Goal: Task Accomplishment & Management: Manage account settings

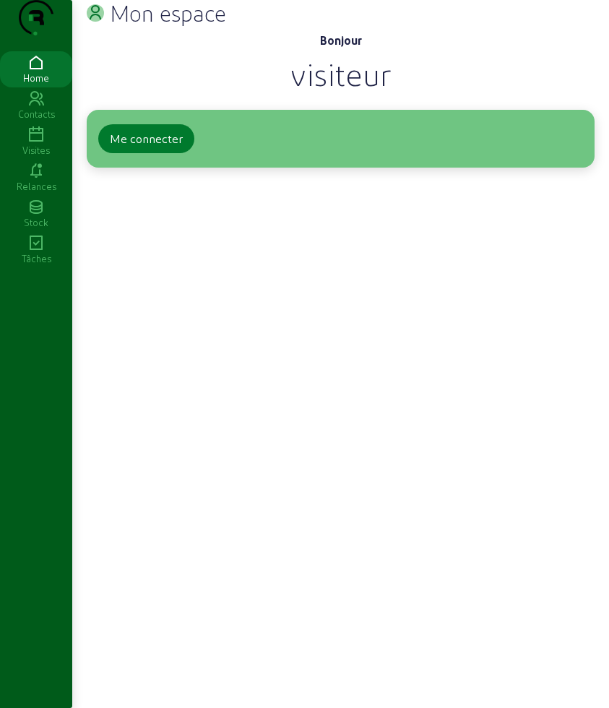
click at [166, 147] on div "Me connecter" at bounding box center [146, 138] width 73 height 17
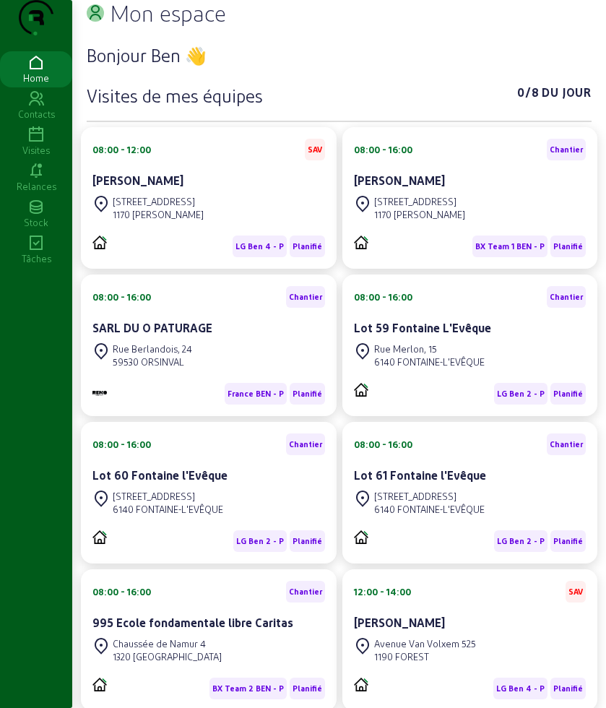
click at [35, 144] on icon at bounding box center [36, 134] width 72 height 17
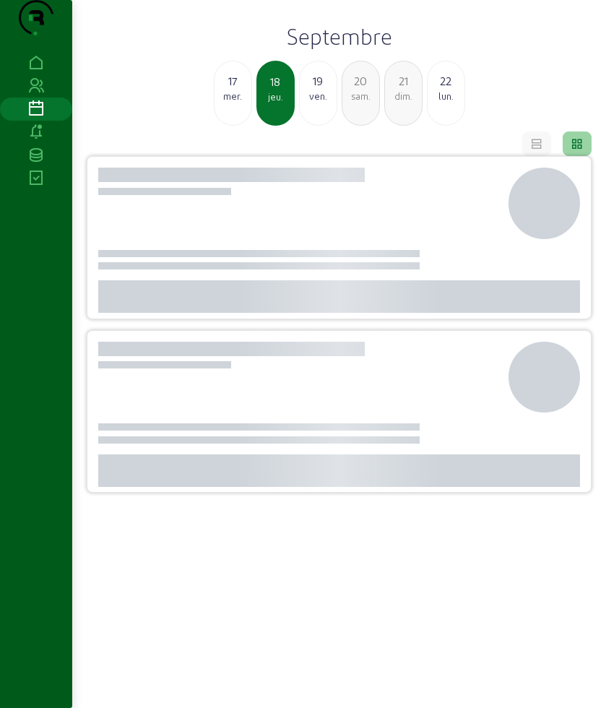
click at [316, 103] on div "19 ven." at bounding box center [318, 87] width 37 height 30
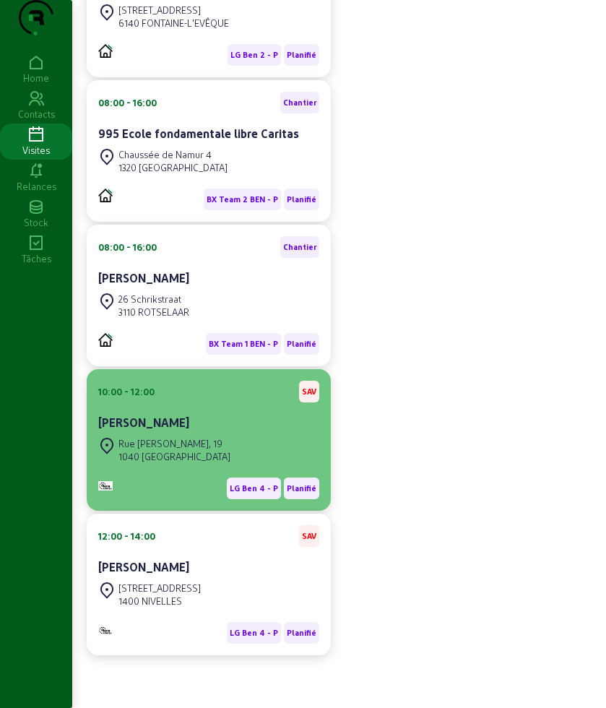
scroll to position [876, 0]
click at [216, 421] on div "François Leconte" at bounding box center [208, 422] width 221 height 17
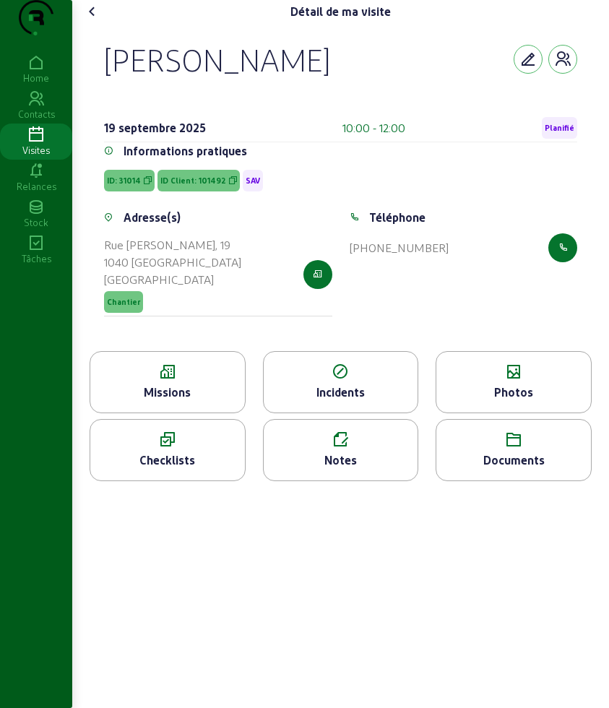
click at [184, 401] on div "Missions" at bounding box center [167, 391] width 155 height 17
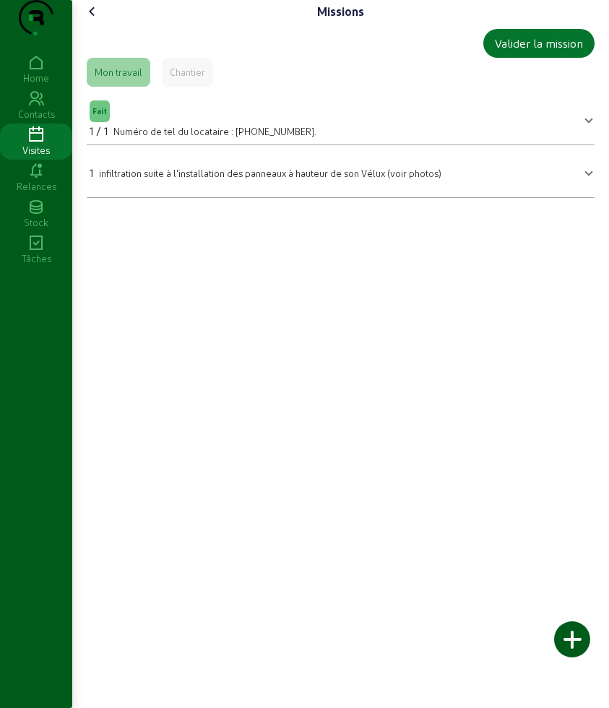
click at [101, 20] on icon at bounding box center [92, 11] width 17 height 17
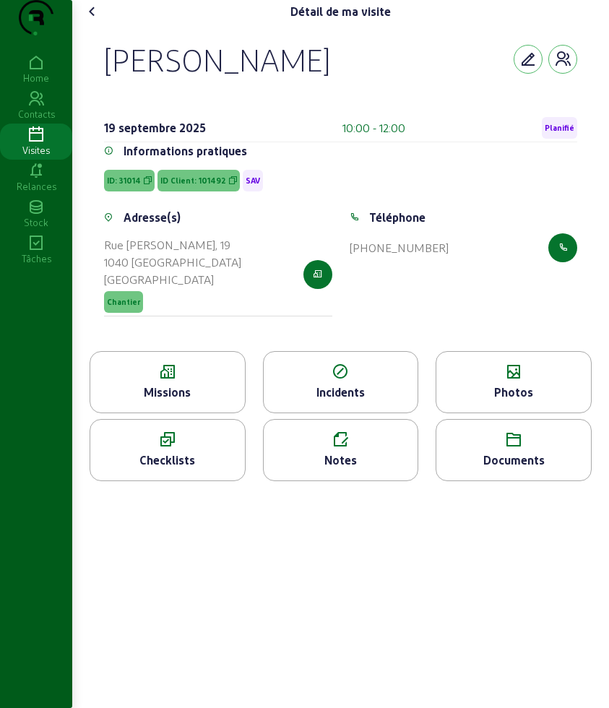
click at [503, 381] on icon at bounding box center [513, 371] width 155 height 17
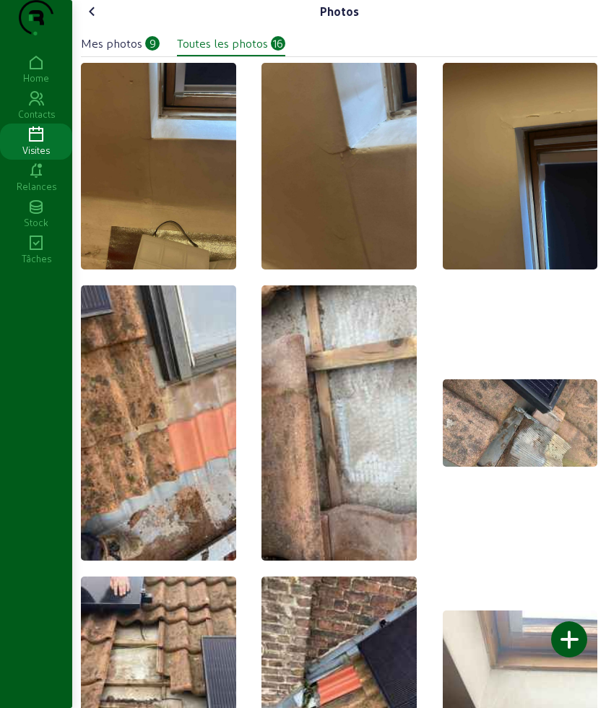
click at [95, 20] on icon at bounding box center [92, 11] width 17 height 17
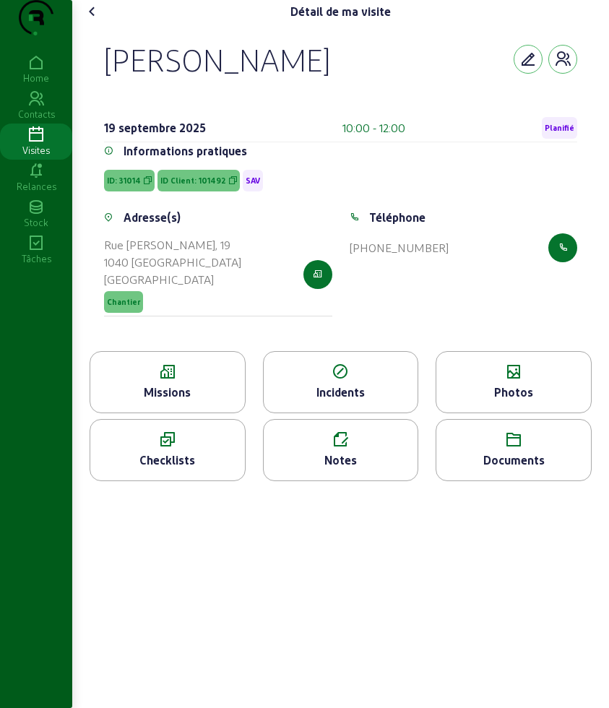
click at [220, 401] on div "Missions" at bounding box center [167, 391] width 155 height 17
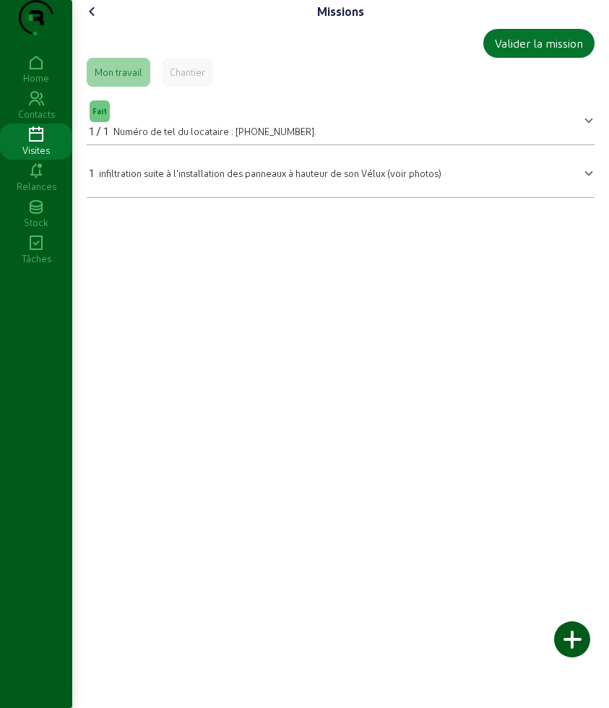
click at [93, 20] on icon at bounding box center [92, 11] width 17 height 17
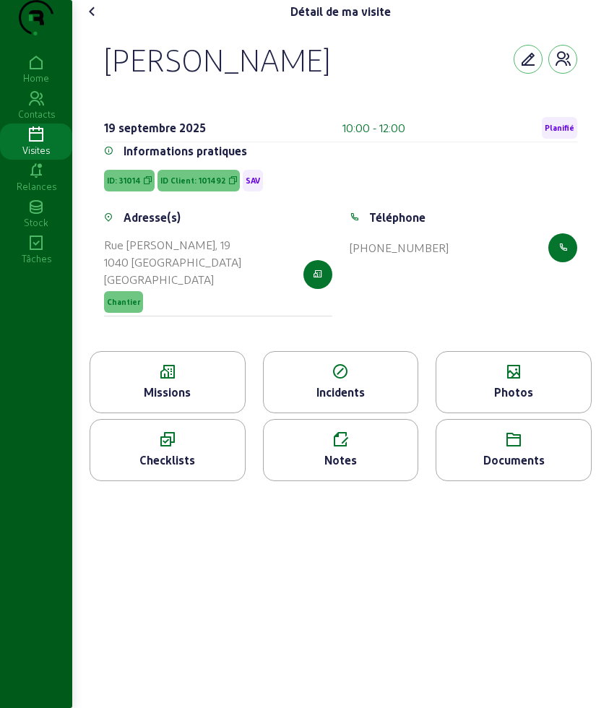
click at [518, 401] on div "Photos" at bounding box center [513, 391] width 155 height 17
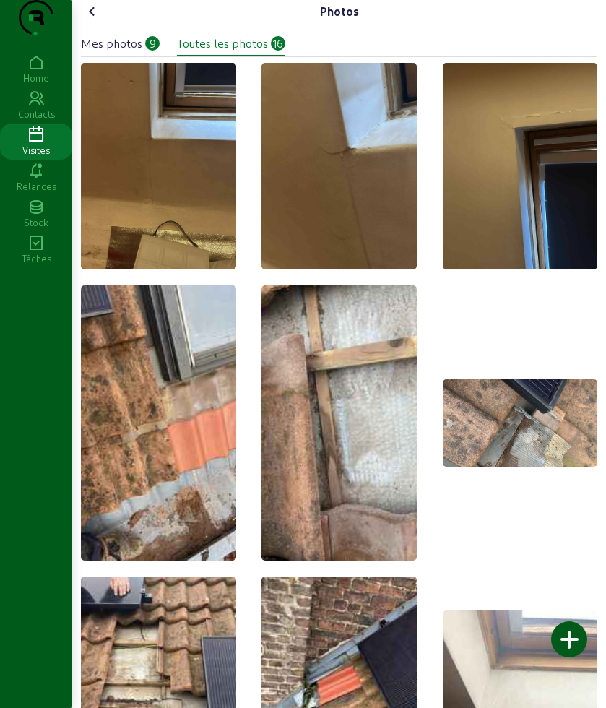
click at [90, 20] on icon at bounding box center [92, 11] width 17 height 17
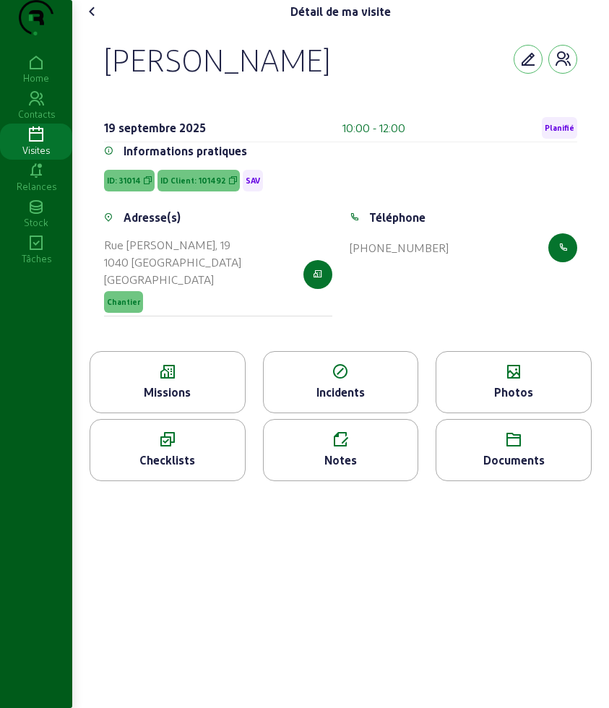
click at [92, 20] on icon at bounding box center [92, 11] width 17 height 17
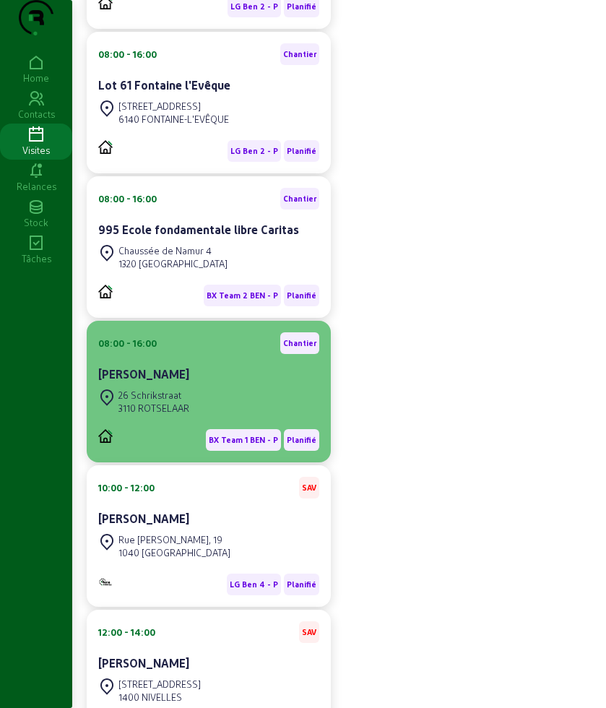
scroll to position [876, 0]
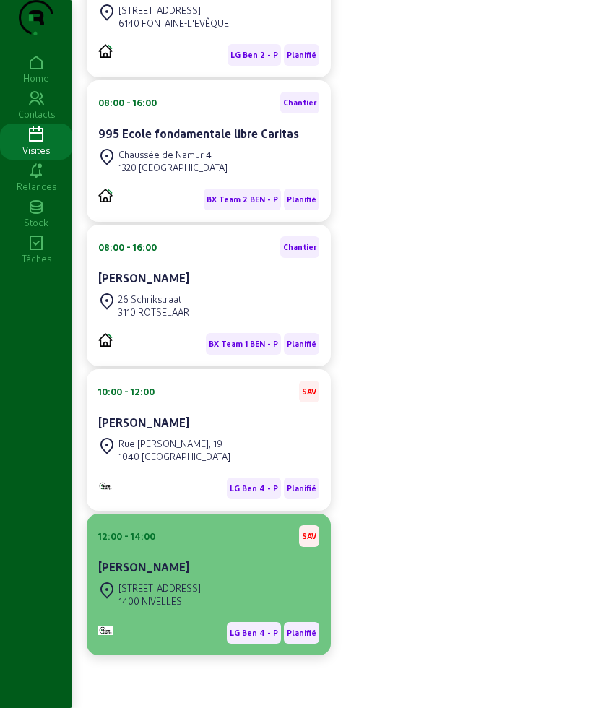
click at [215, 571] on div "Delphine Minoux" at bounding box center [208, 566] width 221 height 17
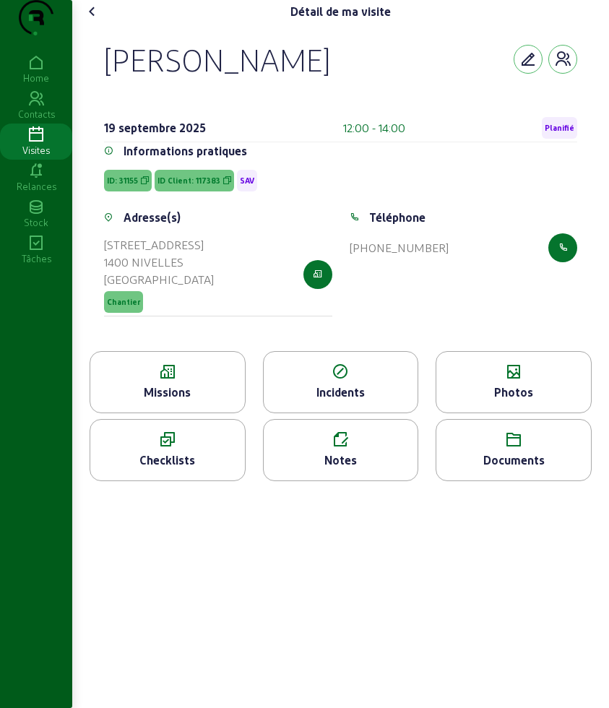
click at [180, 381] on icon at bounding box center [167, 371] width 155 height 17
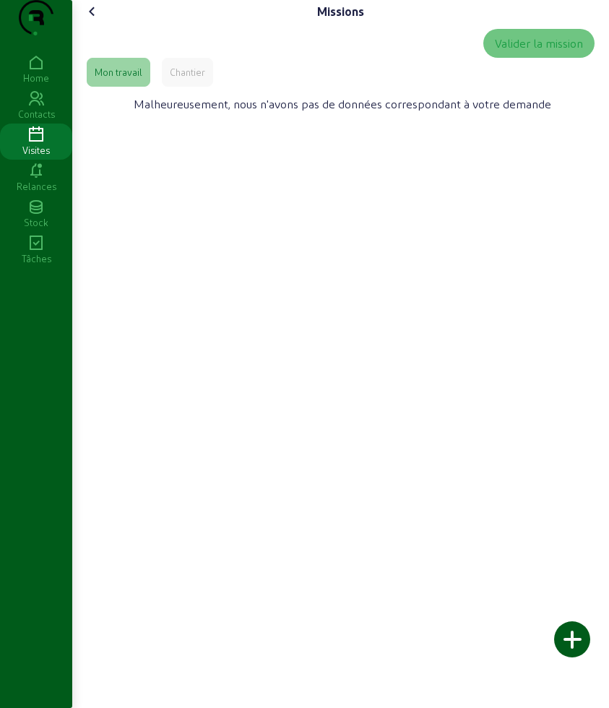
click at [186, 116] on div "Valider la mission Mon travail Chantier Malheureusement, nous n'avons pas de do…" at bounding box center [340, 75] width 519 height 105
click at [186, 79] on div "Chantier" at bounding box center [187, 72] width 35 height 13
click at [119, 79] on div "Mon travail" at bounding box center [119, 72] width 48 height 13
click at [101, 20] on icon at bounding box center [92, 11] width 17 height 17
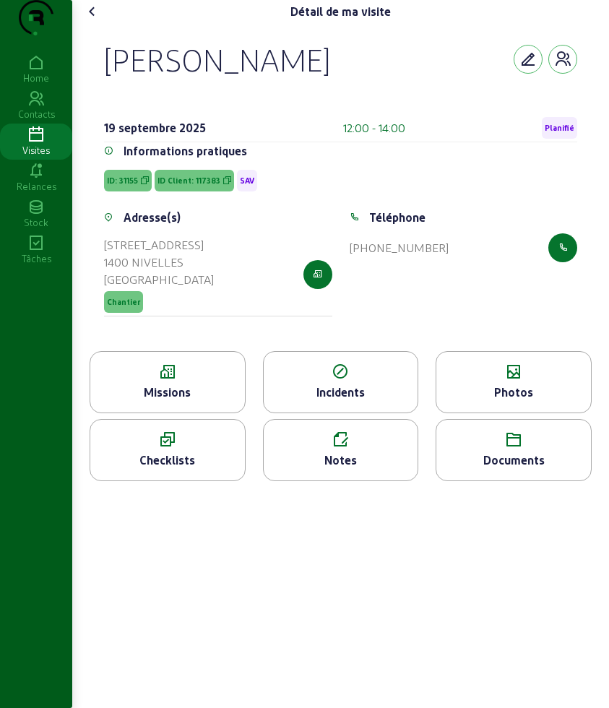
click at [508, 381] on icon at bounding box center [513, 371] width 155 height 17
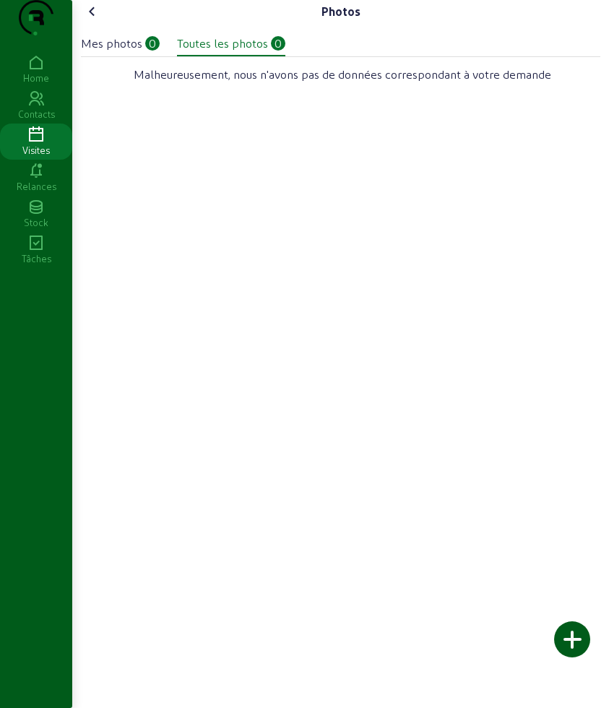
click at [112, 54] on div "Mes photos 0 Toutes les photos 0" at bounding box center [340, 39] width 519 height 33
drag, startPoint x: 182, startPoint y: 79, endPoint x: 169, endPoint y: 77, distance: 13.1
click at [181, 52] on div "Toutes les photos" at bounding box center [222, 43] width 91 height 17
click at [133, 52] on div "Mes photos" at bounding box center [111, 43] width 61 height 17
click at [100, 20] on icon at bounding box center [92, 11] width 17 height 17
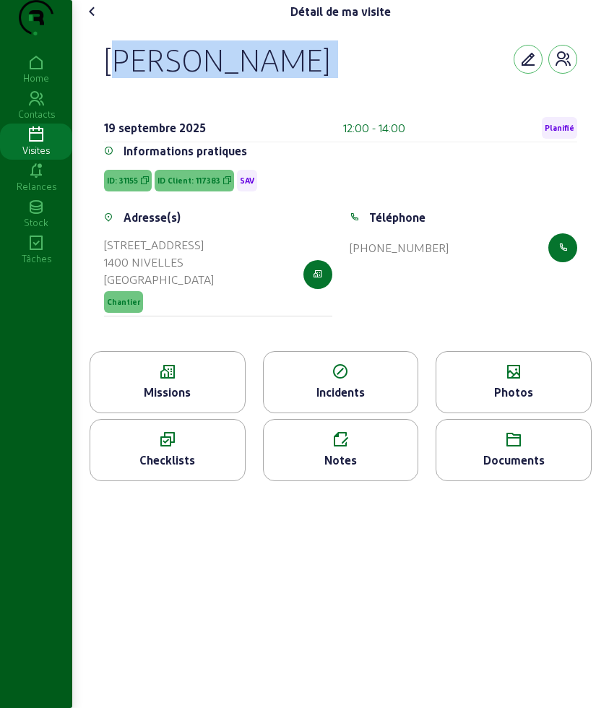
drag, startPoint x: 97, startPoint y: 78, endPoint x: 320, endPoint y: 118, distance: 225.9
click at [320, 118] on div "Delphine Minoux 19 septembre 2025 12:00 - 14:00 Planifié Informations pratiques…" at bounding box center [341, 187] width 508 height 328
copy div "Delphine Minoux"
click at [99, 20] on icon at bounding box center [92, 11] width 17 height 17
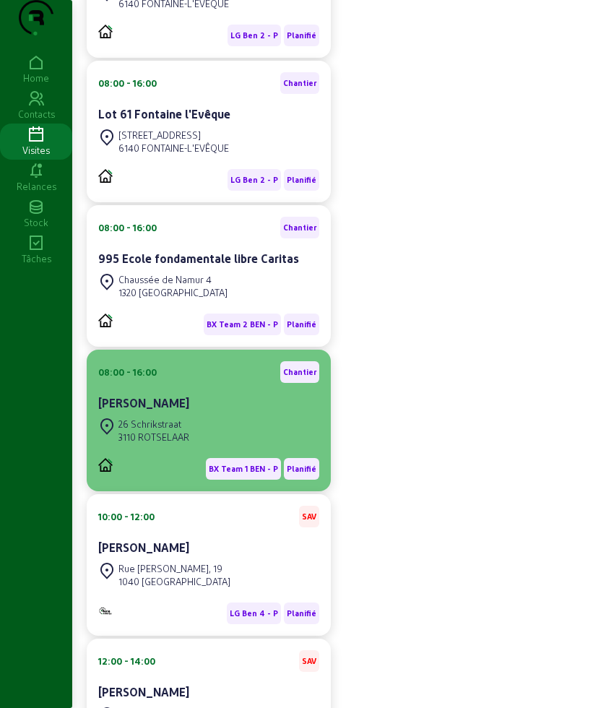
scroll to position [876, 0]
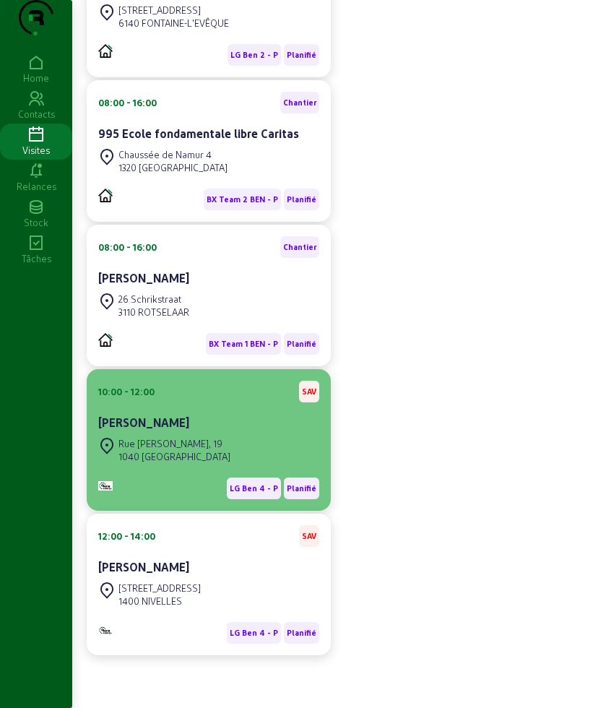
click at [210, 407] on div "10:00 - 12:00 SAV François Leconte" at bounding box center [208, 407] width 221 height 53
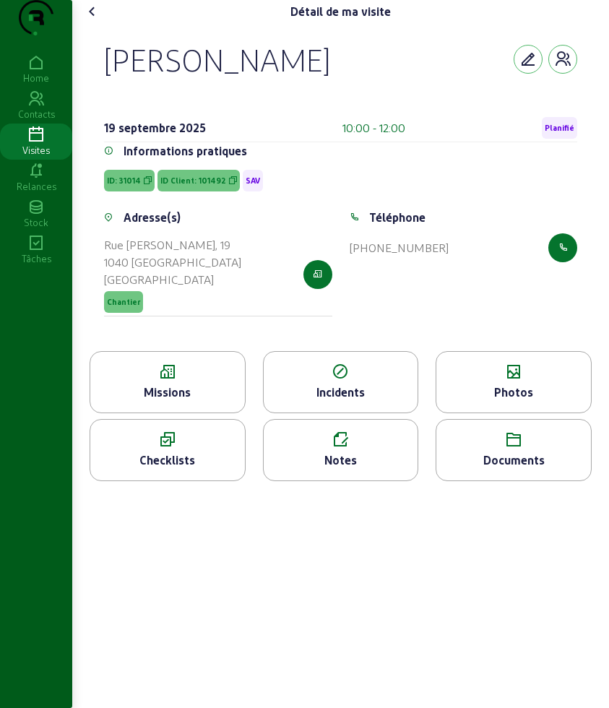
click at [181, 410] on div "Missions" at bounding box center [168, 382] width 156 height 62
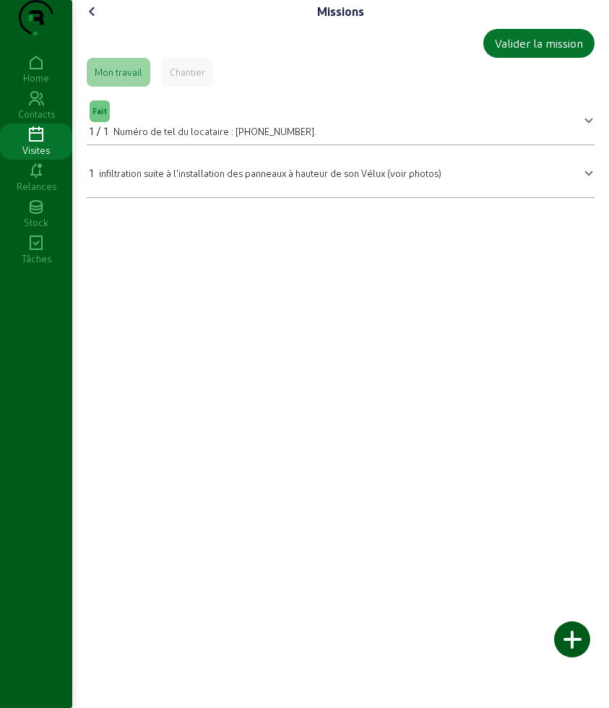
click at [95, 20] on icon at bounding box center [92, 11] width 17 height 17
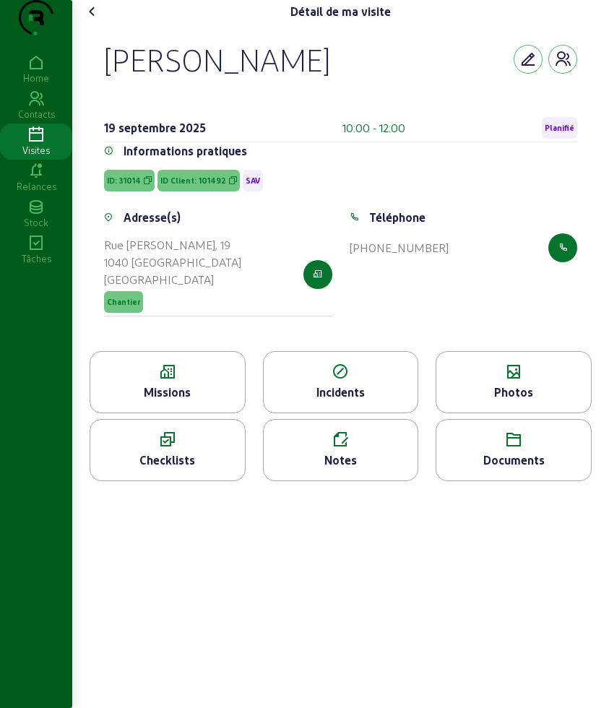
click at [513, 381] on icon at bounding box center [513, 371] width 155 height 17
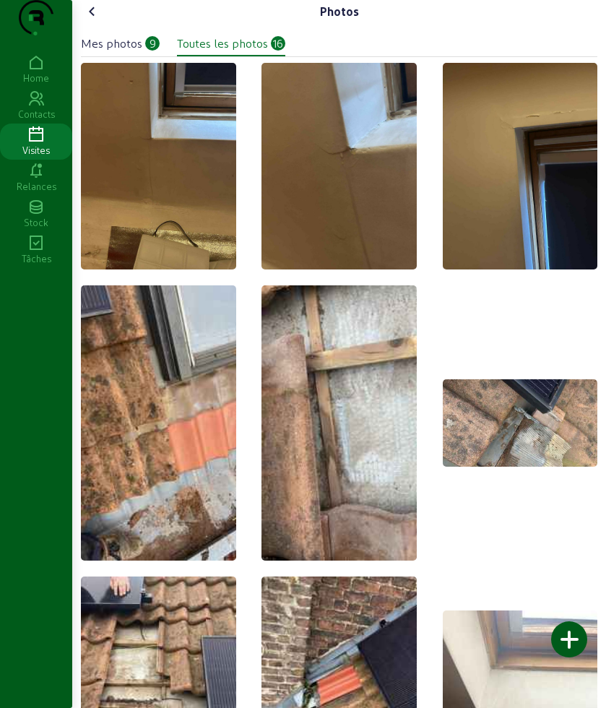
click at [100, 20] on icon at bounding box center [92, 11] width 17 height 17
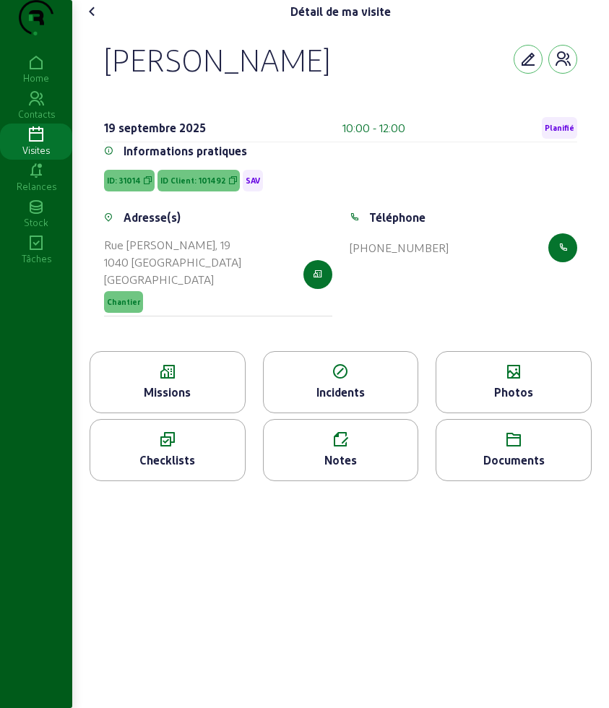
drag, startPoint x: 100, startPoint y: 79, endPoint x: 390, endPoint y: 95, distance: 290.7
click at [390, 95] on div "François Leconte 19 septembre 2025 10:00 - 12:00 Planifié Informations pratique…" at bounding box center [341, 187] width 508 height 328
copy div "François Leconte"
click at [95, 20] on icon at bounding box center [92, 11] width 17 height 17
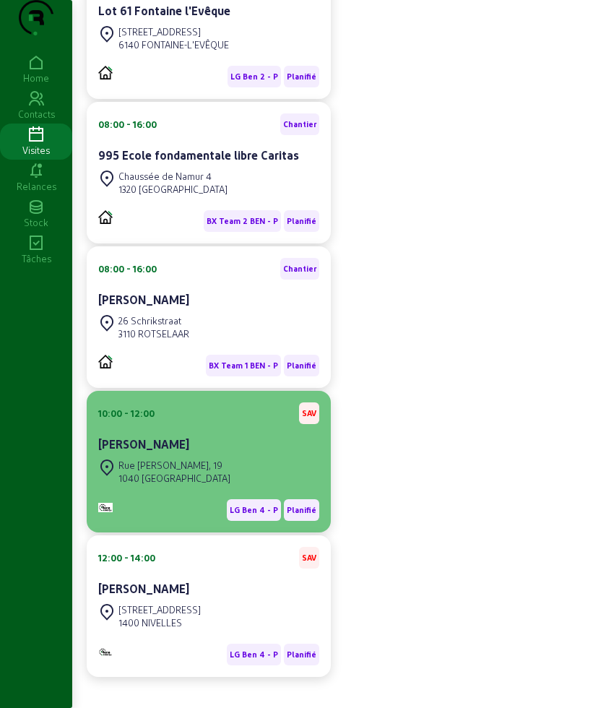
scroll to position [876, 0]
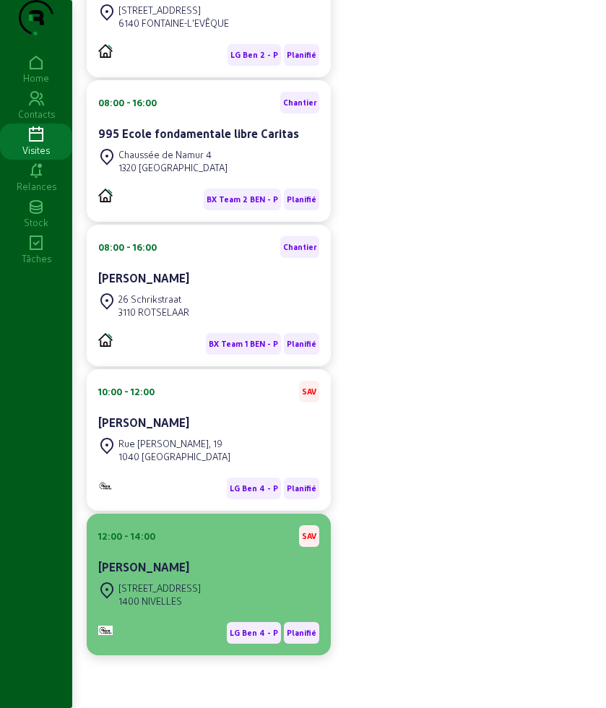
click at [219, 567] on div "Delphine Minoux" at bounding box center [208, 566] width 221 height 17
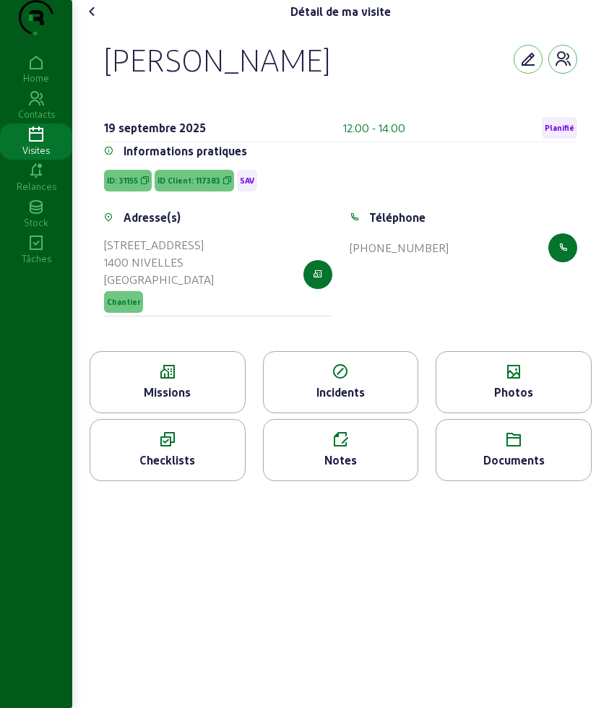
click at [186, 386] on div "Missions" at bounding box center [168, 382] width 156 height 62
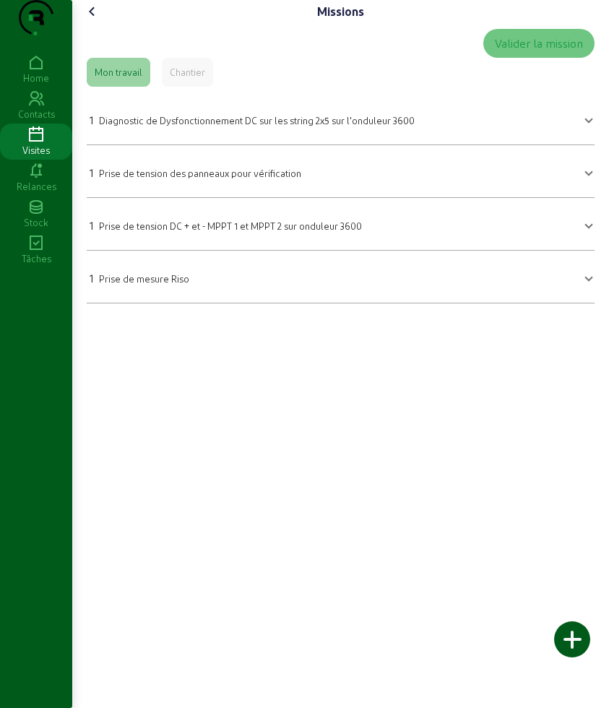
click at [95, 20] on icon at bounding box center [92, 11] width 17 height 17
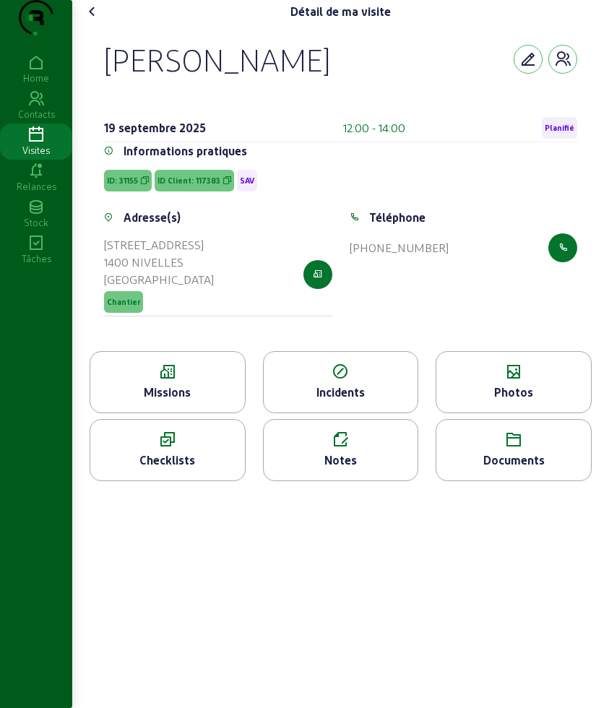
click at [490, 413] on div "Photos" at bounding box center [513, 382] width 156 height 62
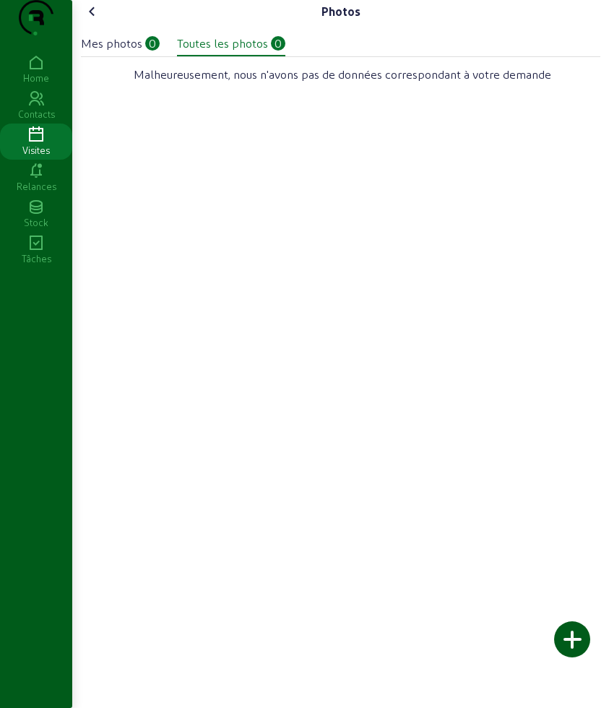
click at [142, 52] on div "Mes photos" at bounding box center [111, 43] width 61 height 17
click at [93, 20] on icon at bounding box center [92, 11] width 17 height 17
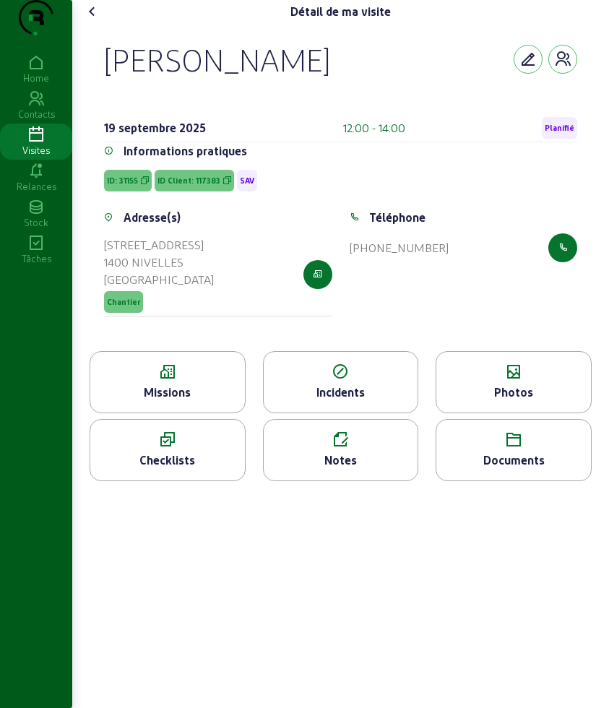
click at [181, 383] on div "Missions" at bounding box center [168, 382] width 156 height 62
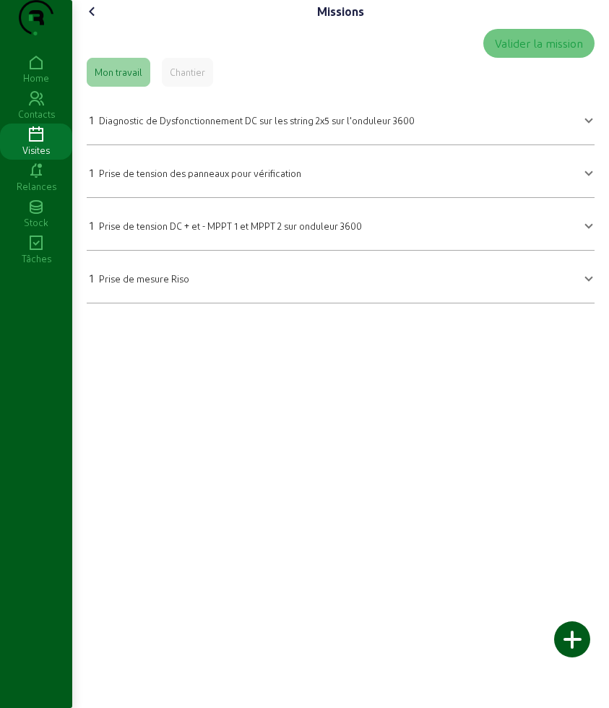
click at [95, 20] on icon at bounding box center [92, 11] width 17 height 17
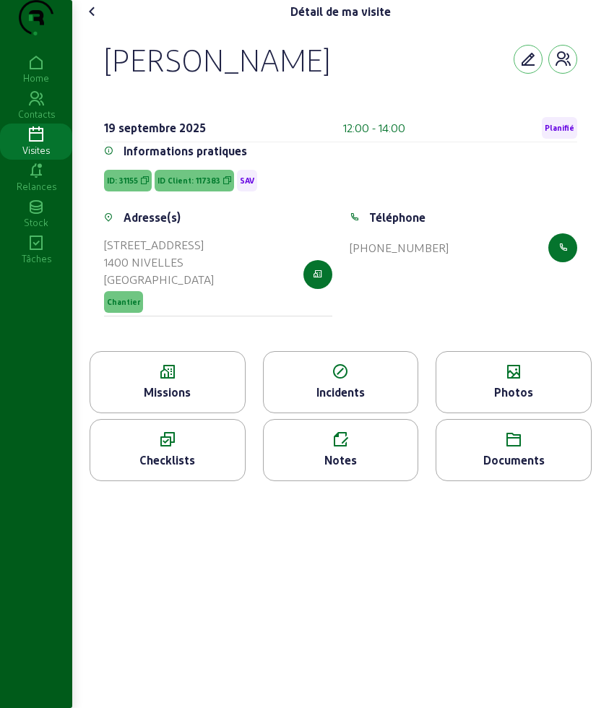
drag, startPoint x: 539, startPoint y: 372, endPoint x: 532, endPoint y: 387, distance: 16.5
click at [538, 351] on div "Delphine Minoux 19 septembre 2025 12:00 - 14:00 Planifié Informations pratiques…" at bounding box center [341, 187] width 508 height 328
click at [532, 387] on div "Photos" at bounding box center [513, 382] width 156 height 62
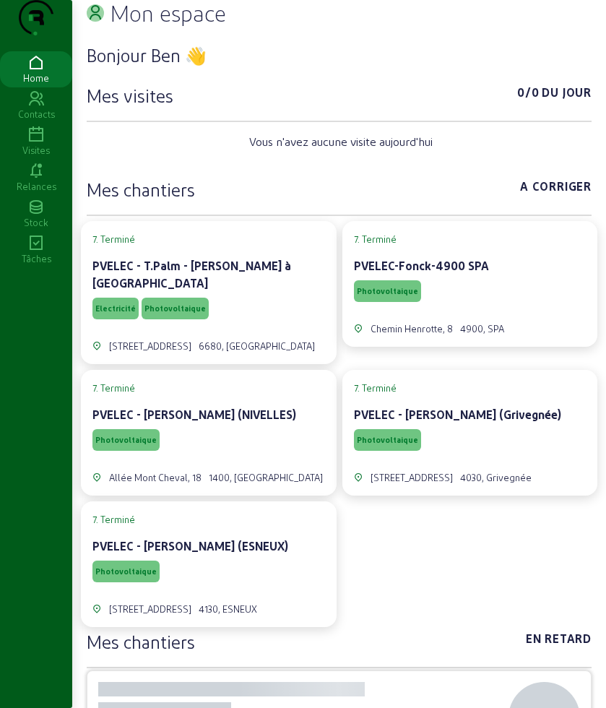
click at [35, 144] on icon at bounding box center [36, 134] width 72 height 17
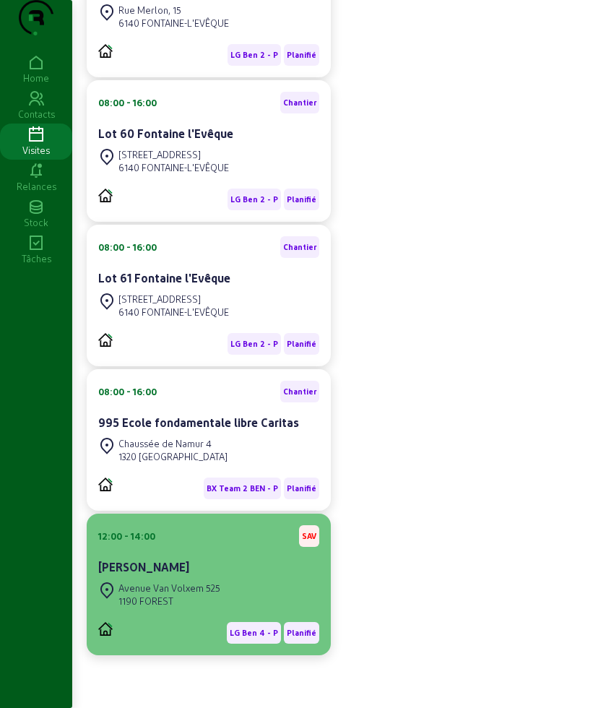
scroll to position [731, 0]
click at [245, 588] on div "Avenue Van Volxem 525 1190 FOREST" at bounding box center [208, 594] width 221 height 32
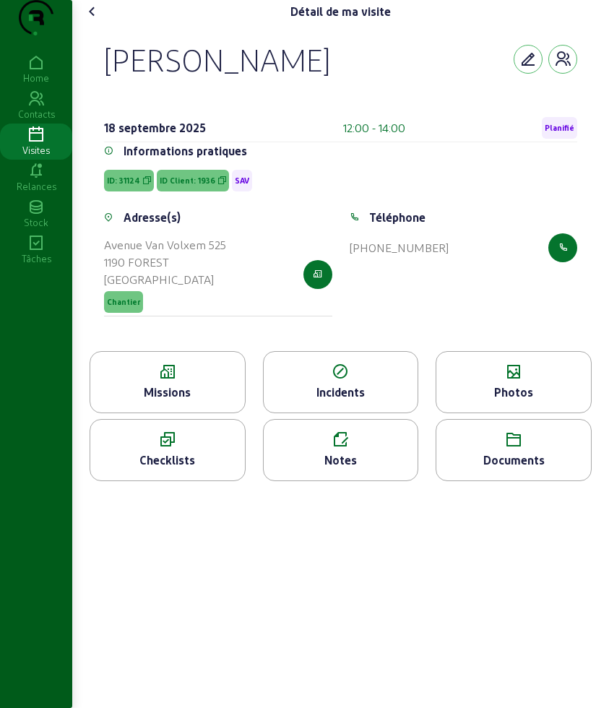
click at [525, 381] on icon at bounding box center [513, 371] width 155 height 17
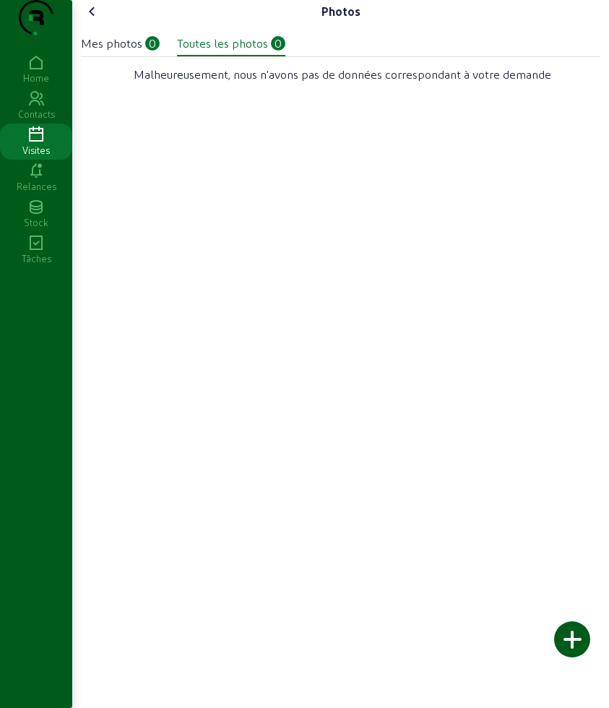
click at [95, 20] on icon at bounding box center [92, 11] width 17 height 17
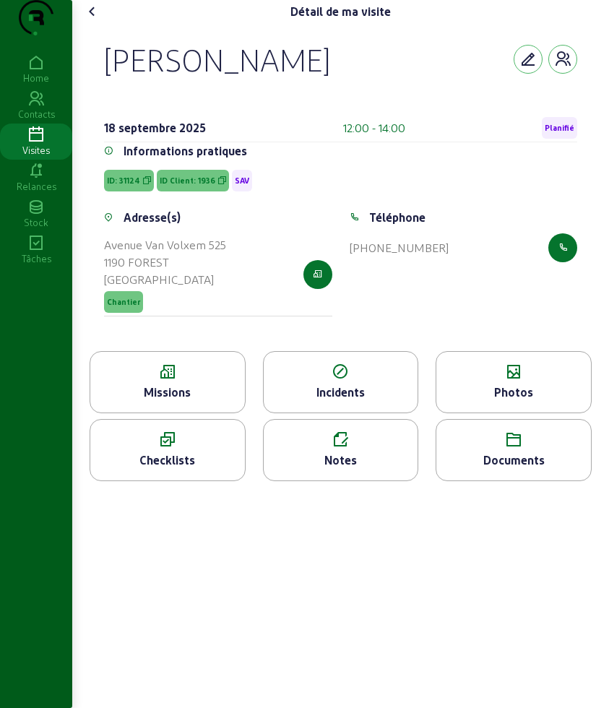
click at [96, 20] on icon at bounding box center [92, 11] width 17 height 17
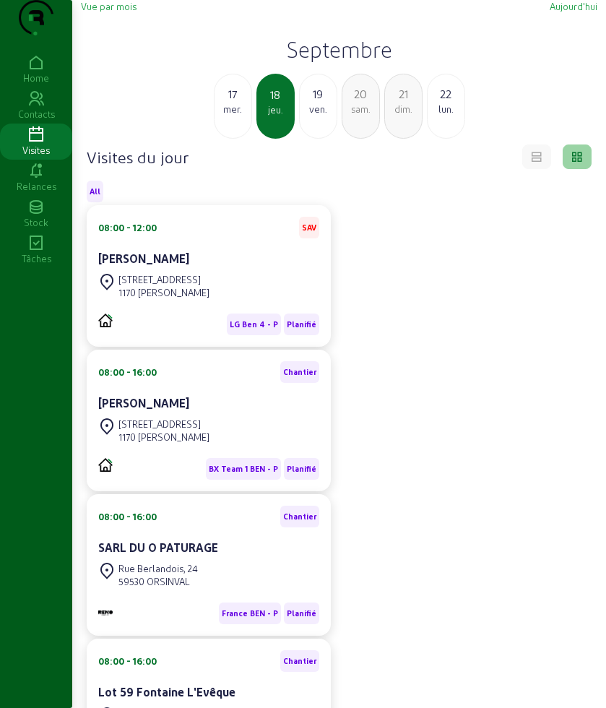
click at [322, 103] on div "19" at bounding box center [318, 93] width 37 height 17
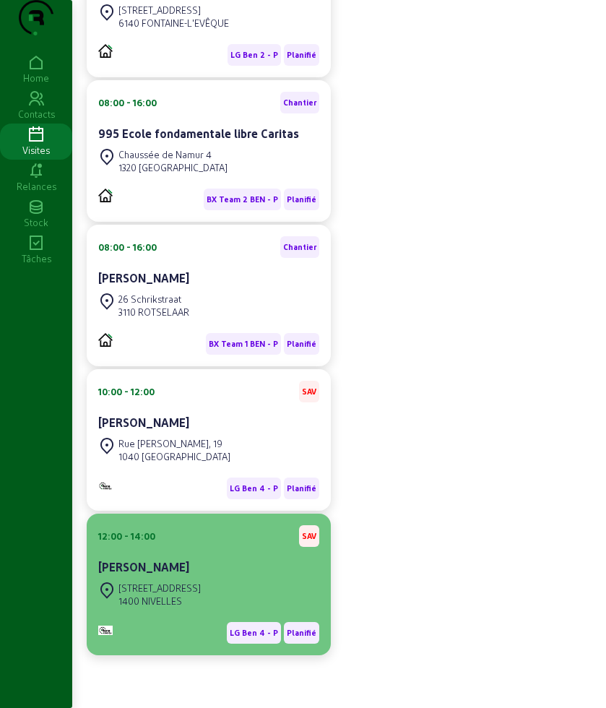
scroll to position [876, 0]
click at [201, 584] on div "Rue des Hautes Hurées, 21" at bounding box center [159, 587] width 82 height 13
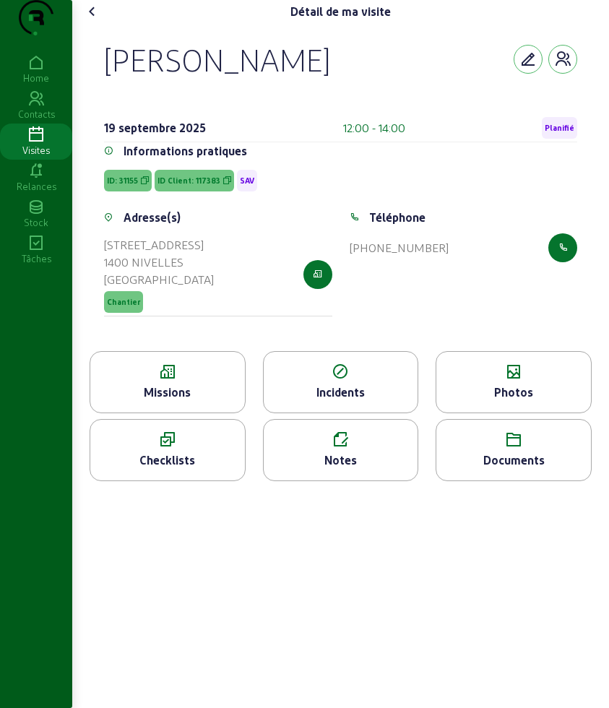
click at [495, 389] on div "Photos" at bounding box center [513, 382] width 156 height 62
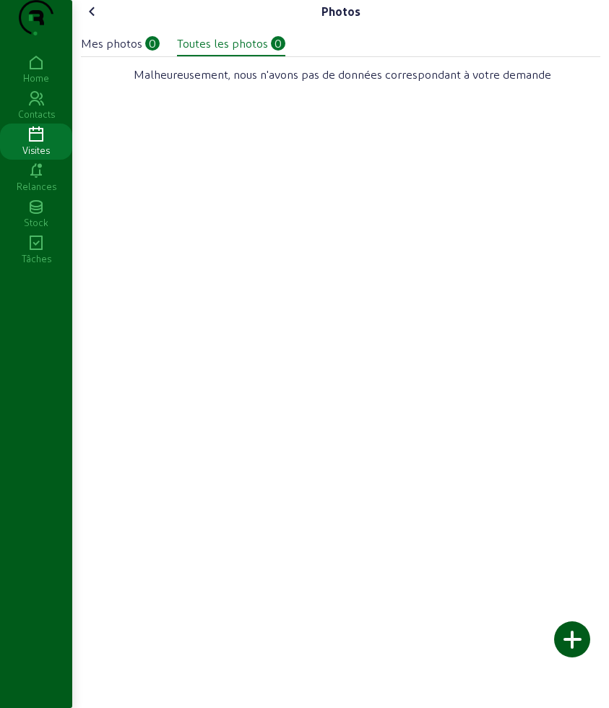
click at [151, 51] on div "0" at bounding box center [152, 43] width 14 height 14
click at [196, 52] on div "Toutes les photos" at bounding box center [222, 43] width 91 height 17
click at [89, 20] on icon at bounding box center [92, 11] width 17 height 17
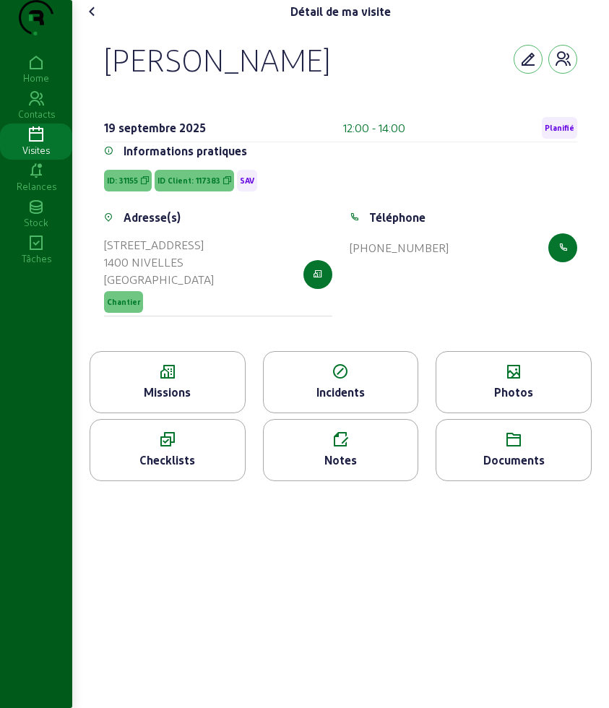
click at [197, 381] on icon at bounding box center [167, 371] width 155 height 17
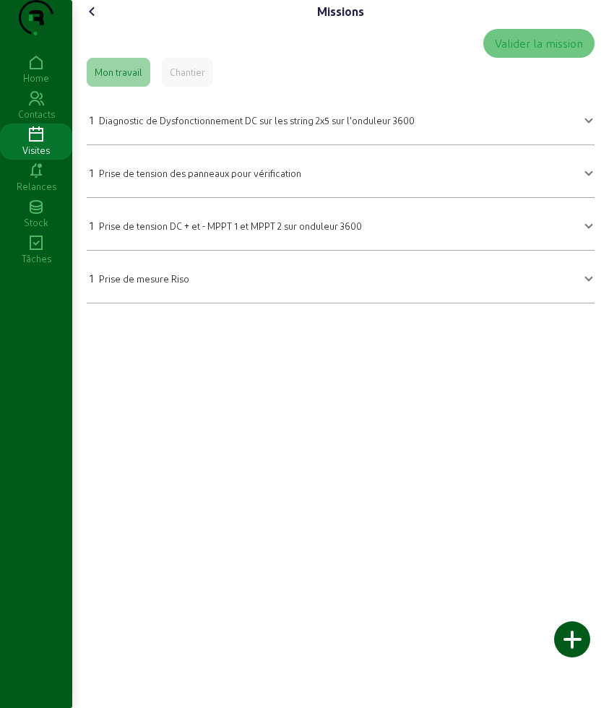
click at [109, 25] on div "Missions Valider la mission Mon travail Chantier 1 Diagnostic de Dysfonctionnem…" at bounding box center [340, 157] width 536 height 315
click at [90, 20] on icon at bounding box center [92, 11] width 17 height 17
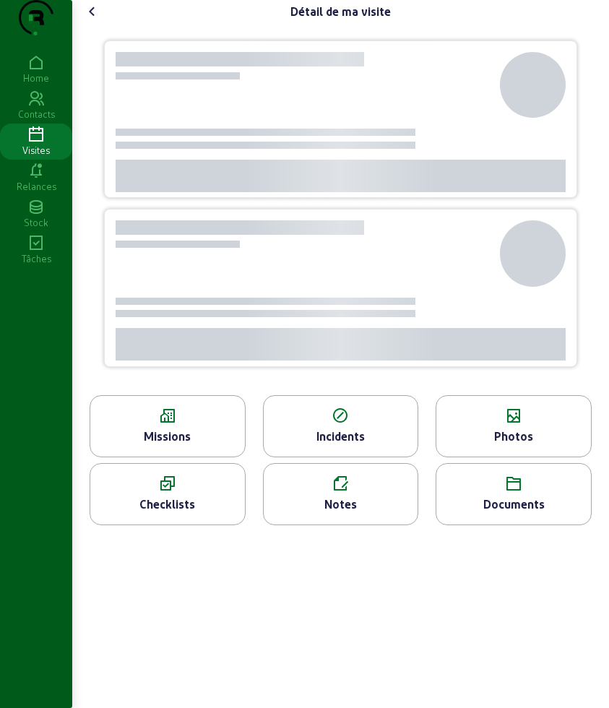
click at [90, 20] on icon at bounding box center [92, 11] width 17 height 17
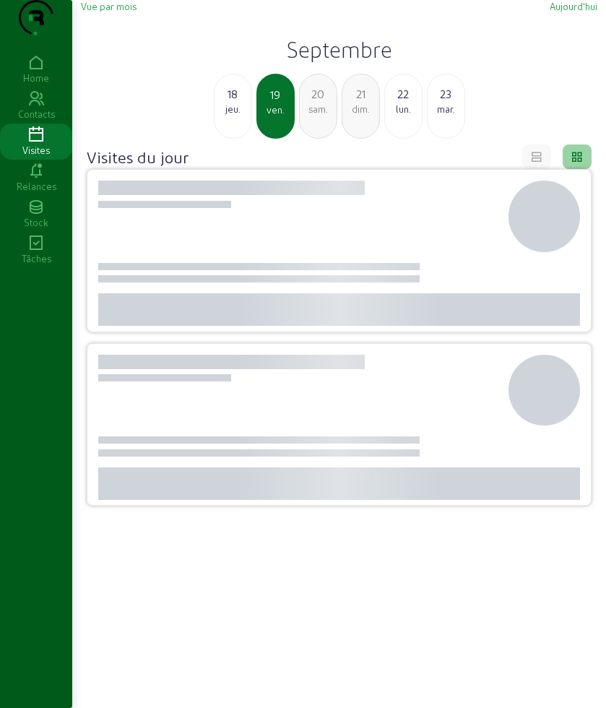
click at [238, 103] on div "18" at bounding box center [232, 93] width 37 height 17
click at [247, 116] on div "mer." at bounding box center [232, 109] width 37 height 13
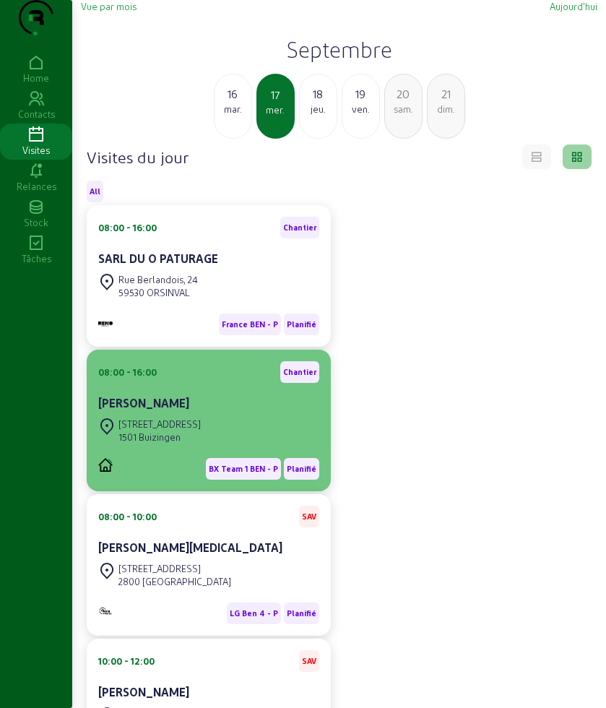
click at [226, 414] on div "Claude Dufour" at bounding box center [208, 404] width 221 height 20
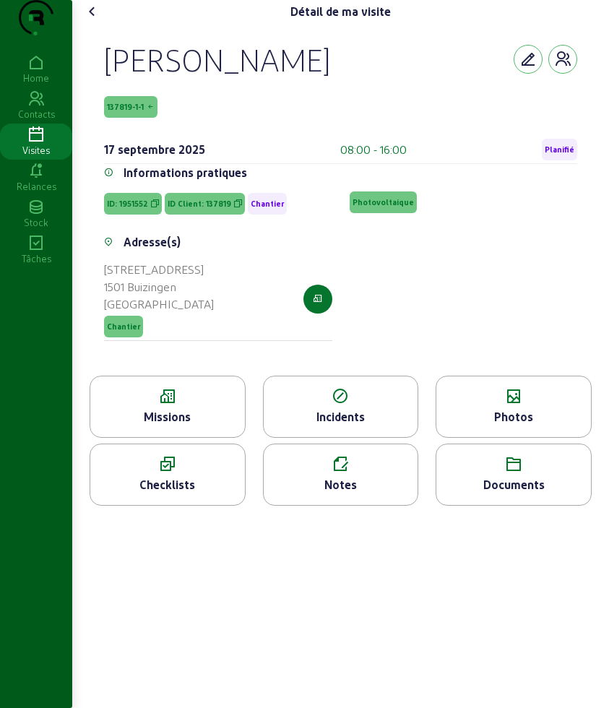
drag, startPoint x: 97, startPoint y: 80, endPoint x: 325, endPoint y: 80, distance: 227.4
click at [325, 80] on div "Claude Dufour 137819-1-1 17 septembre 2025 08:00 - 16:00 Planifié Informations …" at bounding box center [341, 199] width 508 height 352
copy div "Claude Dufour"
click at [123, 413] on div "Missions" at bounding box center [168, 406] width 156 height 62
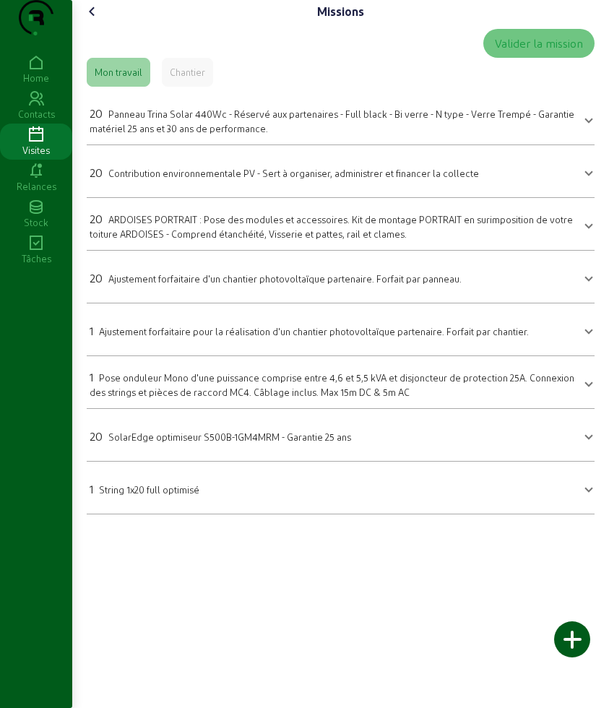
click at [220, 134] on span "Panneau Trina Solar 440Wc - Réservé aux partenaires - Full black - Bi verre - N…" at bounding box center [332, 120] width 485 height 25
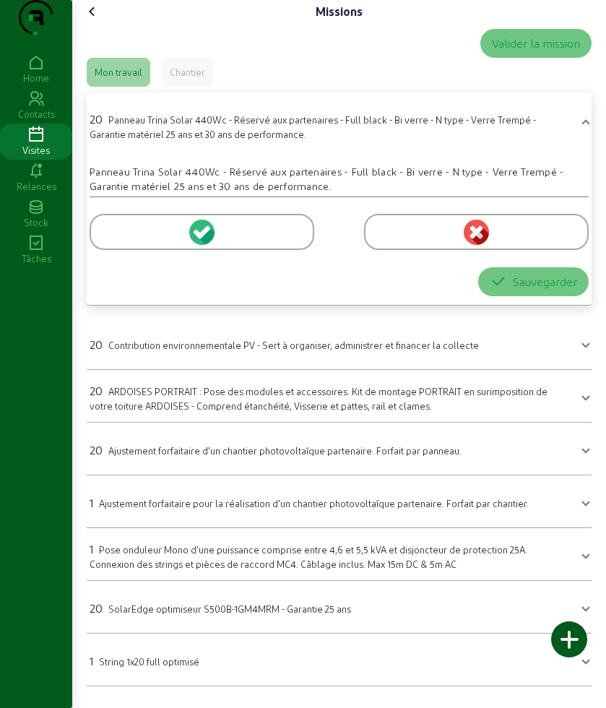
click at [127, 250] on div at bounding box center [202, 232] width 225 height 36
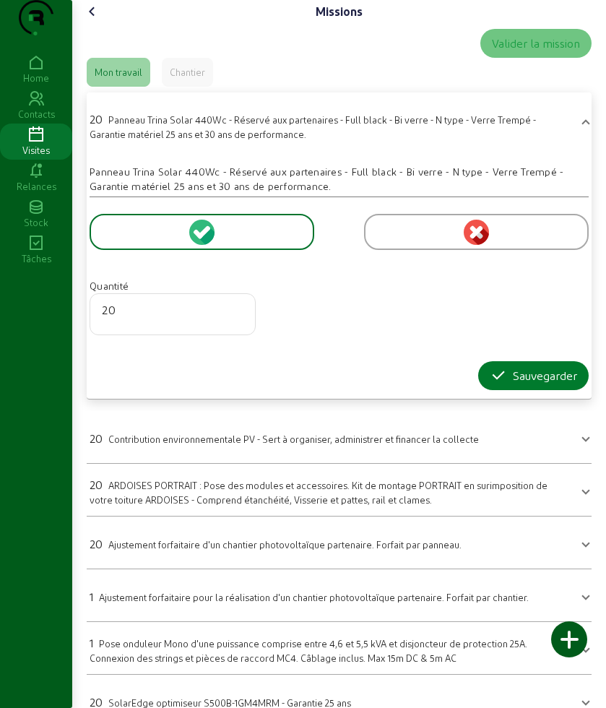
click at [506, 384] on div "Sauvegarder" at bounding box center [533, 375] width 87 height 17
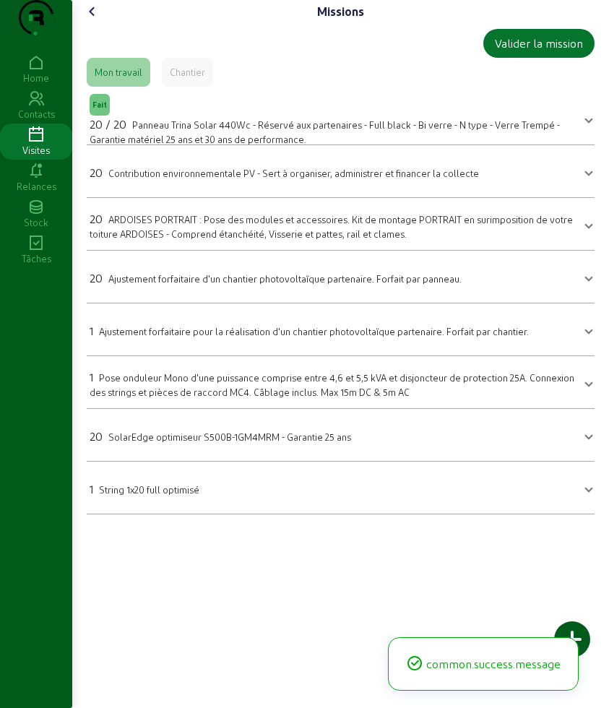
click at [142, 240] on div "20 ARDOISES PORTRAIT : Pose des modules et accessoires. Kit de montage PORTRAIT…" at bounding box center [332, 225] width 485 height 30
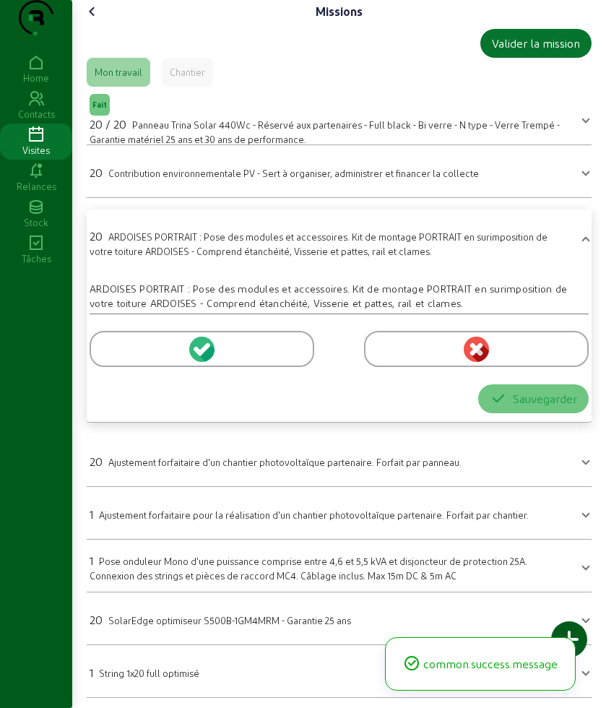
click at [115, 367] on div at bounding box center [202, 349] width 225 height 36
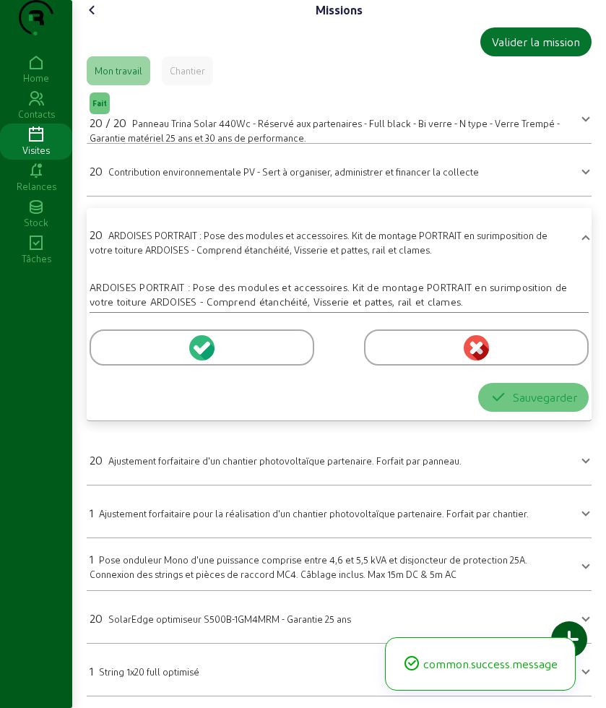
scroll to position [30, 0]
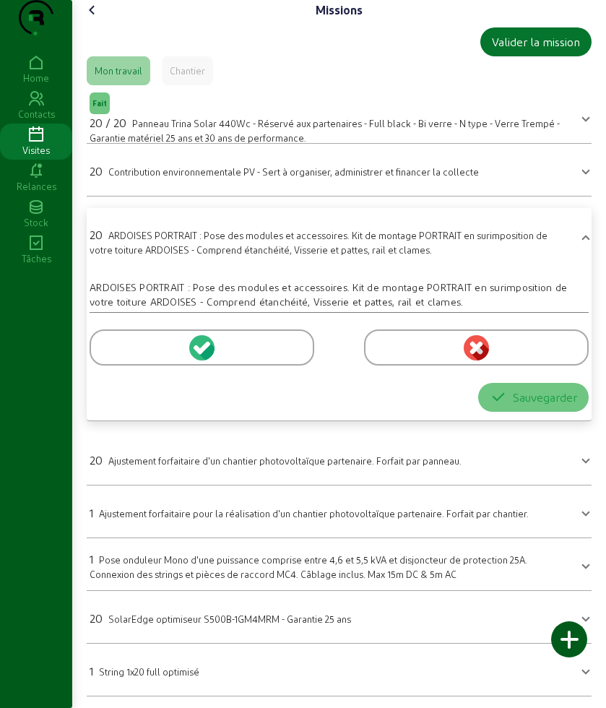
click at [126, 339] on div at bounding box center [202, 347] width 225 height 36
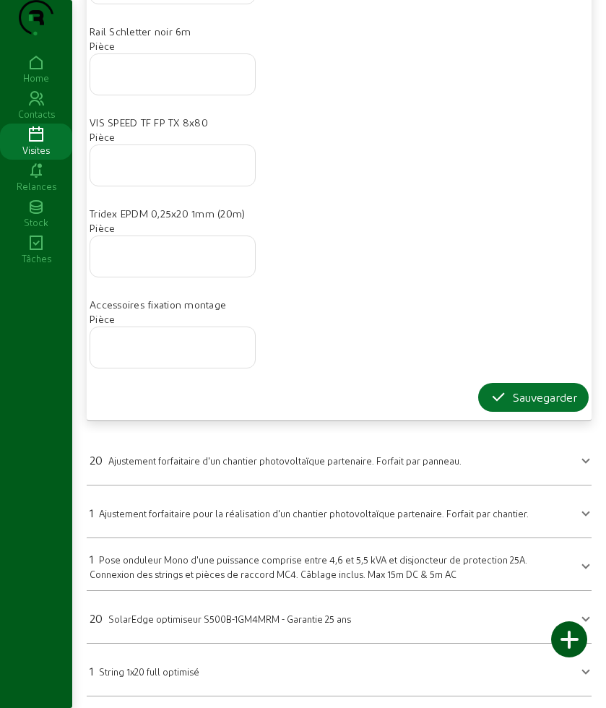
scroll to position [827, 0]
click at [519, 397] on div "Sauvegarder" at bounding box center [533, 396] width 87 height 17
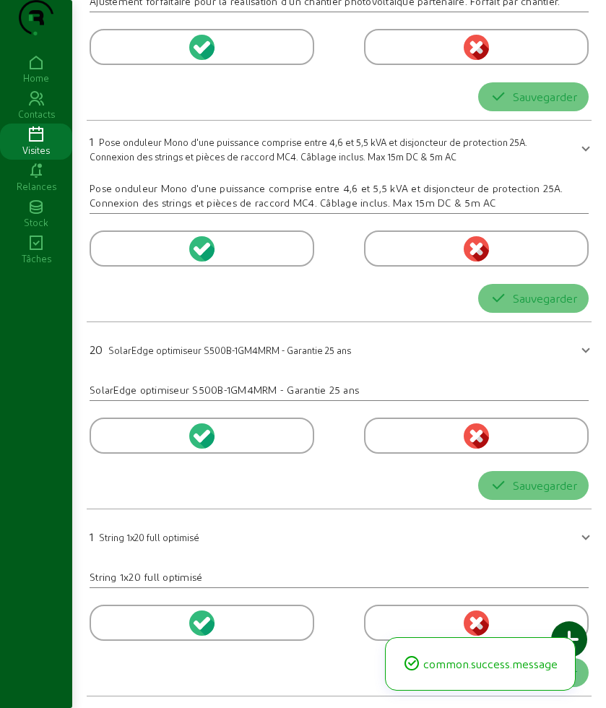
scroll to position [0, 0]
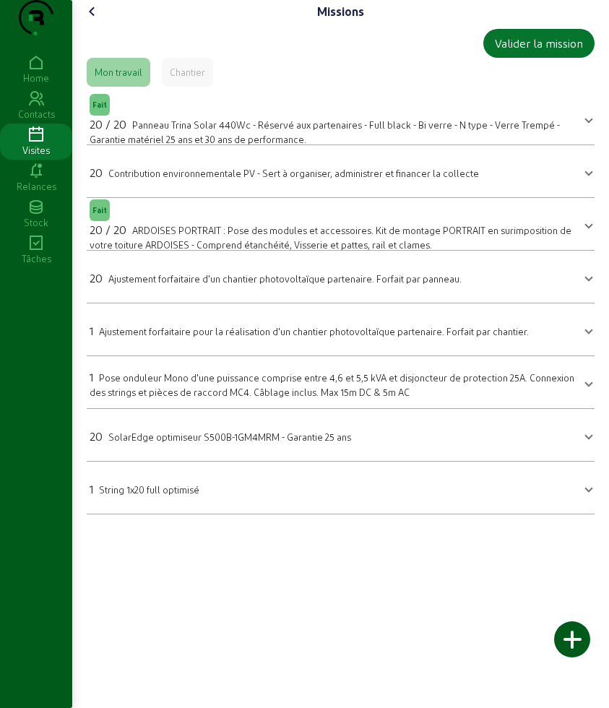
click at [143, 445] on div "20 SolarEdge optimiseur S500B-1GM4MRM - Garantie 25 ans" at bounding box center [220, 435] width 261 height 17
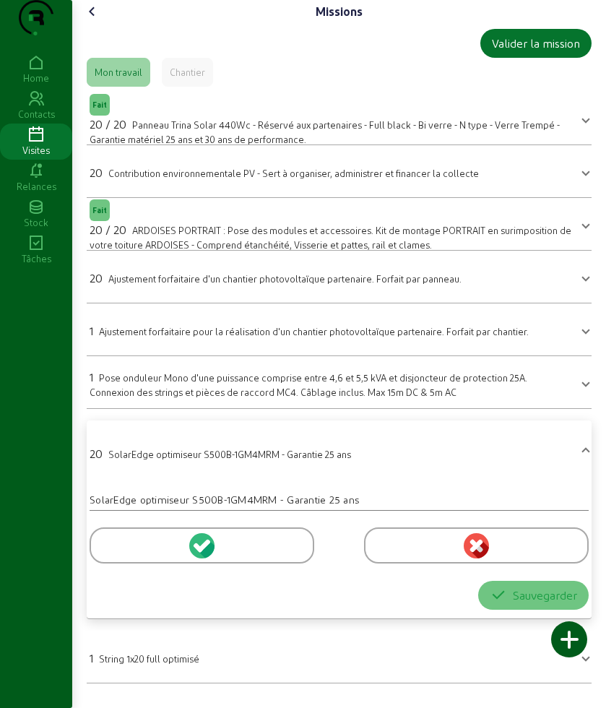
drag, startPoint x: 159, startPoint y: 561, endPoint x: 181, endPoint y: 544, distance: 27.7
click at [157, 560] on div at bounding box center [202, 545] width 225 height 36
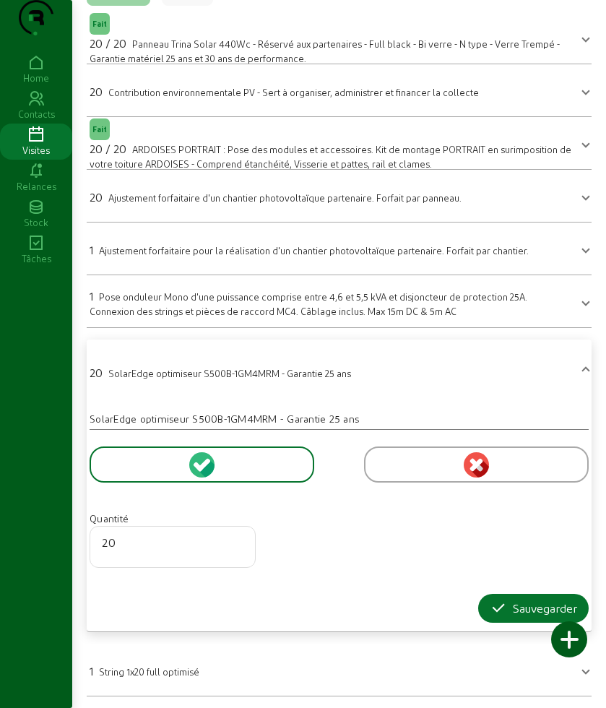
scroll to position [110, 0]
click at [506, 612] on div "Sauvegarder" at bounding box center [533, 607] width 87 height 17
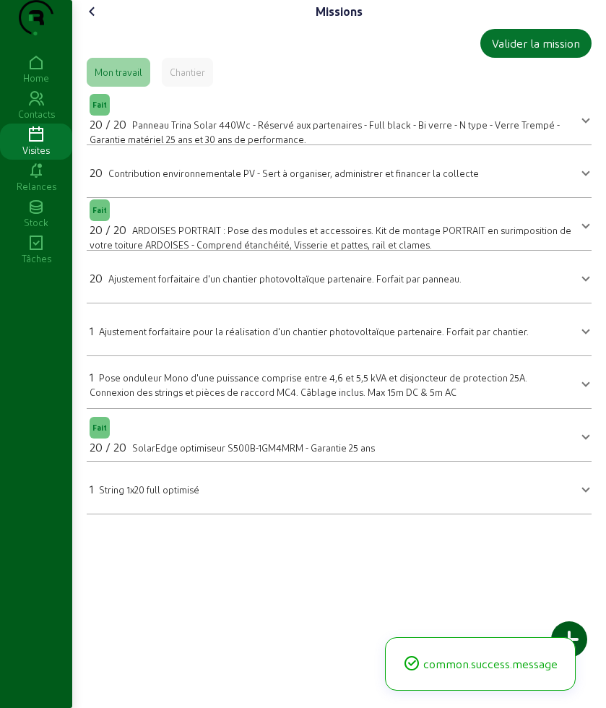
scroll to position [0, 0]
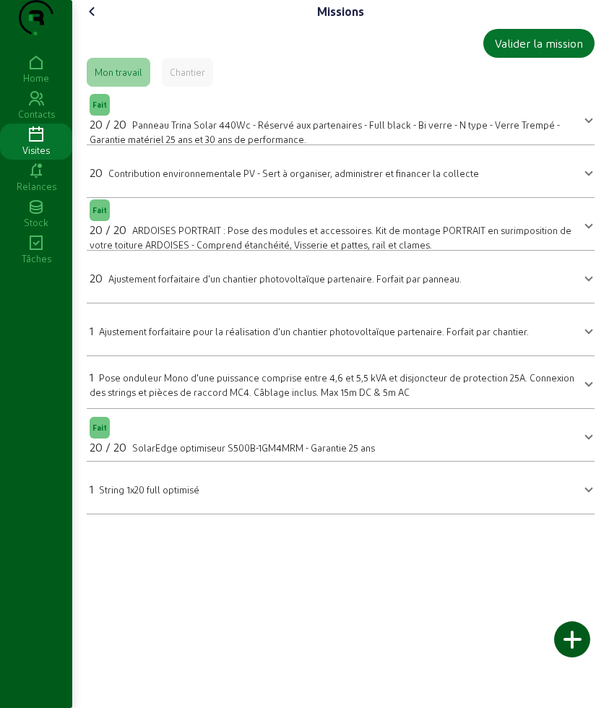
click at [103, 21] on div "Missions Valider la mission Mon travail Chantier Fait 20 / 20 Panneau Trina Sol…" at bounding box center [340, 263] width 536 height 526
click at [97, 20] on icon at bounding box center [92, 11] width 17 height 17
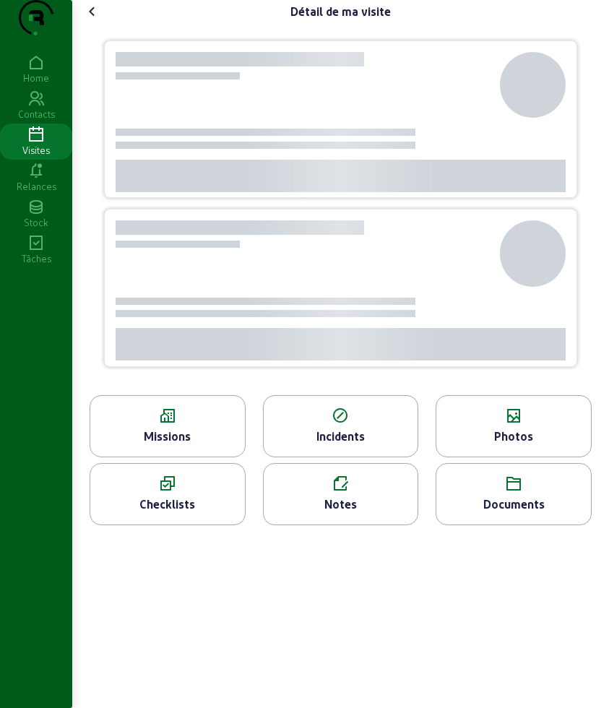
click at [507, 445] on div "Photos" at bounding box center [513, 435] width 155 height 17
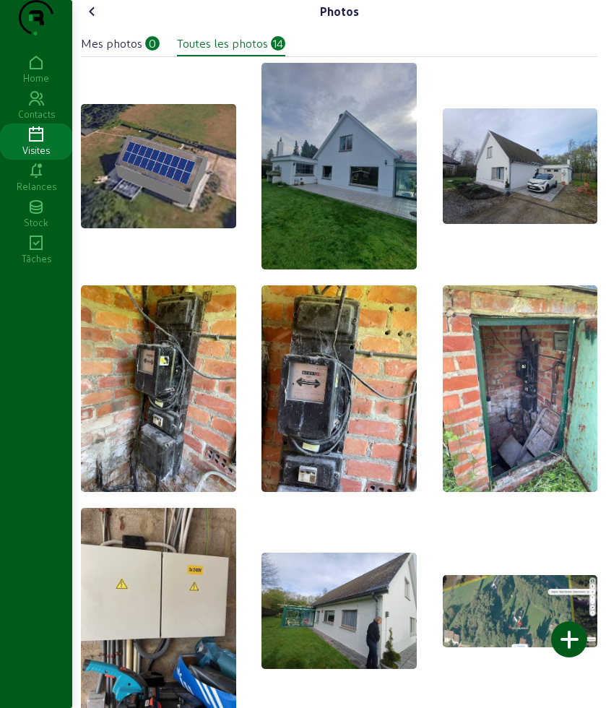
click at [571, 630] on div at bounding box center [569, 639] width 36 height 36
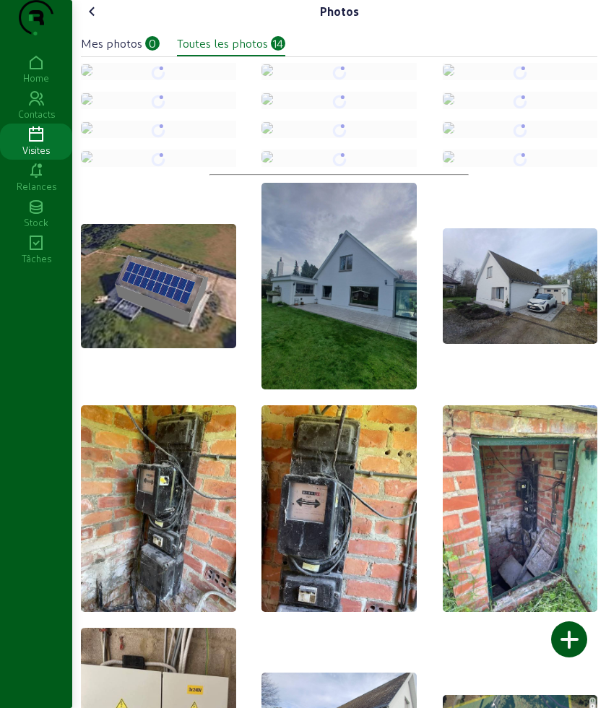
click at [93, 20] on icon at bounding box center [92, 11] width 17 height 17
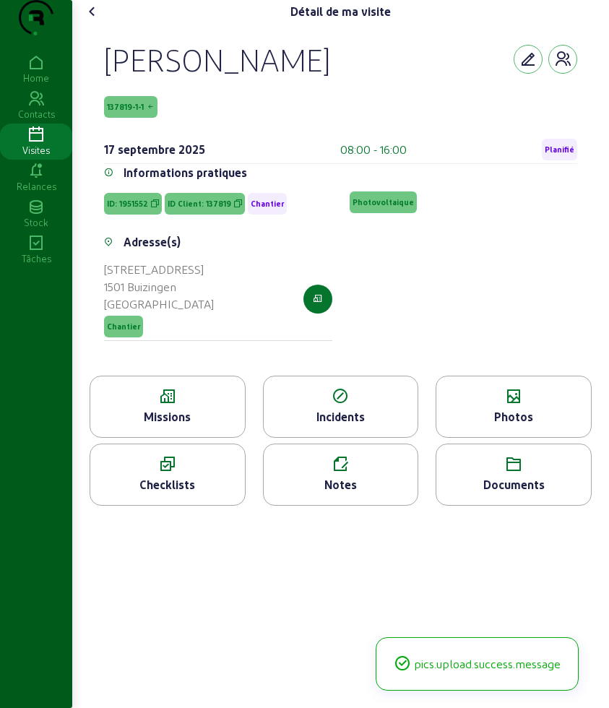
click at [93, 20] on icon at bounding box center [92, 11] width 17 height 17
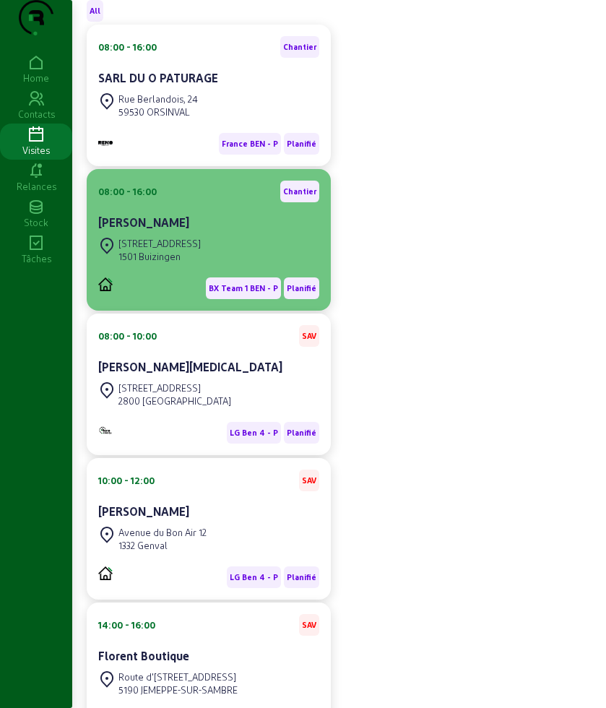
scroll to position [271, 0]
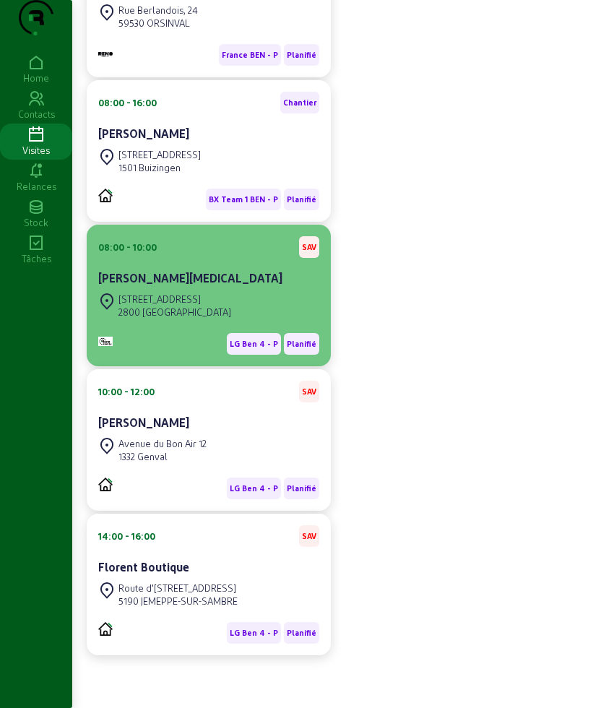
click at [188, 305] on div "Ziekebeemdenstraat 17" at bounding box center [174, 298] width 113 height 13
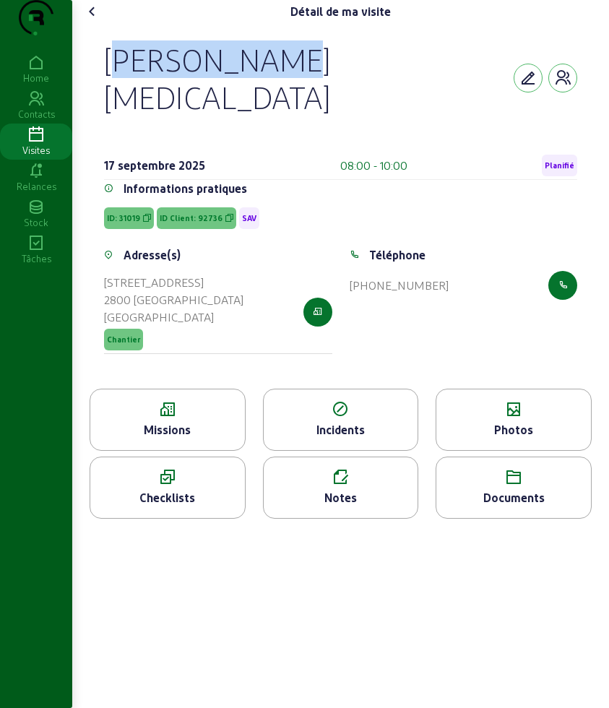
drag, startPoint x: 100, startPoint y: 89, endPoint x: 286, endPoint y: 84, distance: 186.3
click at [286, 84] on div "Marcel Dens 17 septembre 2025 08:00 - 10:00 Planifié Informations pratiques ID:…" at bounding box center [341, 205] width 508 height 365
copy div "Marcel Dens"
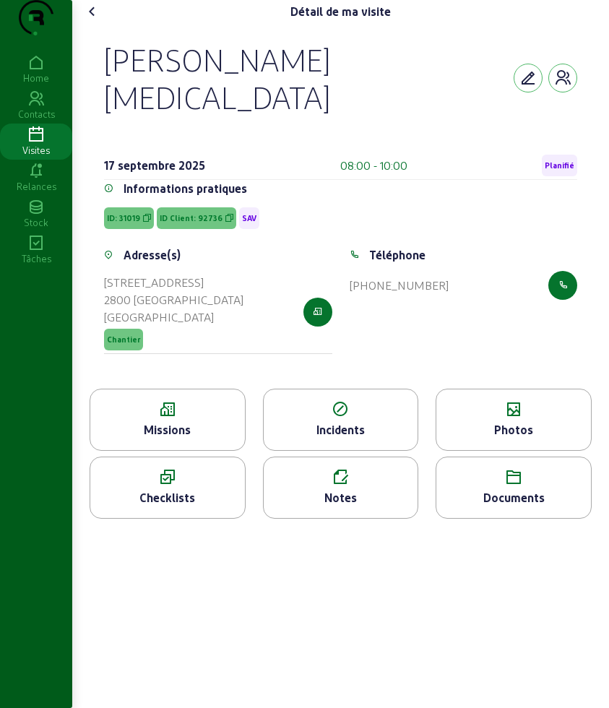
click at [178, 401] on icon at bounding box center [167, 409] width 155 height 17
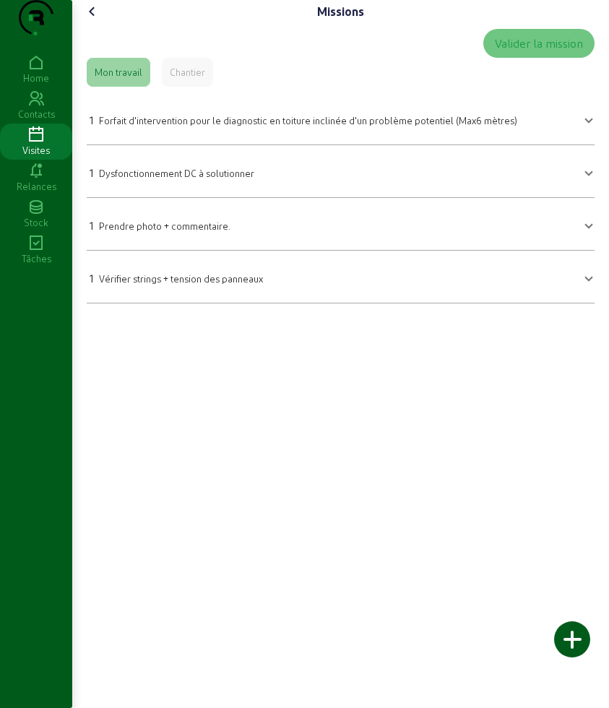
click at [180, 126] on span "Forfait d'intervention pour le diagnostic en toiture inclinée d'un problème pot…" at bounding box center [308, 120] width 418 height 11
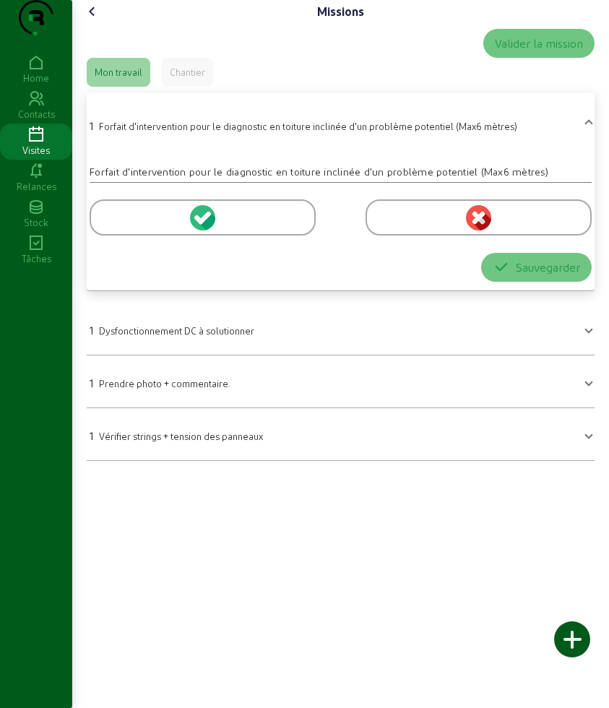
click at [156, 231] on div at bounding box center [203, 217] width 226 height 36
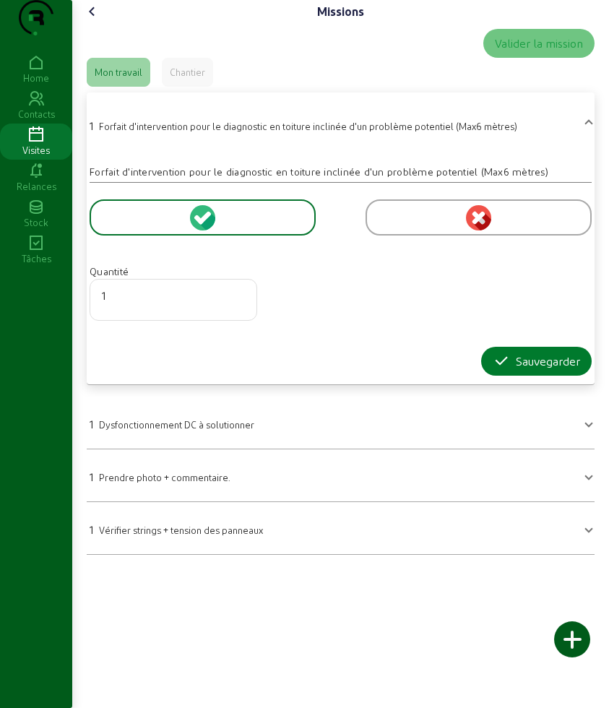
click at [498, 370] on icon "button" at bounding box center [500, 360] width 17 height 17
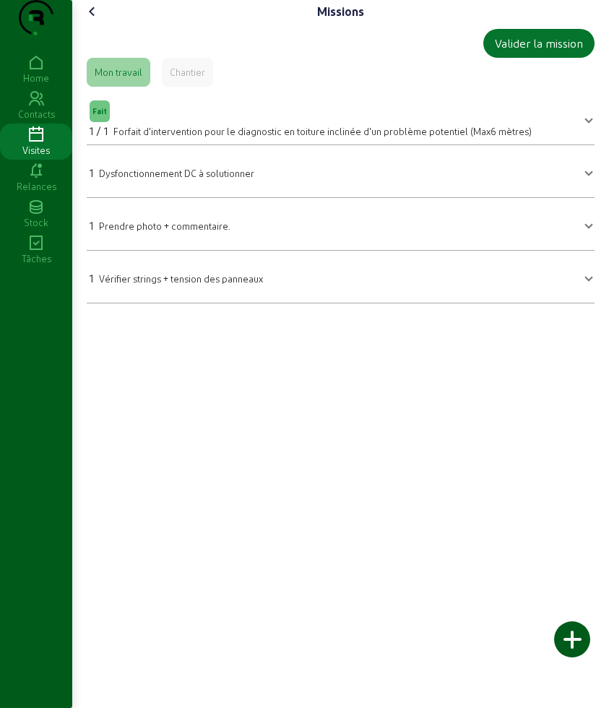
click at [170, 284] on span "Vérifier strings + tension des panneaux" at bounding box center [181, 278] width 164 height 11
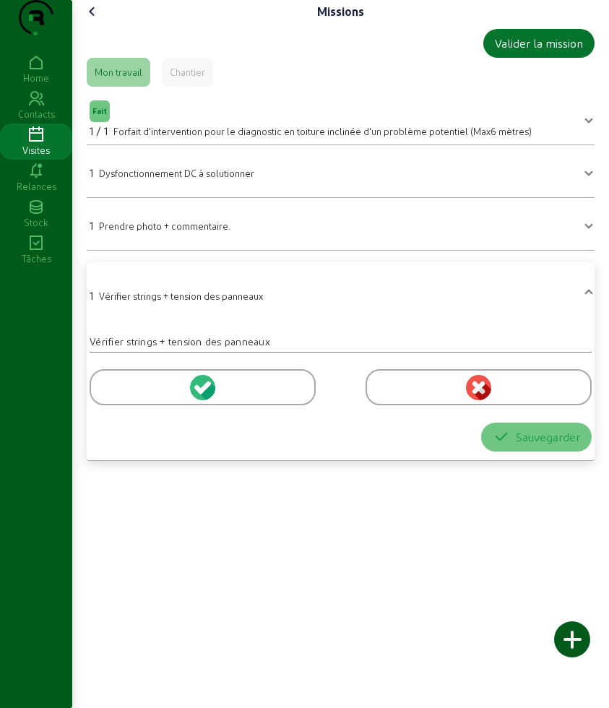
click at [137, 405] on div at bounding box center [203, 387] width 226 height 36
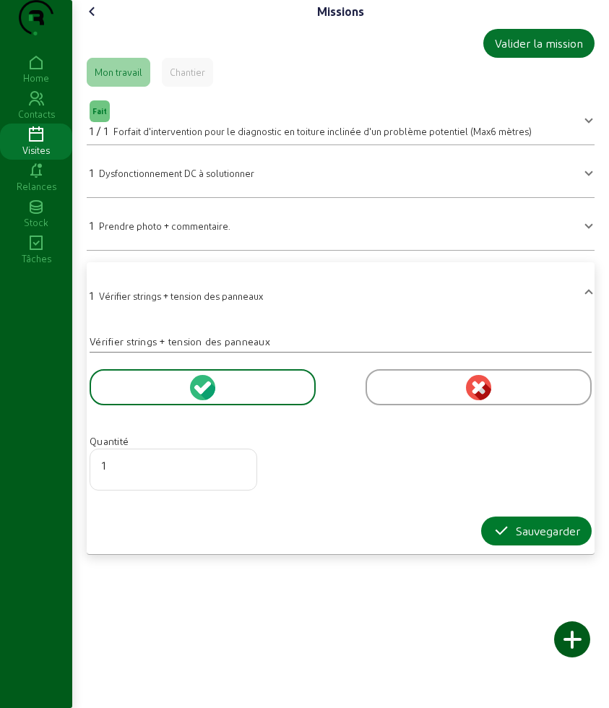
click at [517, 539] on div "Sauvegarder" at bounding box center [535, 530] width 87 height 17
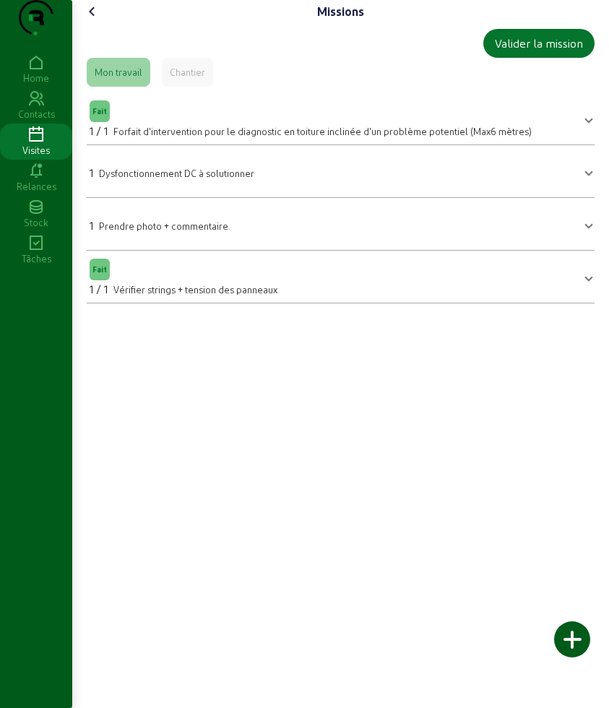
click at [97, 20] on icon at bounding box center [92, 11] width 17 height 17
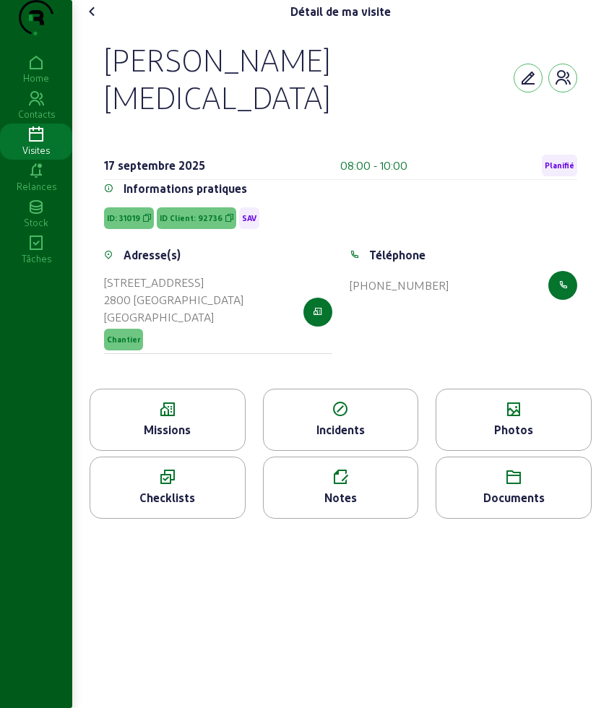
click at [546, 421] on div "Photos" at bounding box center [513, 429] width 155 height 17
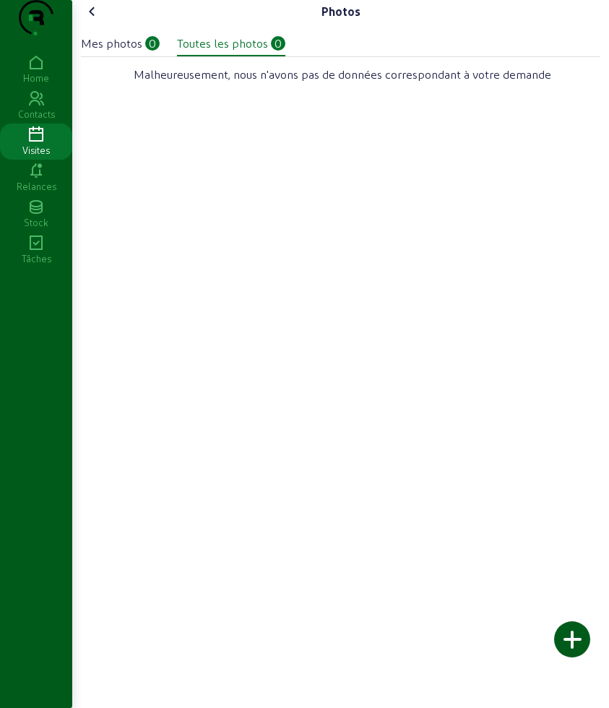
click at [569, 641] on div at bounding box center [572, 639] width 36 height 36
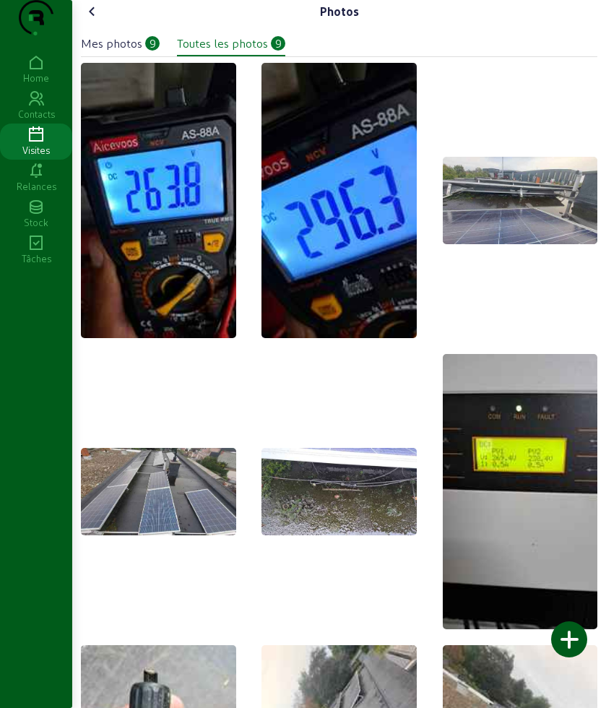
click at [87, 20] on icon at bounding box center [92, 11] width 17 height 17
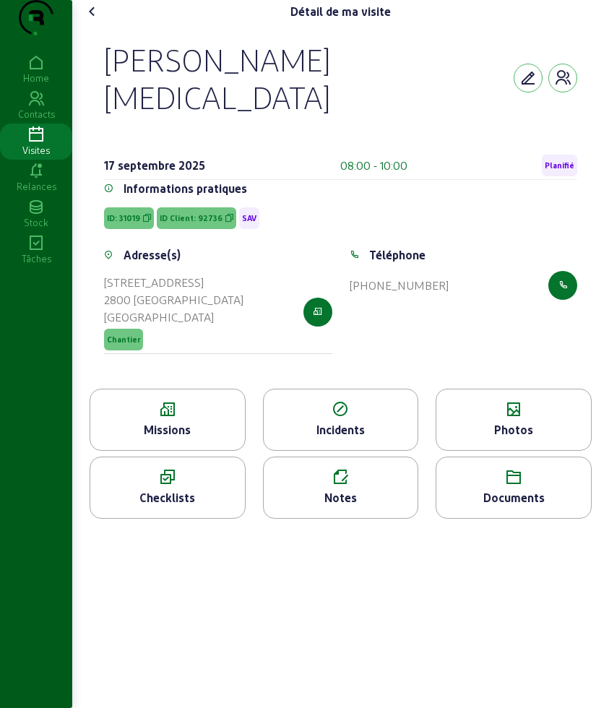
click at [97, 20] on icon at bounding box center [92, 11] width 17 height 17
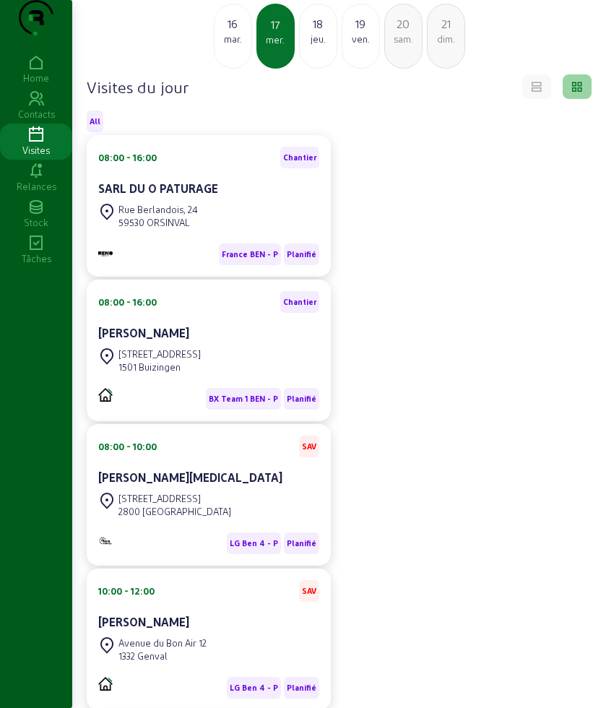
scroll to position [90, 0]
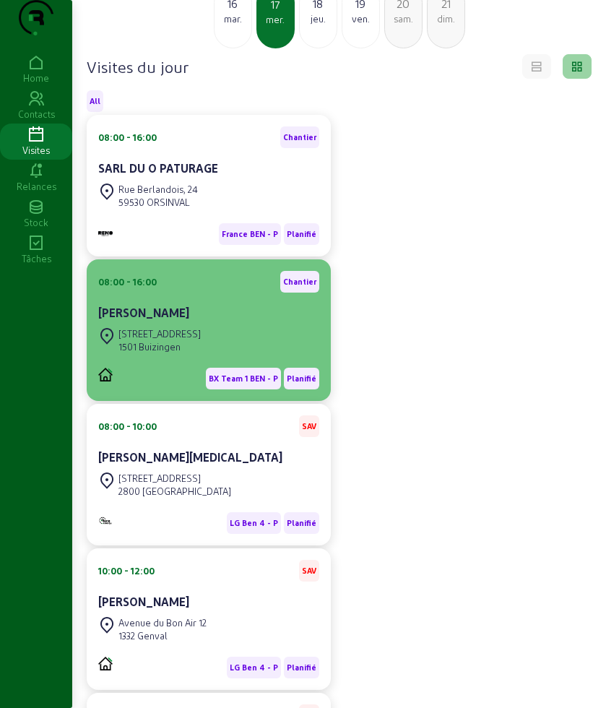
click at [195, 324] on div "Claude Dufour" at bounding box center [208, 314] width 221 height 20
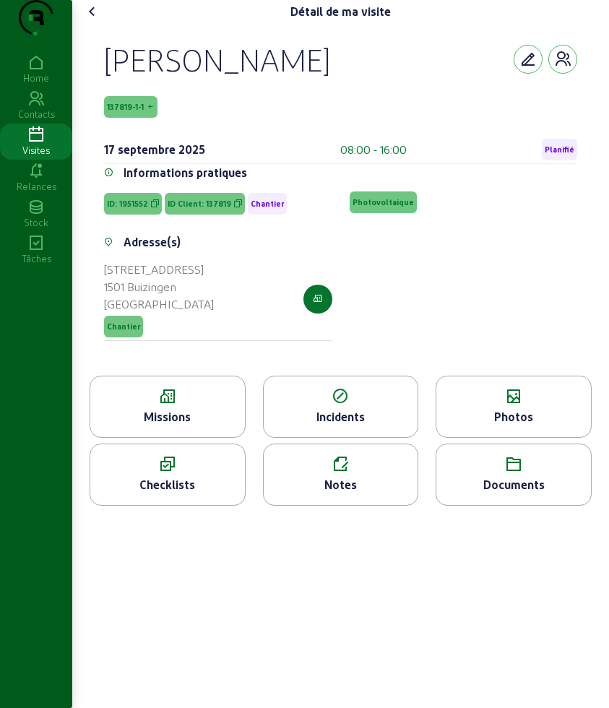
click at [173, 405] on icon at bounding box center [167, 396] width 155 height 17
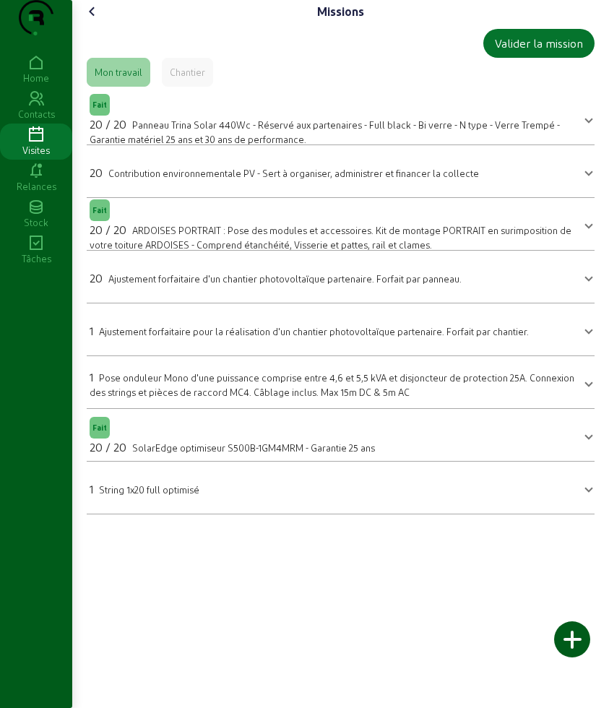
click at [96, 20] on icon at bounding box center [92, 11] width 17 height 17
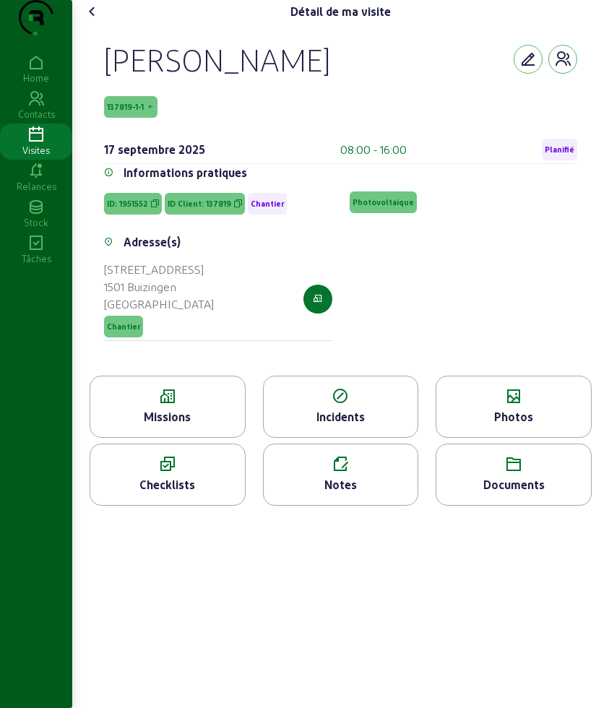
click at [90, 27] on div "Détail de ma visite Claude Dufour 137819-1-1 17 septembre 2025 08:00 - 16:00 Pl…" at bounding box center [340, 258] width 536 height 517
click at [85, 23] on cam-font-icon at bounding box center [92, 11] width 23 height 23
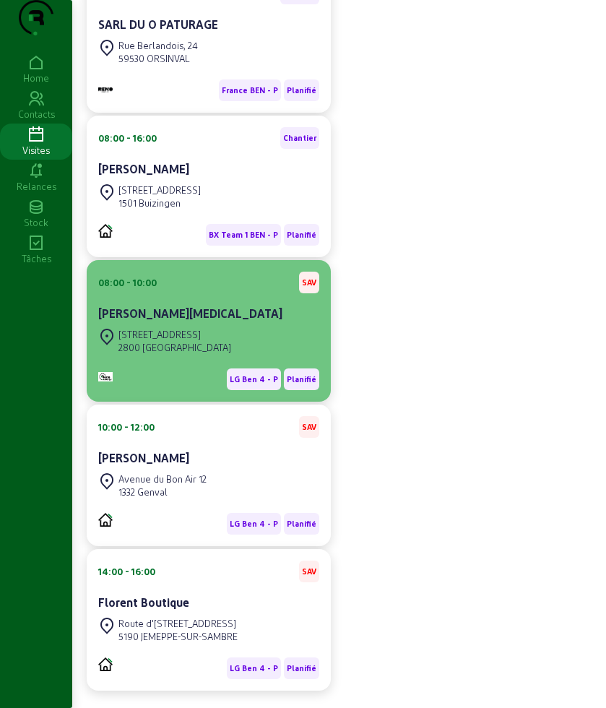
scroll to position [271, 0]
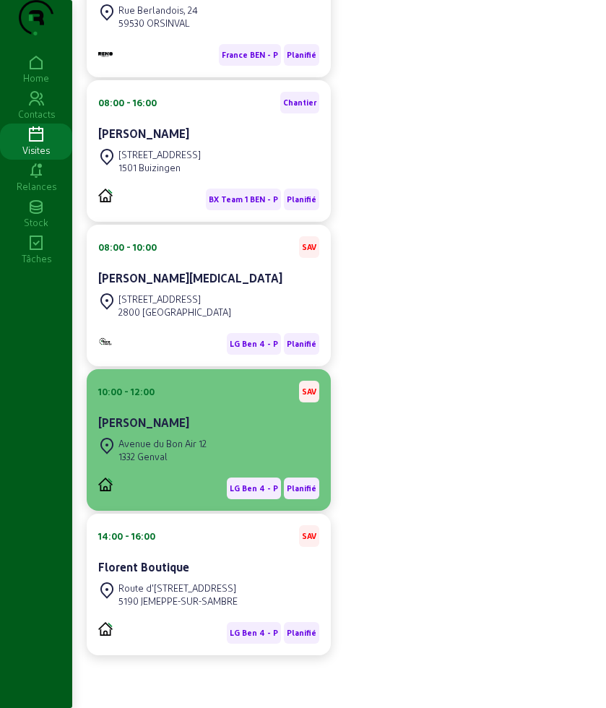
click at [207, 450] on div "Avenue du Bon Air 12" at bounding box center [162, 443] width 88 height 13
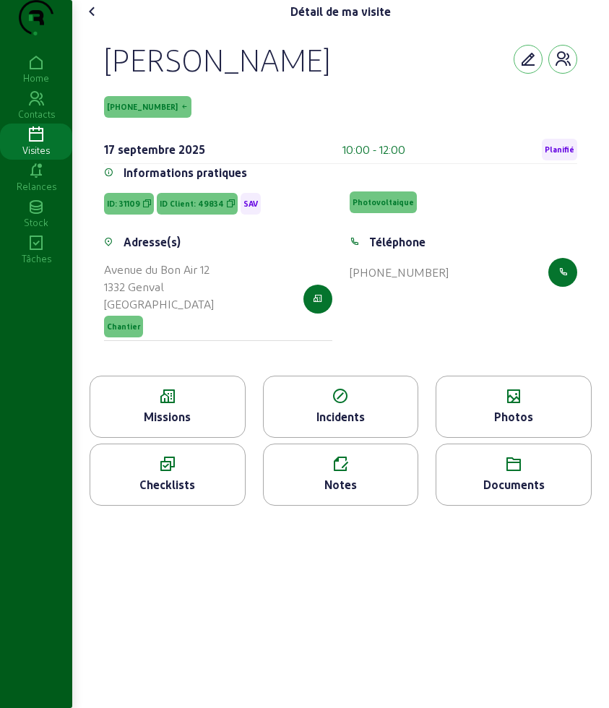
drag, startPoint x: 109, startPoint y: 82, endPoint x: 422, endPoint y: 92, distance: 313.6
click at [422, 78] on div "Kyriakos Chatziioannou" at bounding box center [340, 59] width 473 height 38
copy div "Kyriakos Chatziioannou"
click at [182, 405] on icon at bounding box center [167, 396] width 155 height 17
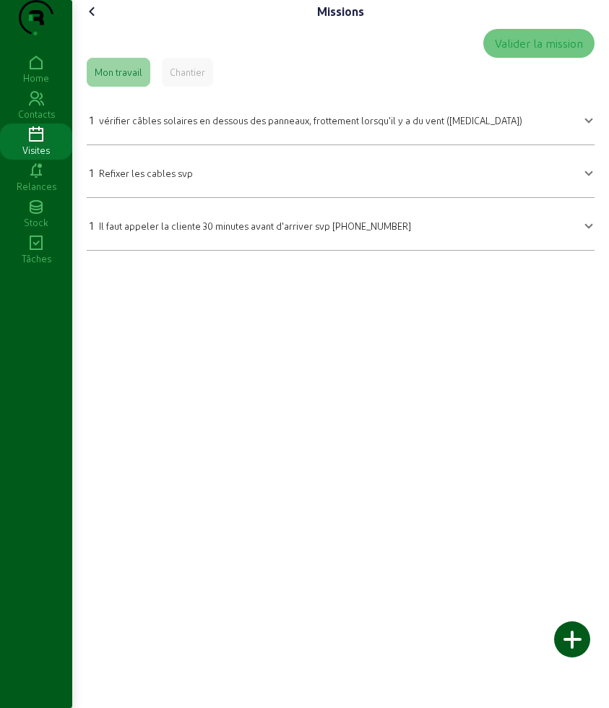
click at [214, 181] on mat-panel-title "1 Refixer les cables svp" at bounding box center [332, 171] width 485 height 20
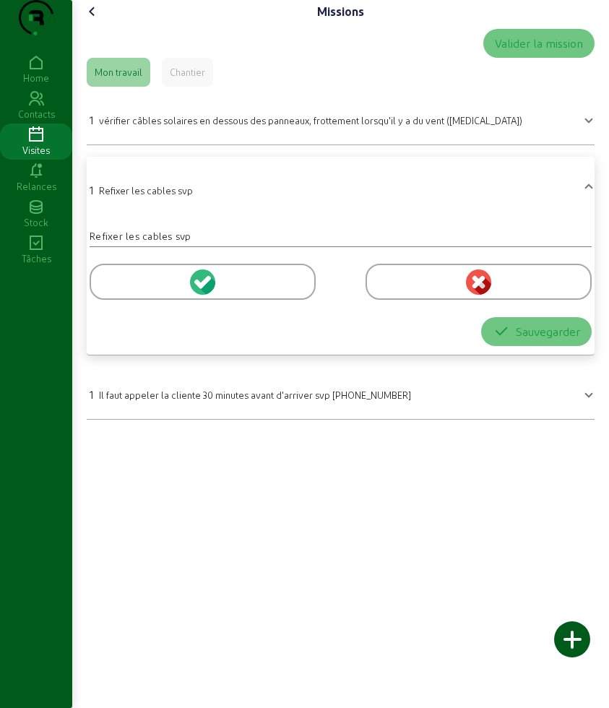
click at [142, 300] on div at bounding box center [203, 282] width 226 height 36
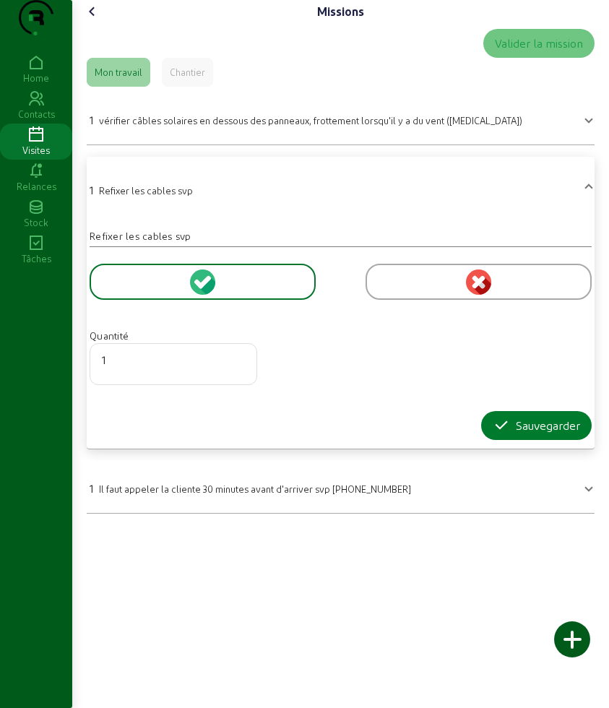
click at [495, 434] on icon "button" at bounding box center [500, 425] width 17 height 17
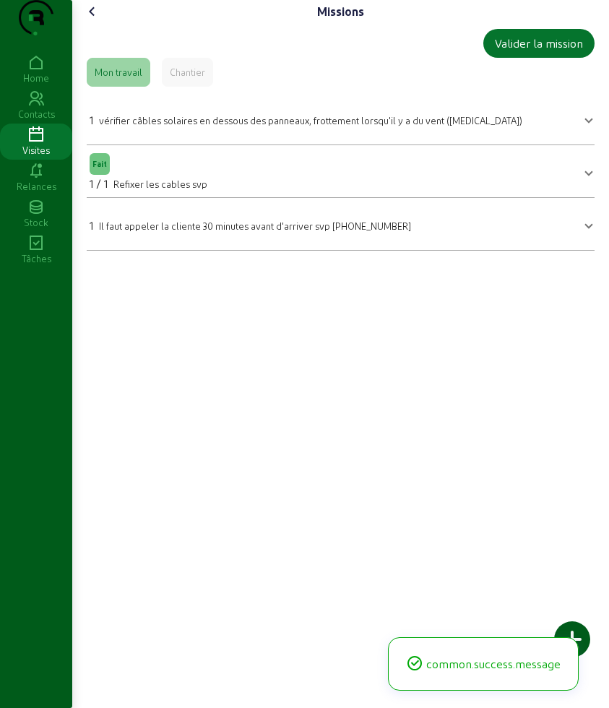
click at [97, 20] on icon at bounding box center [92, 11] width 17 height 17
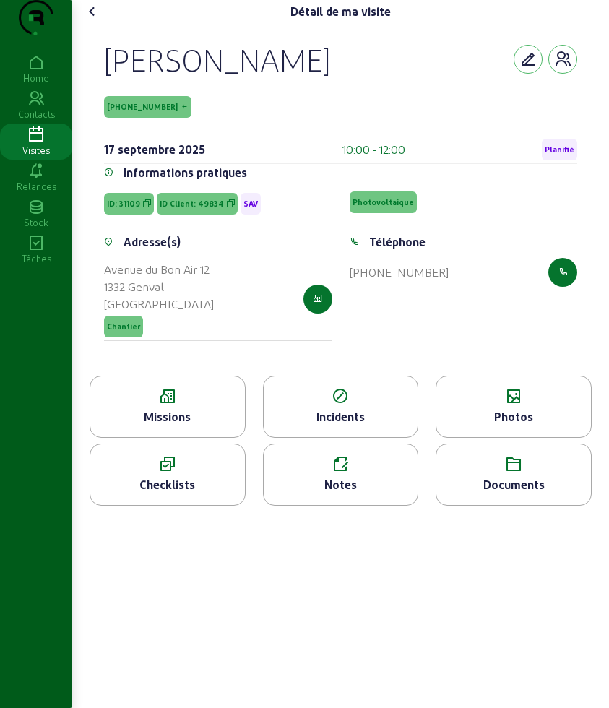
click at [505, 405] on icon at bounding box center [513, 396] width 155 height 17
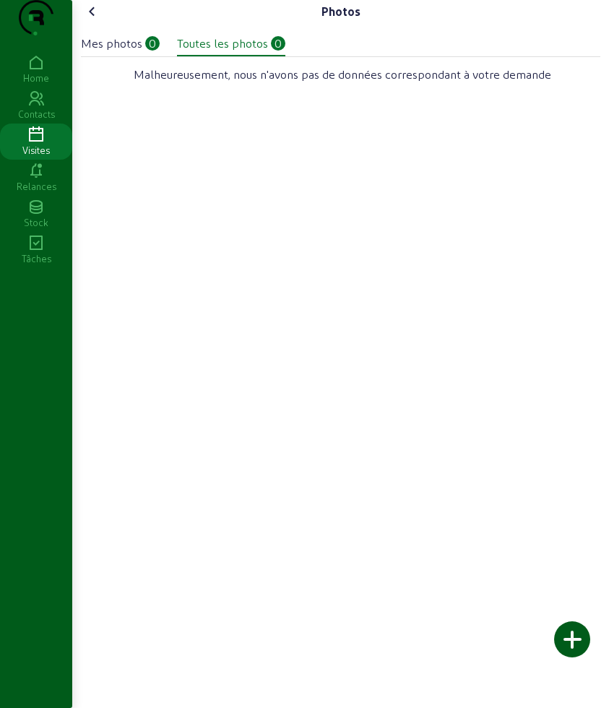
drag, startPoint x: 579, startPoint y: 512, endPoint x: 579, endPoint y: 643, distance: 130.7
click at [579, 643] on div at bounding box center [572, 639] width 36 height 36
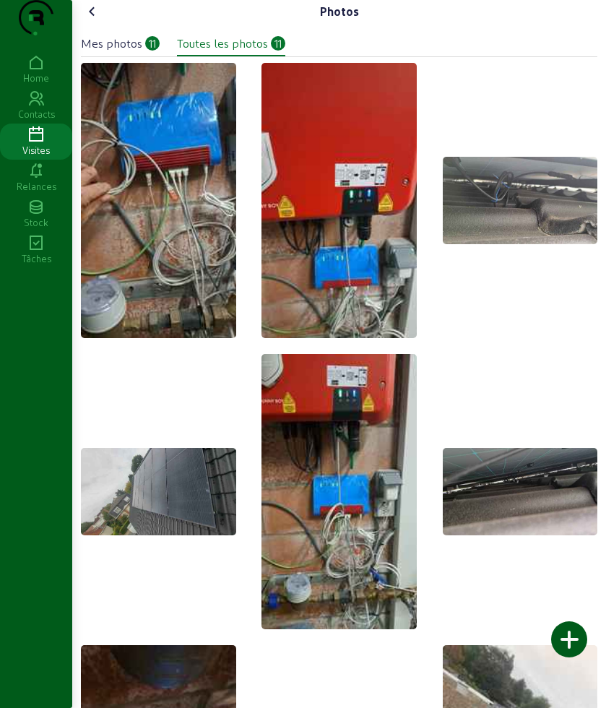
click at [90, 20] on icon at bounding box center [92, 11] width 17 height 17
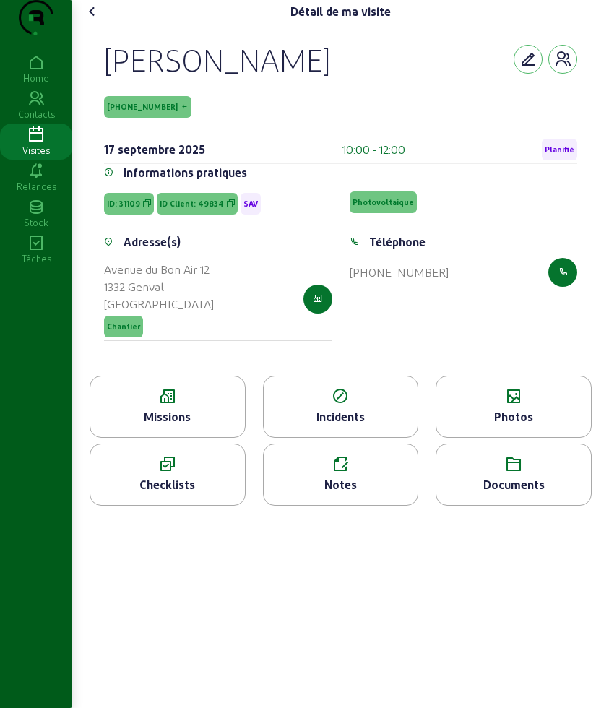
click at [492, 425] on div "Photos" at bounding box center [513, 416] width 155 height 17
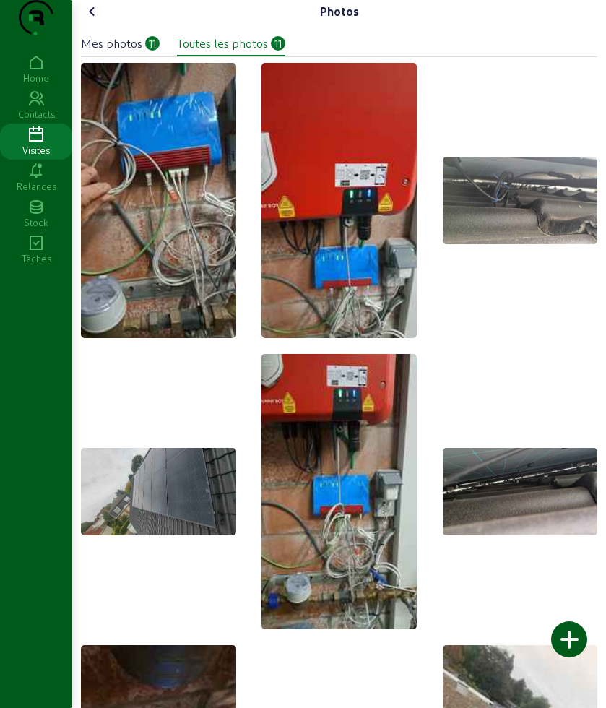
click at [95, 20] on icon at bounding box center [92, 11] width 17 height 17
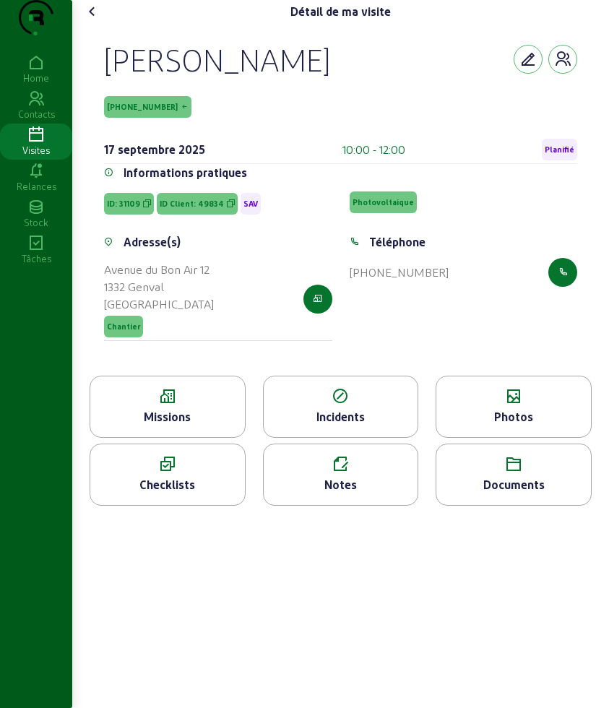
click at [323, 493] on div "Notes" at bounding box center [341, 484] width 155 height 17
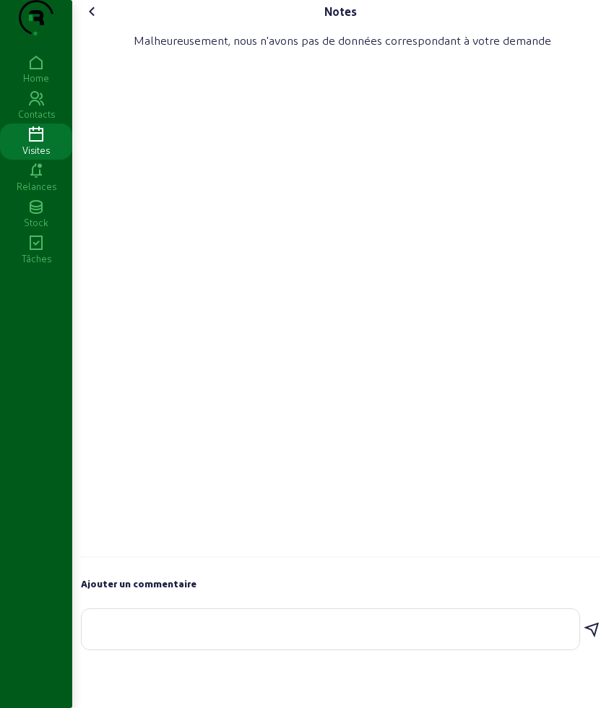
click at [271, 635] on textarea at bounding box center [330, 625] width 474 height 17
type textarea "l"
click at [142, 635] on textarea at bounding box center [330, 625] width 474 height 17
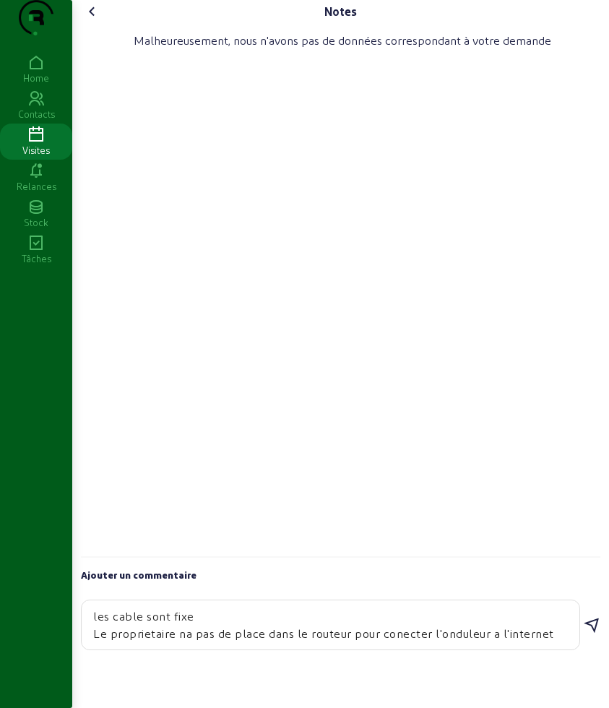
type textarea "les cable sont fixe Le proprietaire na pas de place dans le routeur pour conect…"
click at [589, 634] on icon at bounding box center [591, 625] width 17 height 17
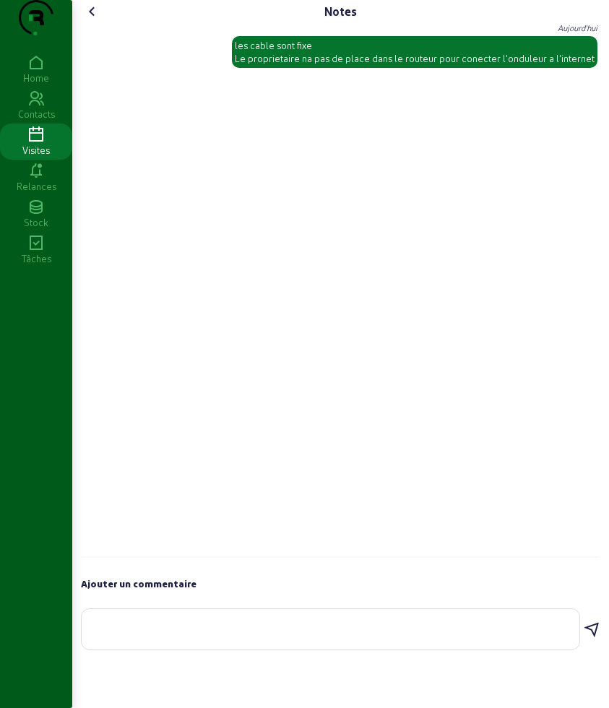
click at [93, 20] on icon at bounding box center [92, 11] width 17 height 17
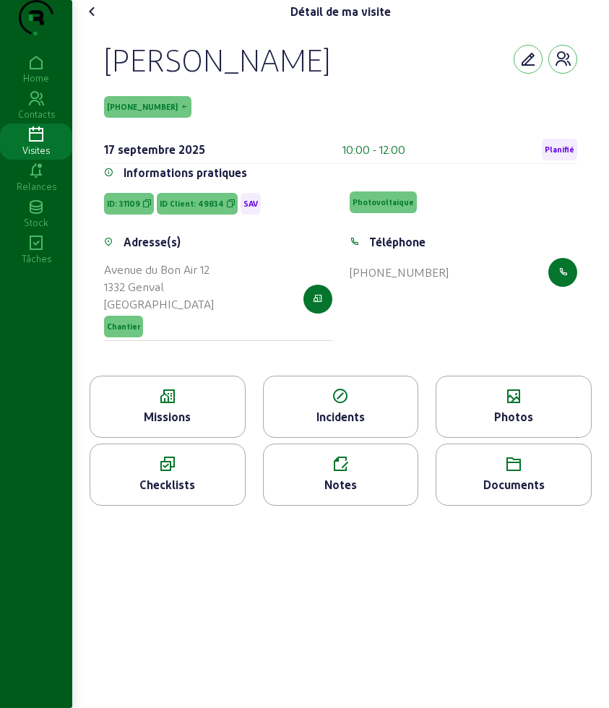
click at [101, 20] on icon at bounding box center [92, 11] width 17 height 17
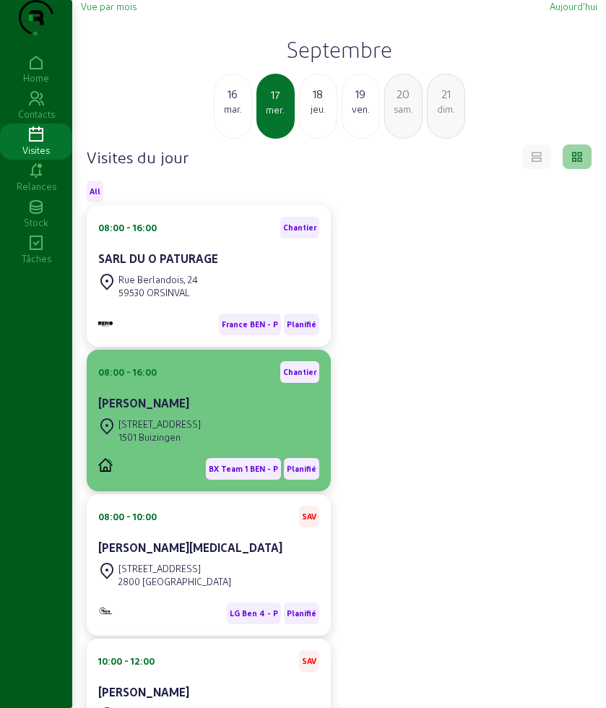
click at [238, 446] on div "Rue Krabos 12 1501 Buizingen" at bounding box center [208, 430] width 221 height 32
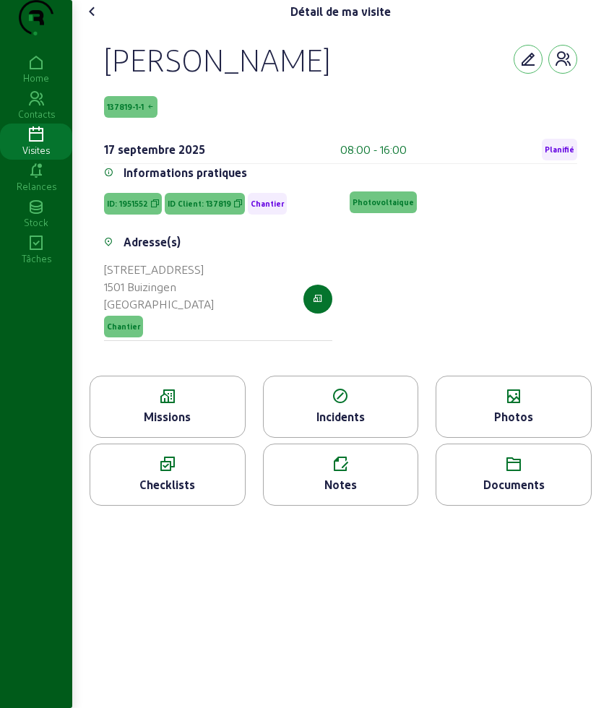
click at [216, 425] on div "Missions" at bounding box center [167, 416] width 155 height 17
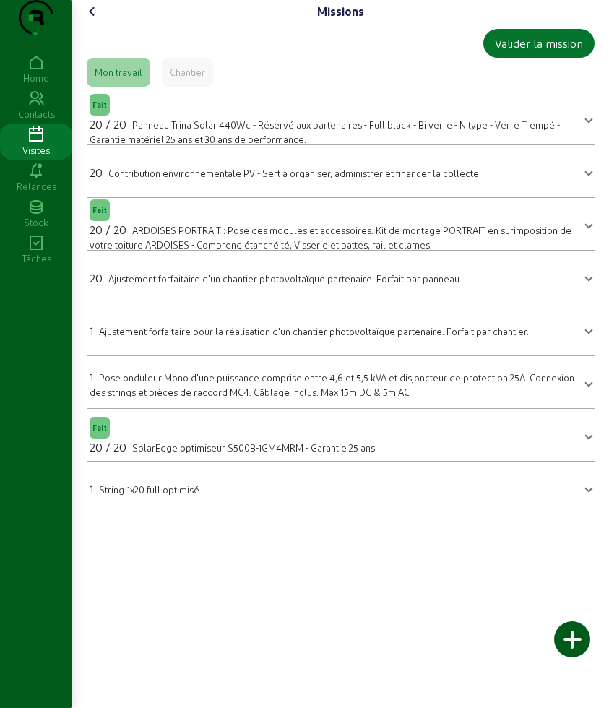
click at [175, 508] on mat-expansion-panel-header "1 String 1x20 full optimisé" at bounding box center [341, 487] width 508 height 40
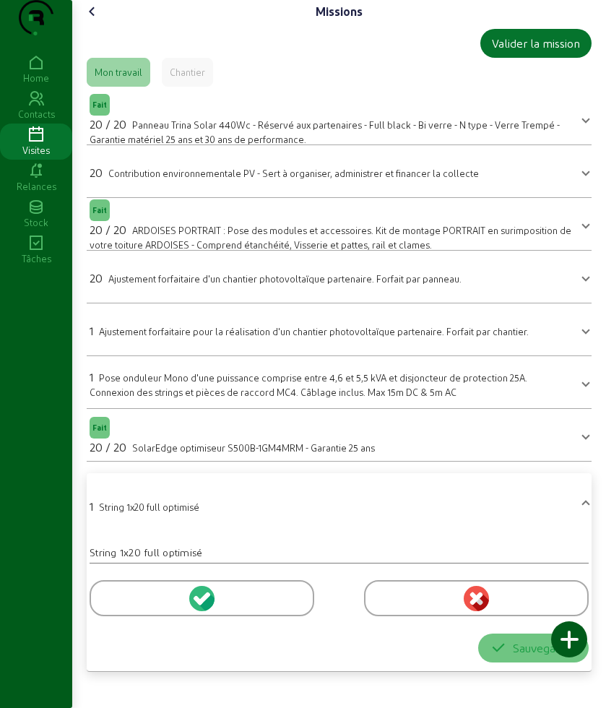
drag, startPoint x: 151, startPoint y: 639, endPoint x: 150, endPoint y: 630, distance: 9.4
click at [150, 616] on div at bounding box center [202, 598] width 225 height 36
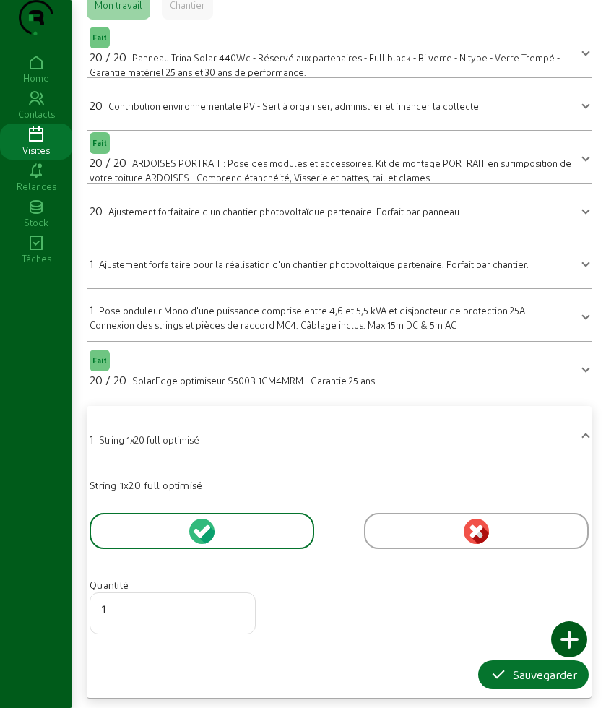
scroll to position [98, 0]
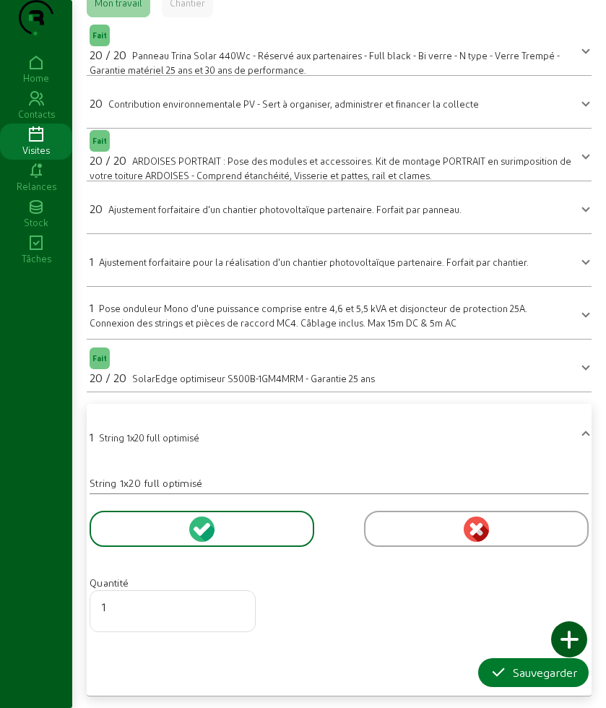
click at [490, 670] on icon "button" at bounding box center [498, 672] width 17 height 17
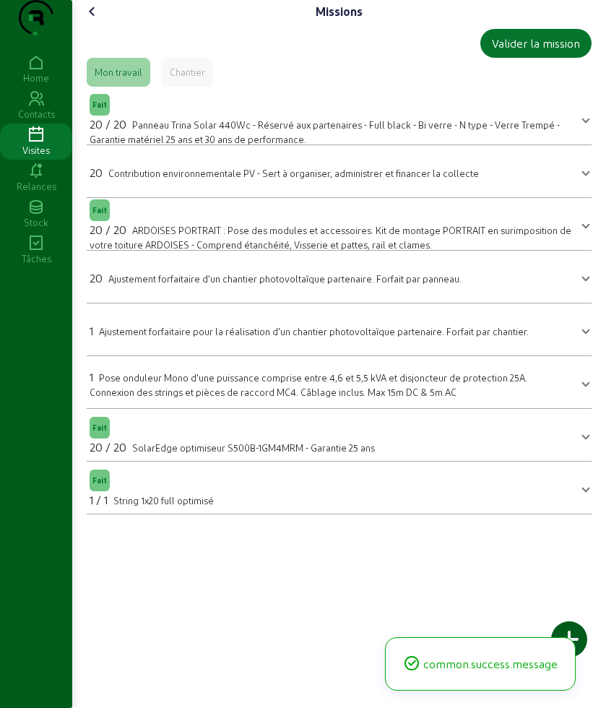
scroll to position [0, 0]
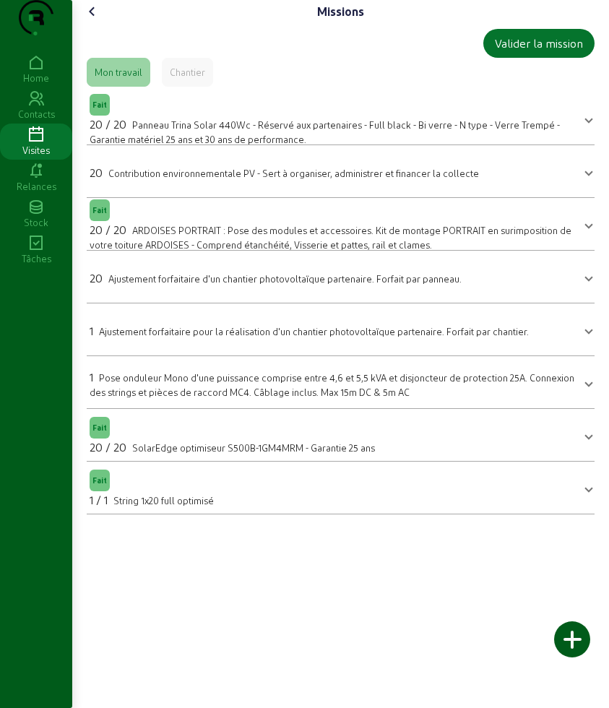
click at [95, 20] on icon at bounding box center [92, 11] width 17 height 17
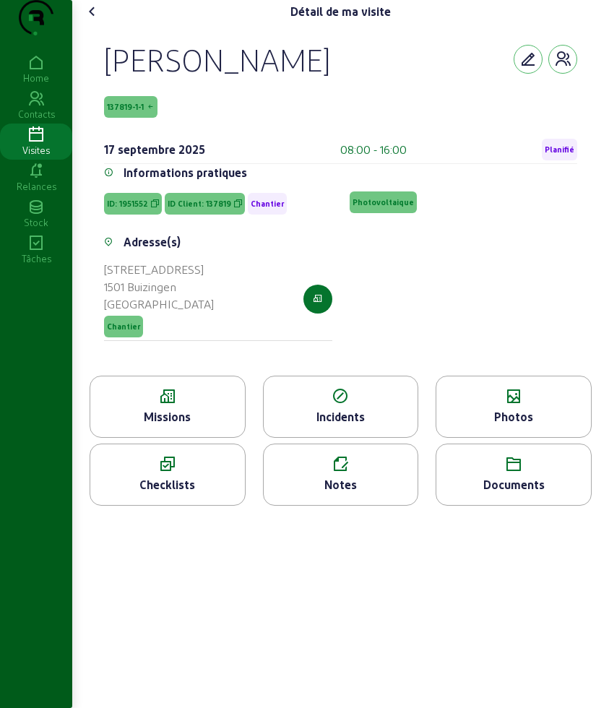
click at [100, 20] on icon at bounding box center [92, 11] width 17 height 17
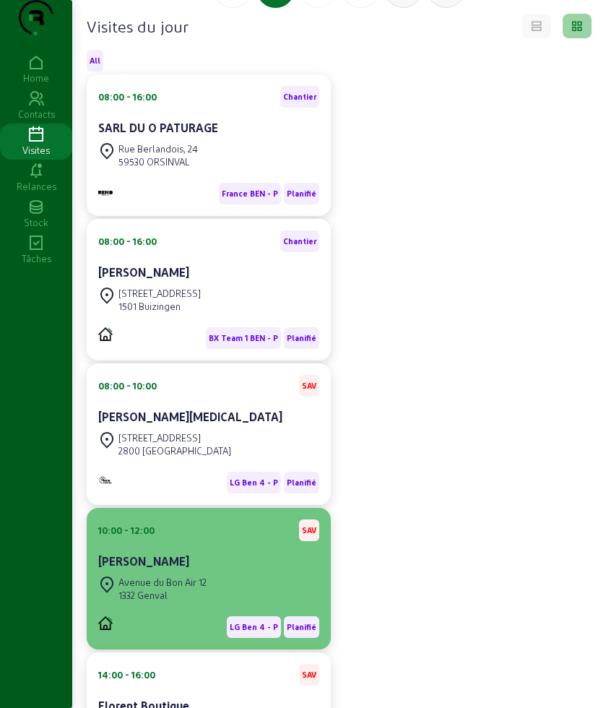
scroll to position [181, 0]
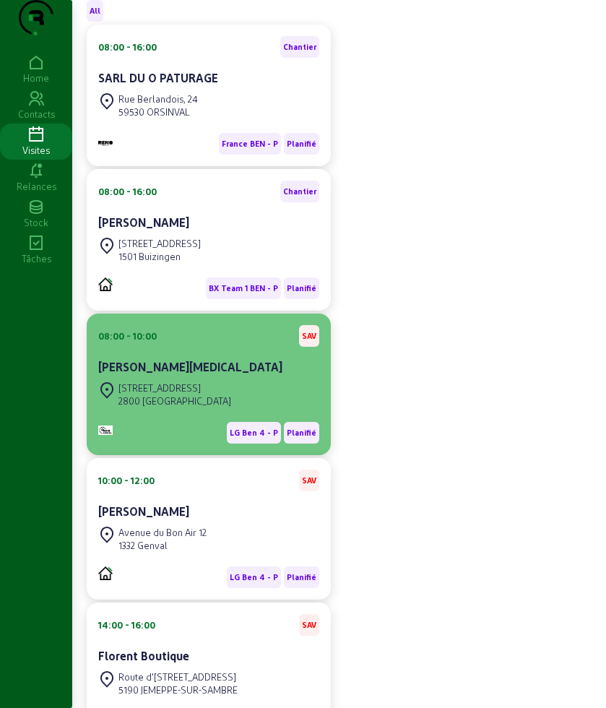
click at [205, 439] on div "LG Ben 4 - P Planifié" at bounding box center [208, 426] width 221 height 33
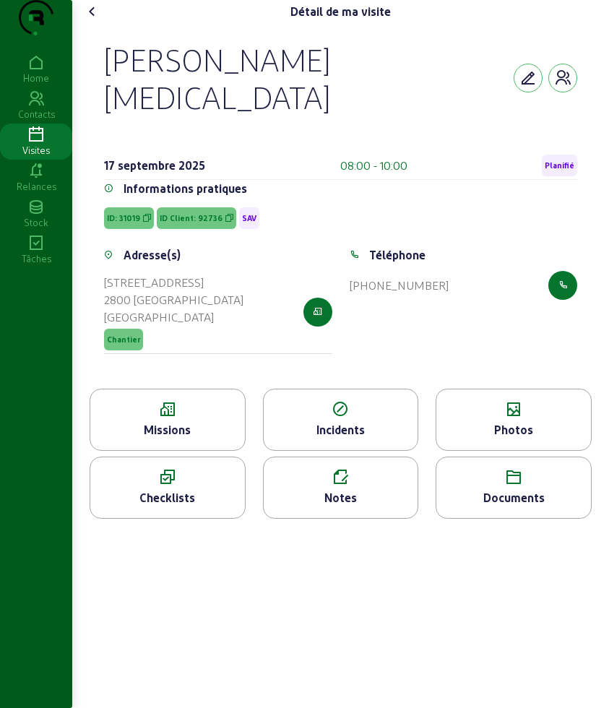
click at [339, 503] on div "Notes" at bounding box center [341, 487] width 156 height 62
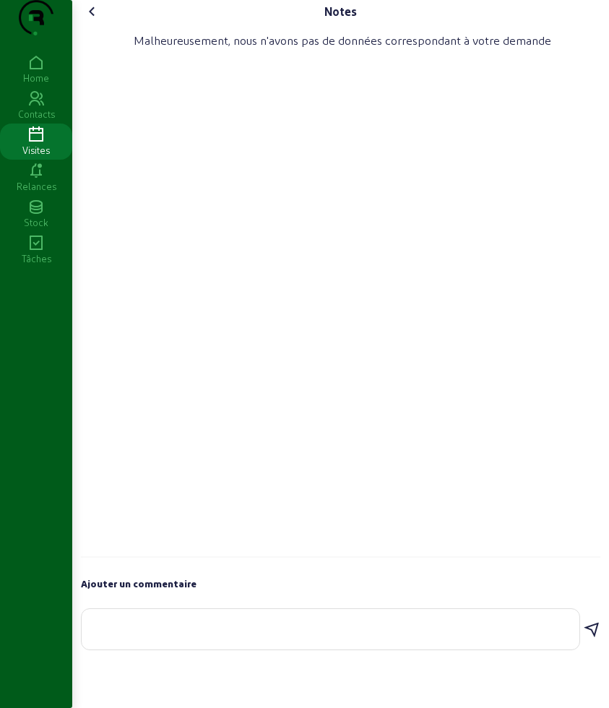
click at [178, 635] on textarea at bounding box center [330, 625] width 474 height 17
click at [251, 635] on textarea "un conecteur MC4 a ete changé" at bounding box center [330, 625] width 474 height 17
type textarea "un conecteur MC4 a ete remplacé et les cable bien attaché sous les panneaux"
click at [588, 638] on icon at bounding box center [591, 629] width 17 height 17
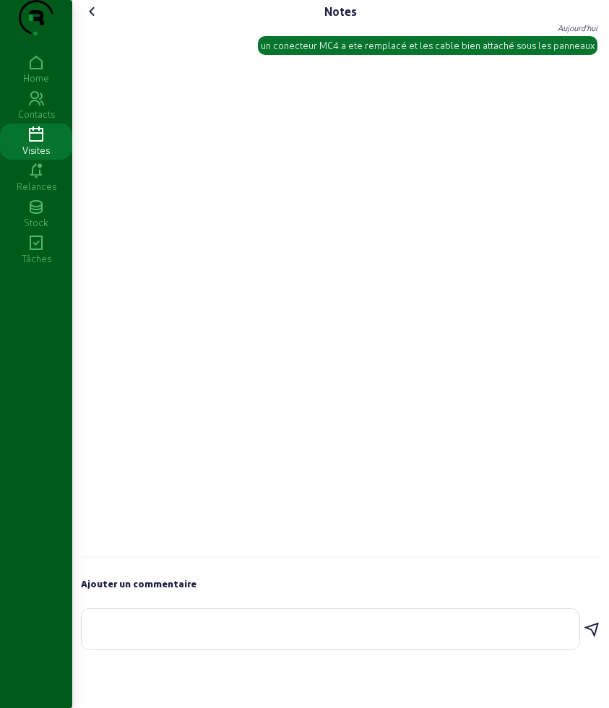
click at [99, 20] on icon at bounding box center [92, 11] width 17 height 17
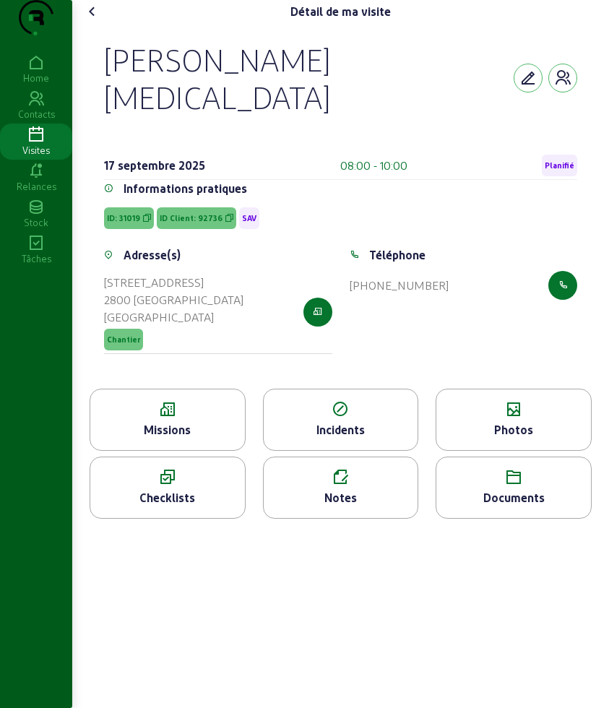
click at [99, 20] on icon at bounding box center [92, 11] width 17 height 17
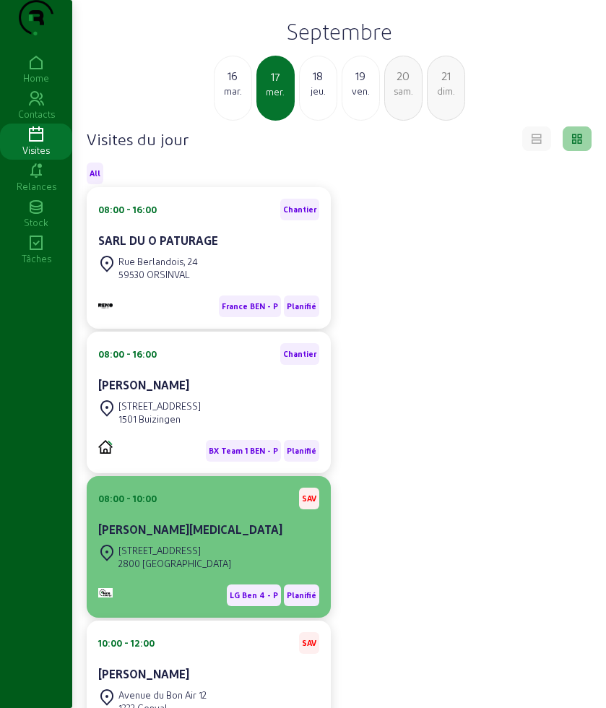
scroll to position [289, 0]
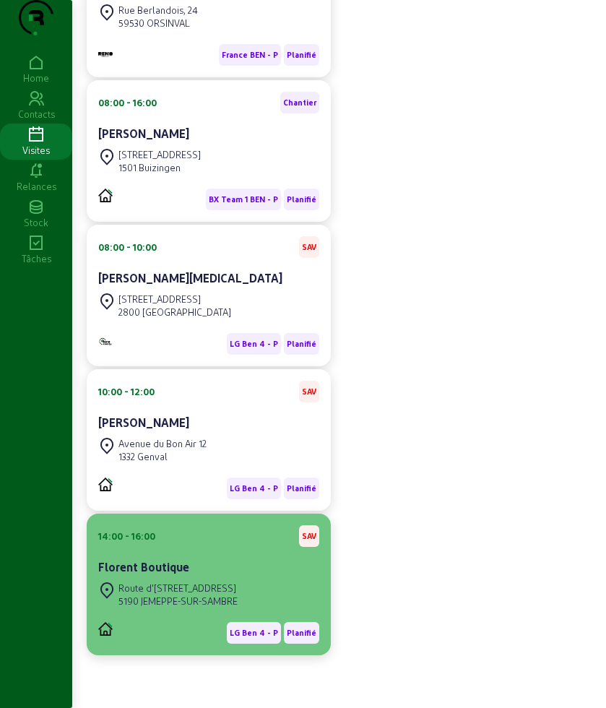
click at [196, 575] on div "Florent Boutique" at bounding box center [208, 566] width 221 height 17
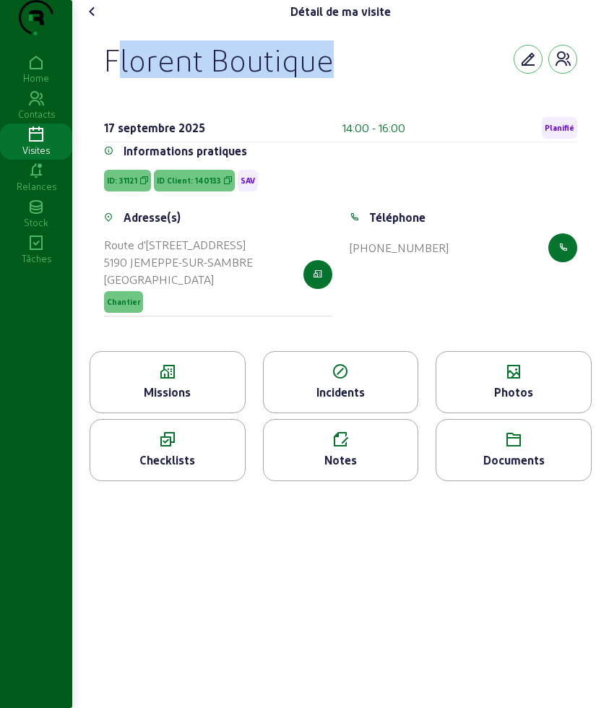
drag, startPoint x: 126, startPoint y: 81, endPoint x: 452, endPoint y: 81, distance: 326.4
click at [452, 81] on div "Florent Boutique 17 septembre 2025 14:00 - 16:00 Planifié Informations pratique…" at bounding box center [341, 187] width 508 height 328
copy div "Florent Boutique"
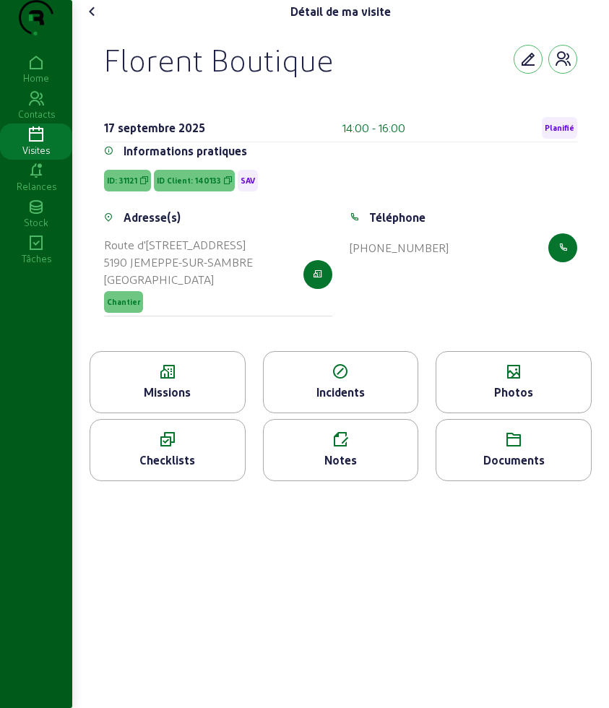
click at [188, 381] on icon at bounding box center [167, 371] width 155 height 17
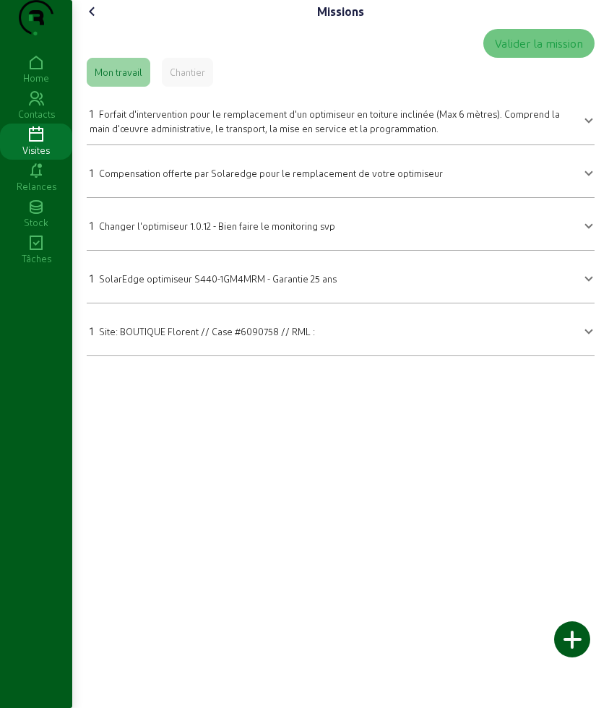
drag, startPoint x: 206, startPoint y: 157, endPoint x: 197, endPoint y: 186, distance: 30.2
click at [206, 134] on span "Forfait d'intervention pour le remplacement d'un optimiseur en toiture inclinée…" at bounding box center [325, 120] width 470 height 25
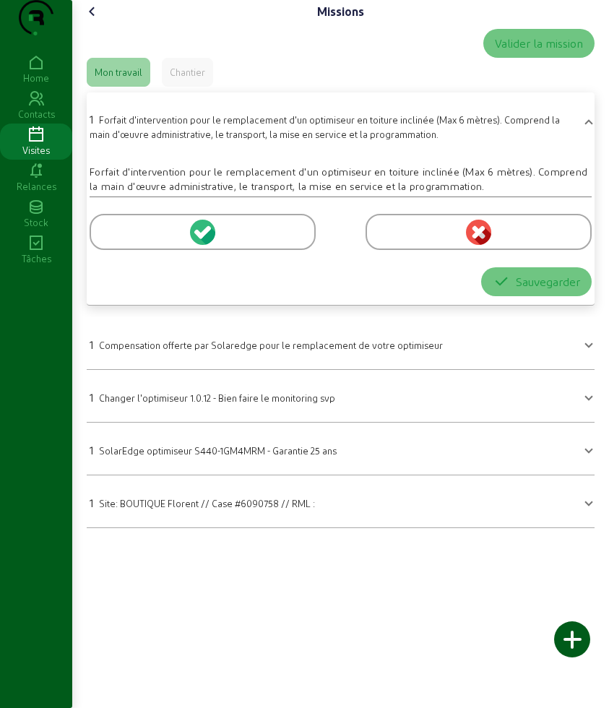
click at [119, 250] on div at bounding box center [203, 232] width 226 height 36
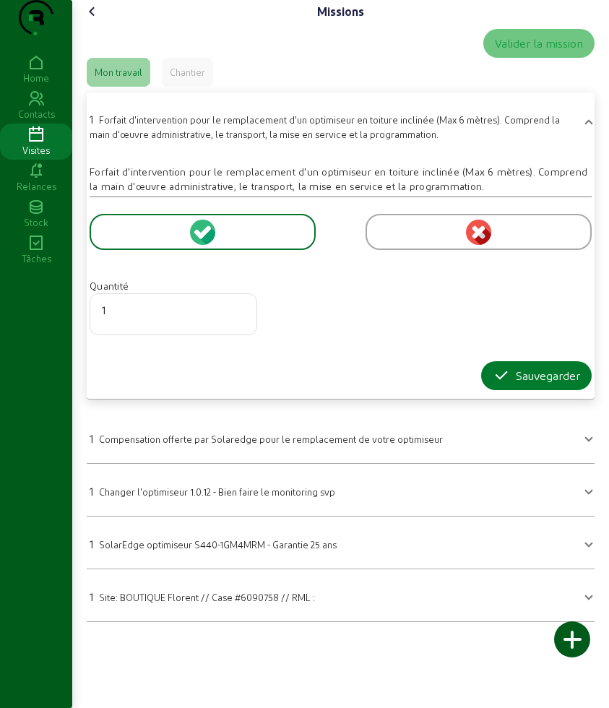
click at [500, 384] on icon "button" at bounding box center [500, 375] width 17 height 17
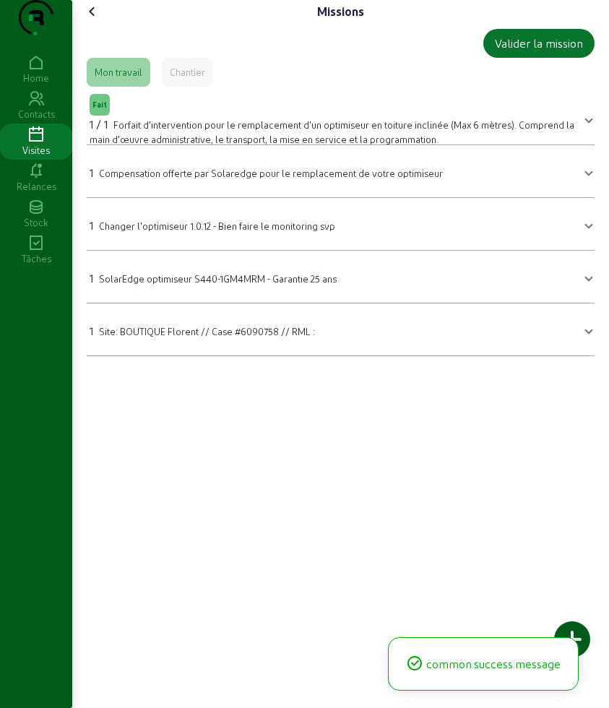
click at [139, 284] on span "SolarEdge optimiseur S440-1GM4MRM - Garantie 25 ans" at bounding box center [218, 278] width 238 height 11
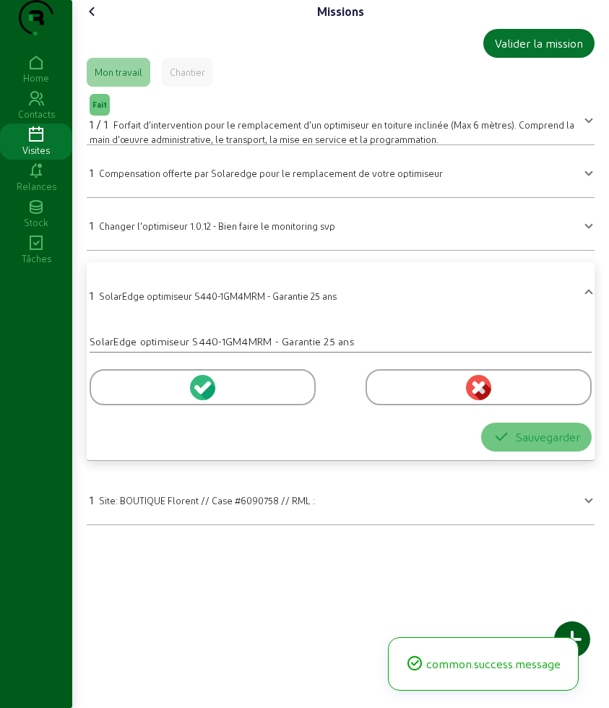
click at [109, 405] on div at bounding box center [203, 387] width 226 height 36
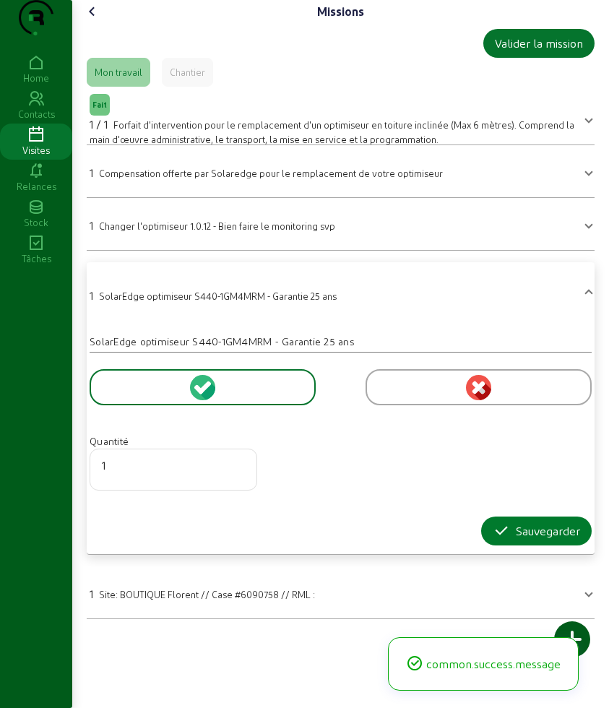
click at [505, 539] on icon "button" at bounding box center [500, 530] width 17 height 17
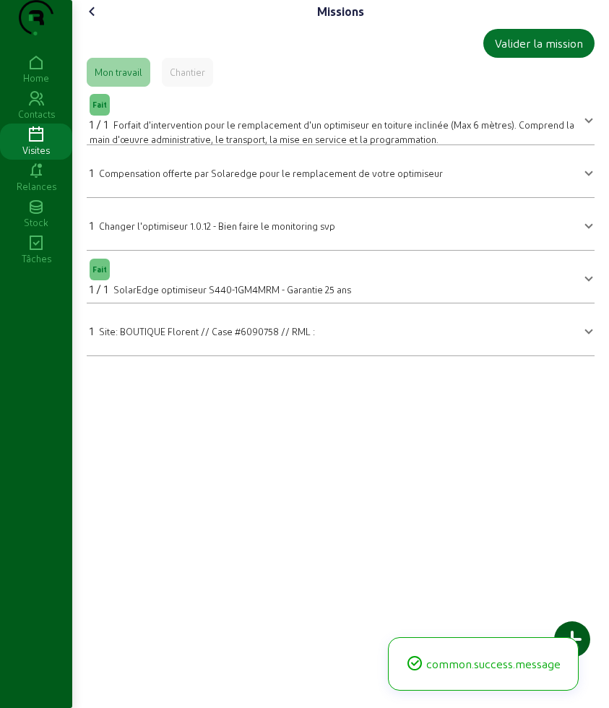
click at [238, 234] on div "1 Changer l'optimiseur 1.0.12 - Bien faire le monitoring svp" at bounding box center [212, 225] width 245 height 17
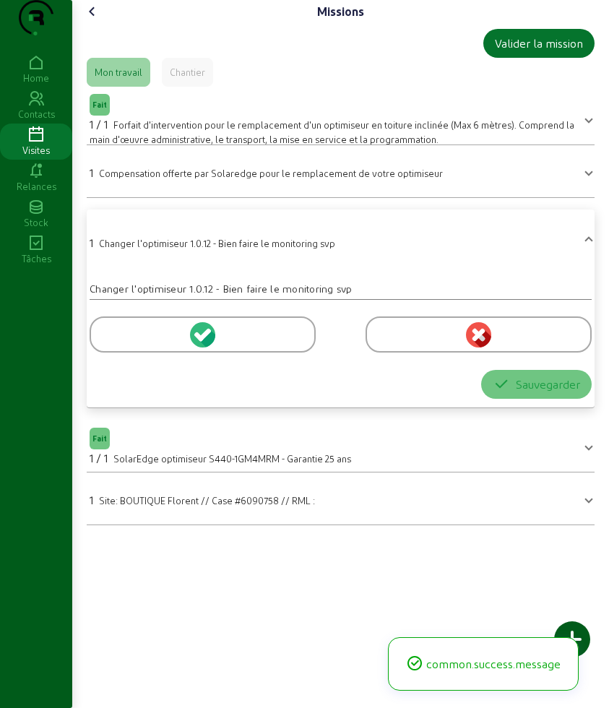
click at [139, 352] on div at bounding box center [203, 334] width 226 height 36
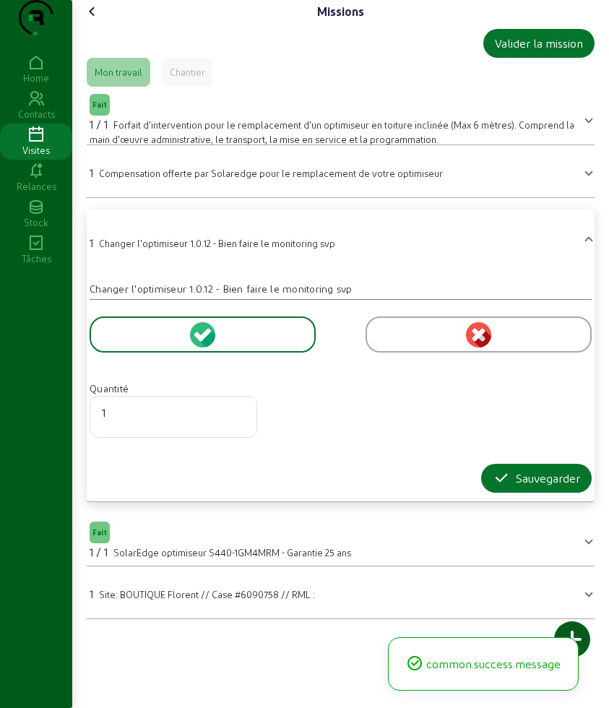
click at [497, 489] on form "Quantité 1 Sauvegarder" at bounding box center [341, 396] width 502 height 193
click at [508, 487] on div "Sauvegarder" at bounding box center [535, 477] width 87 height 17
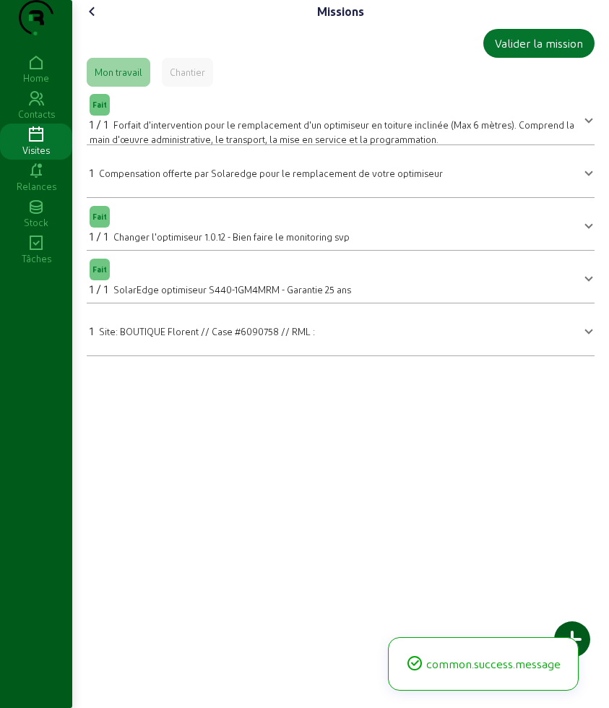
click at [95, 20] on icon at bounding box center [92, 11] width 17 height 17
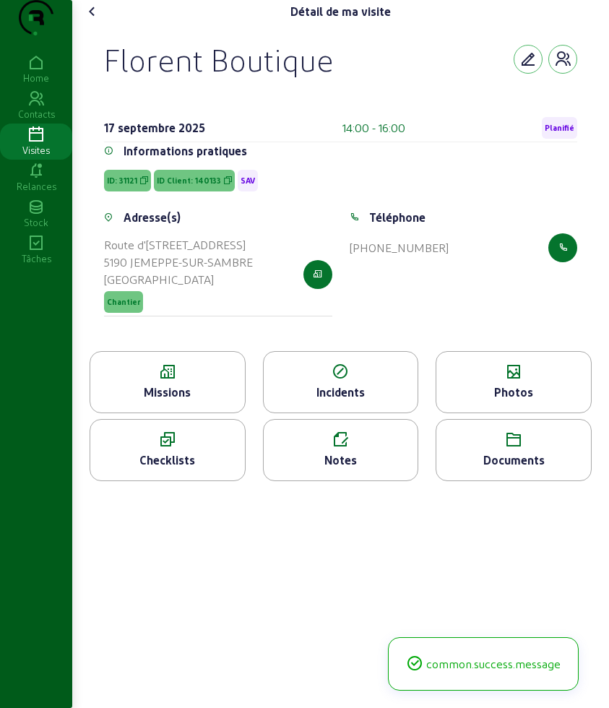
click at [513, 401] on div "Photos" at bounding box center [513, 391] width 155 height 17
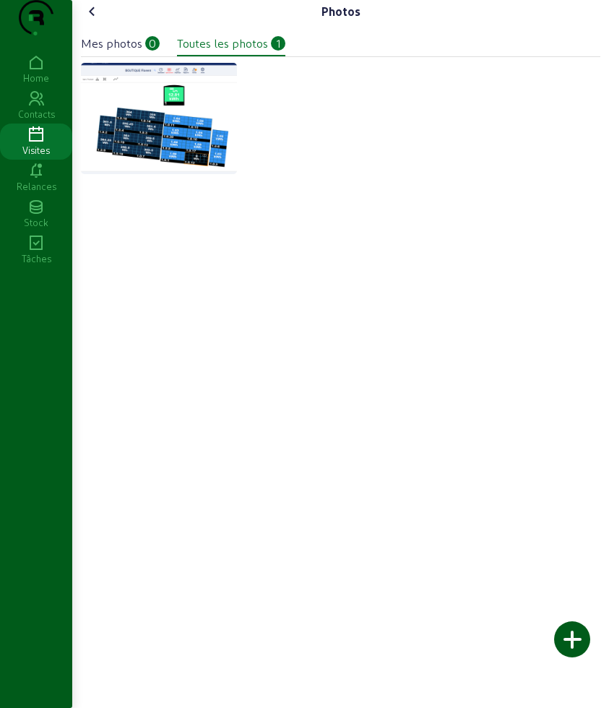
click at [582, 649] on div at bounding box center [572, 639] width 36 height 36
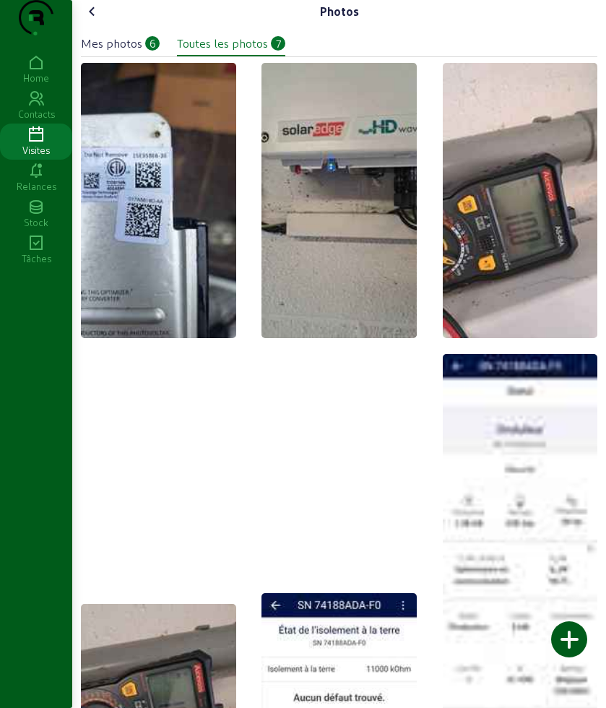
drag, startPoint x: 109, startPoint y: 41, endPoint x: 99, endPoint y: 38, distance: 10.5
click at [99, 23] on div "Photos" at bounding box center [339, 11] width 516 height 23
click at [98, 20] on icon at bounding box center [92, 11] width 17 height 17
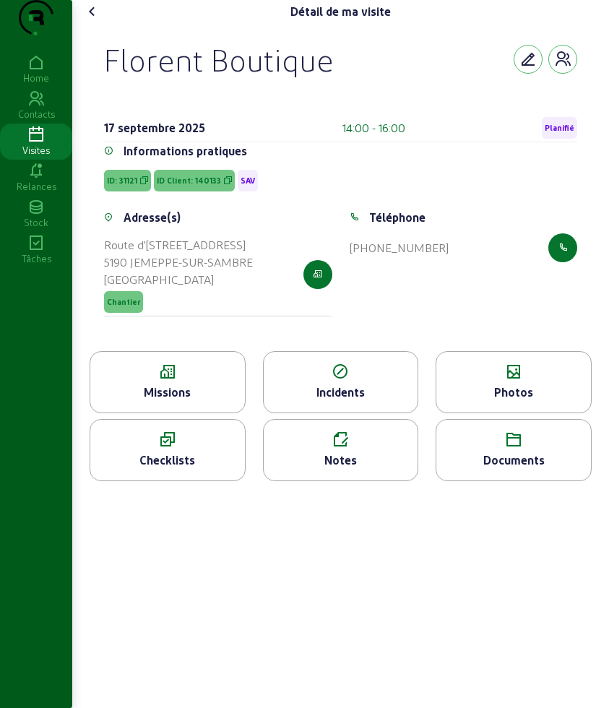
click at [347, 469] on div "Notes" at bounding box center [341, 459] width 155 height 17
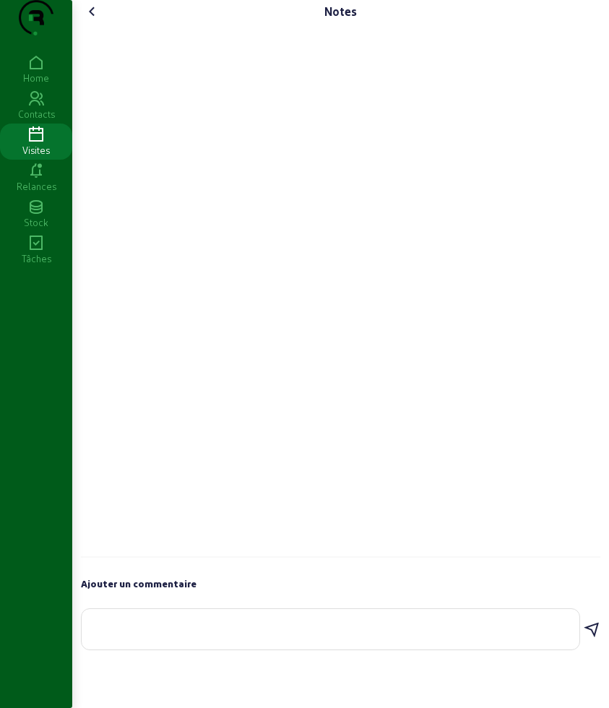
click at [284, 635] on textarea at bounding box center [330, 625] width 474 height 17
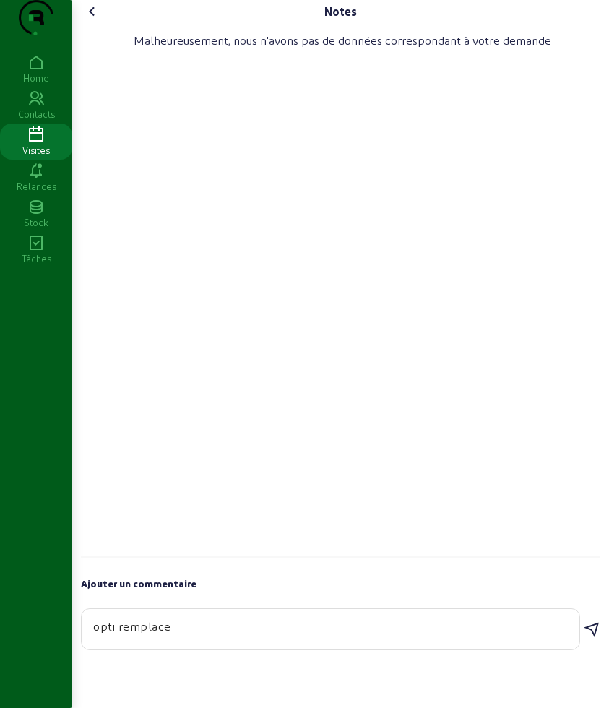
type textarea "opti remplace"
click at [591, 638] on icon at bounding box center [591, 629] width 17 height 17
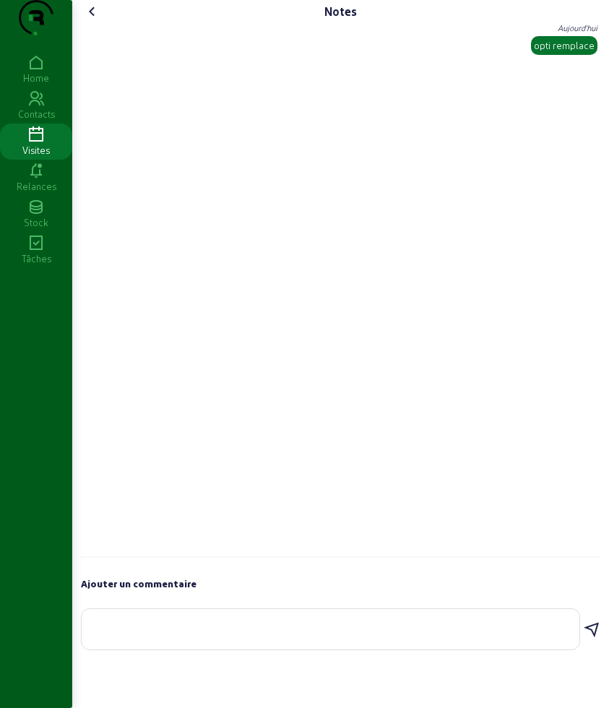
click at [86, 23] on cam-font-icon at bounding box center [92, 11] width 23 height 23
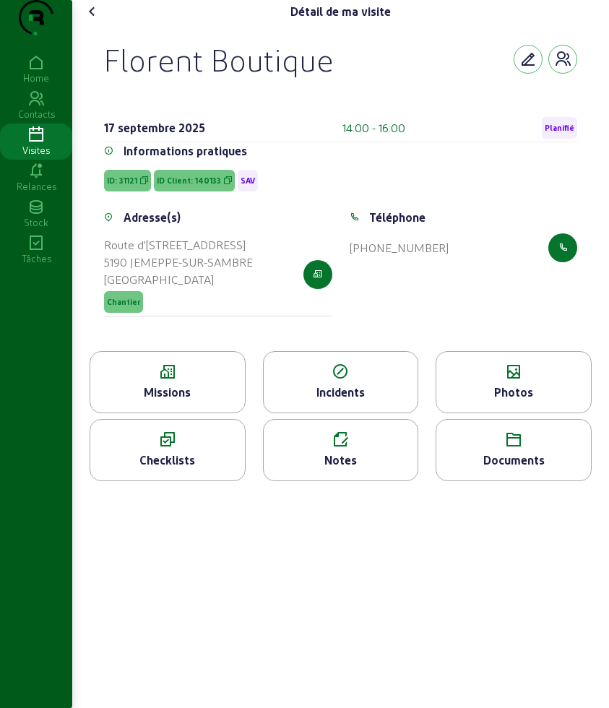
click at [97, 20] on icon at bounding box center [92, 11] width 17 height 17
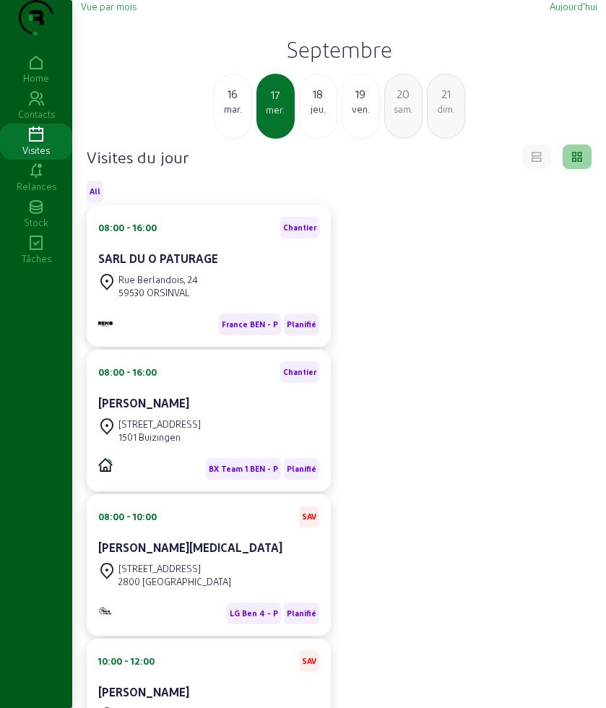
click at [309, 103] on div "18" at bounding box center [318, 93] width 37 height 17
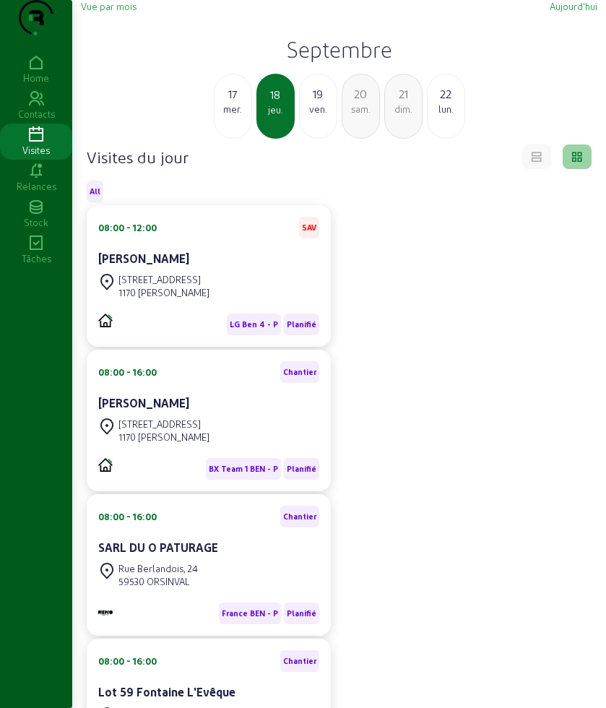
click at [362, 62] on h2 "Septembre" at bounding box center [339, 49] width 516 height 26
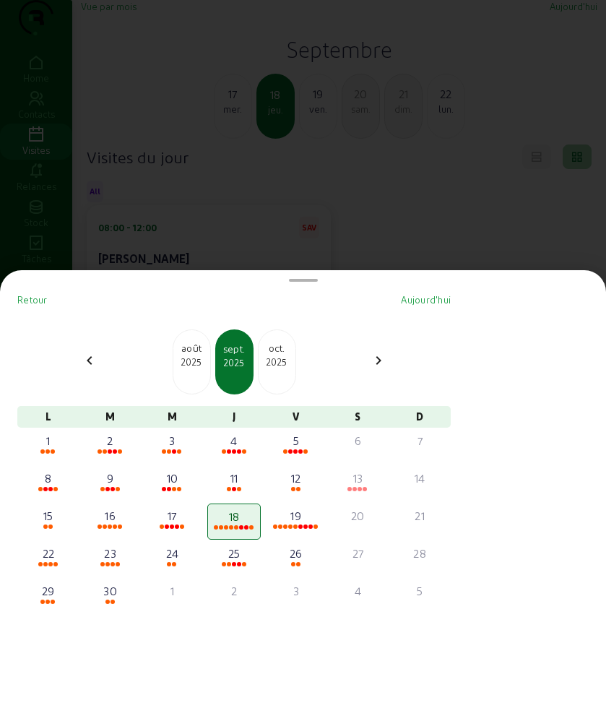
click at [277, 348] on div "oct." at bounding box center [276, 348] width 37 height 14
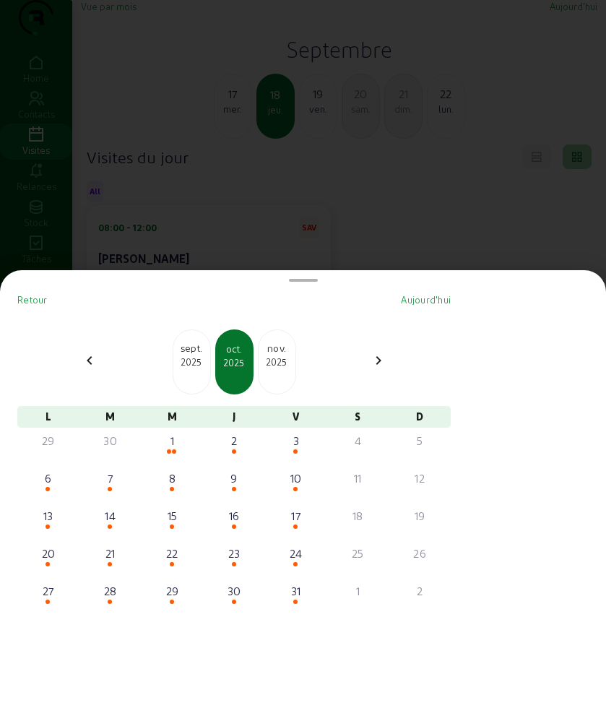
click at [282, 366] on div "2025" at bounding box center [276, 361] width 37 height 13
click at [210, 369] on div "oct. 2025" at bounding box center [192, 361] width 38 height 65
click at [178, 453] on div at bounding box center [172, 451] width 51 height 5
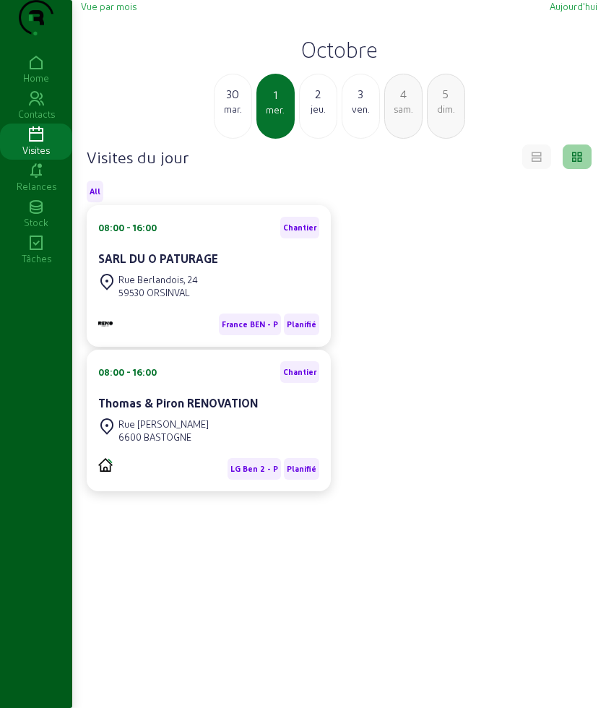
click at [327, 62] on h2 "Octobre" at bounding box center [339, 49] width 516 height 26
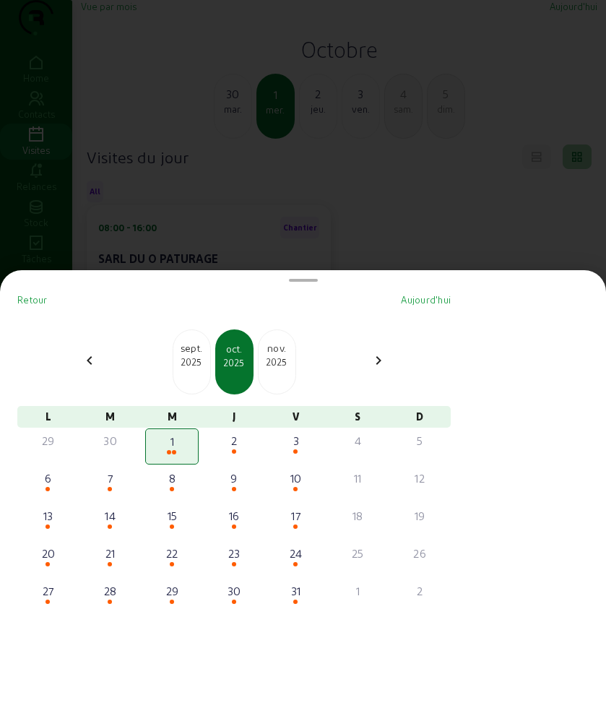
click at [275, 362] on div "2025" at bounding box center [276, 361] width 37 height 13
click at [275, 362] on div "2026" at bounding box center [276, 361] width 37 height 13
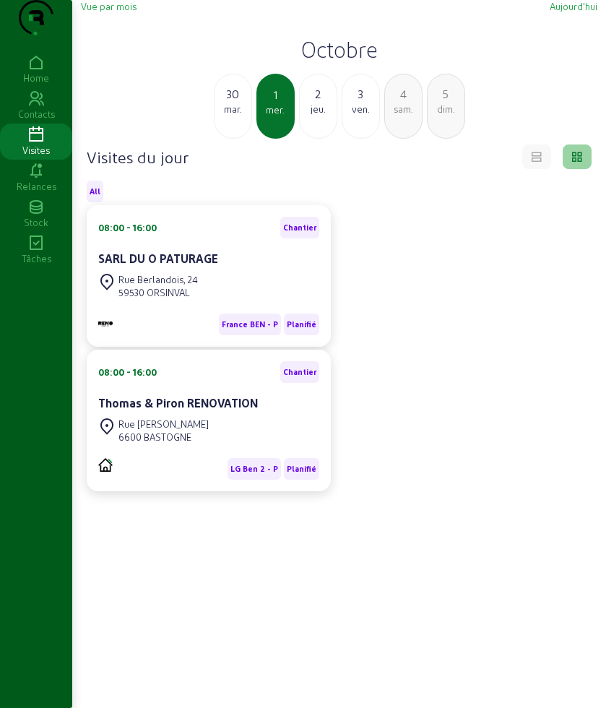
click at [334, 62] on h2 "Octobre" at bounding box center [339, 49] width 516 height 26
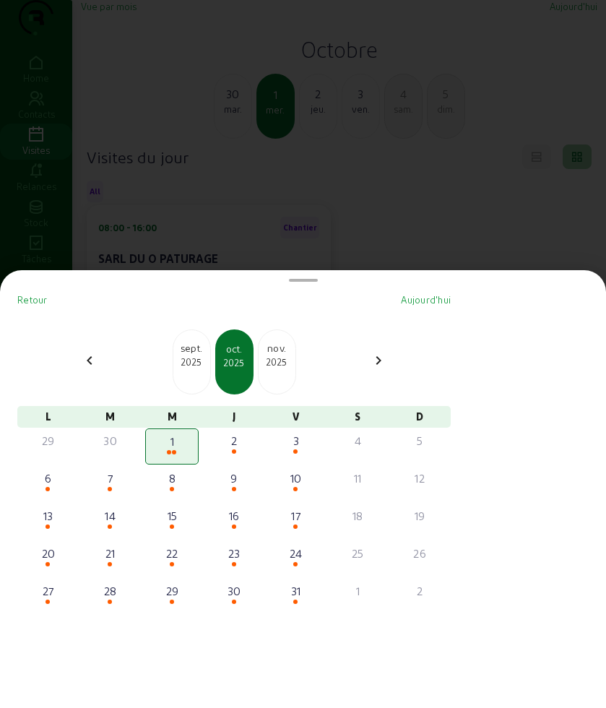
click at [201, 363] on div "2025" at bounding box center [191, 361] width 37 height 13
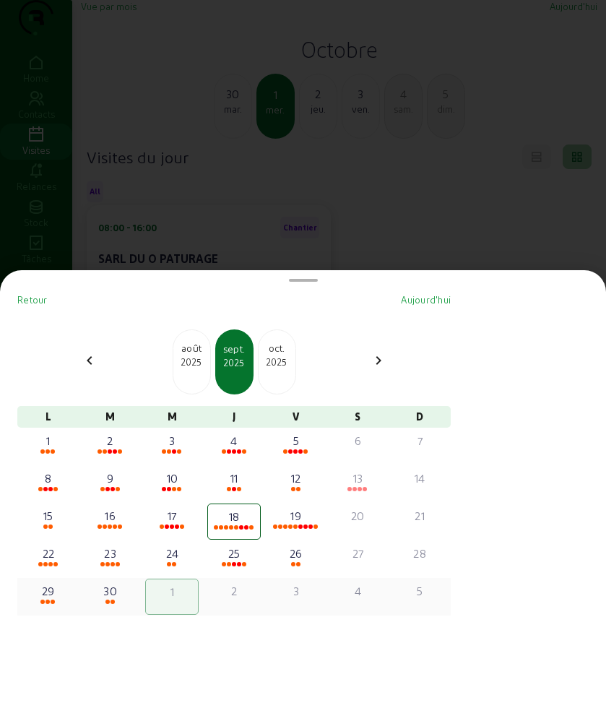
click at [116, 592] on div "30" at bounding box center [110, 590] width 51 height 17
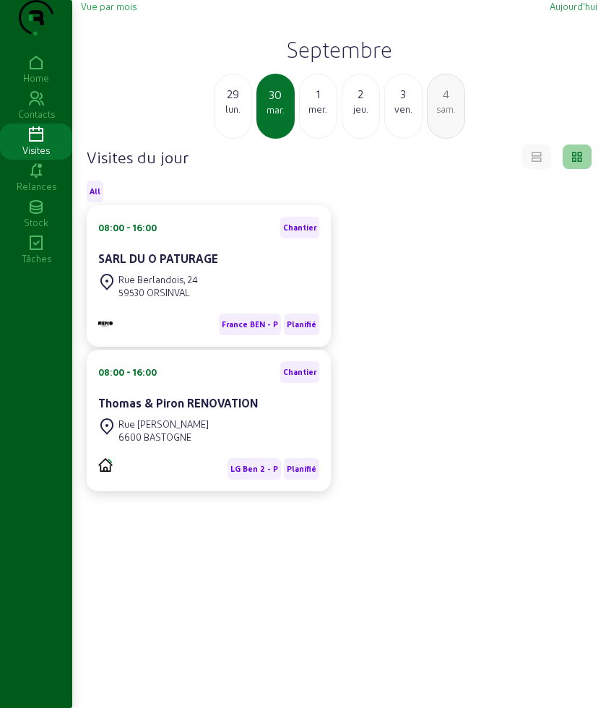
click at [322, 62] on h2 "Septembre" at bounding box center [339, 49] width 516 height 26
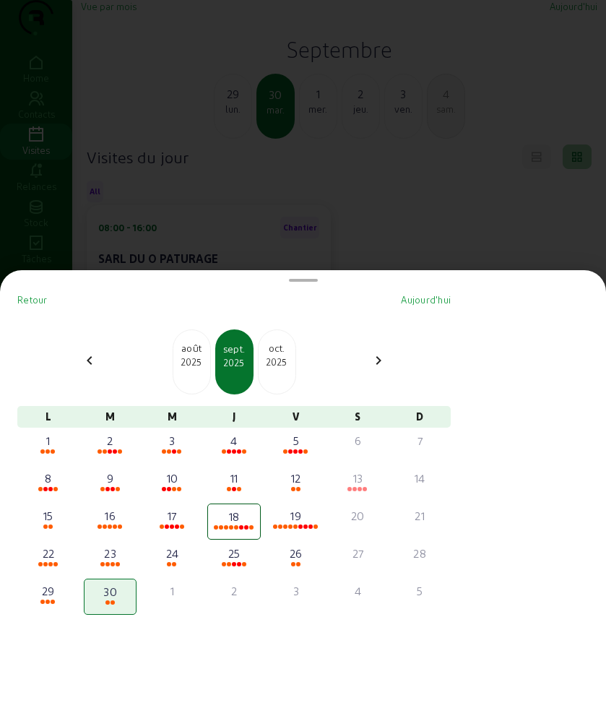
click at [352, 194] on div at bounding box center [303, 354] width 606 height 708
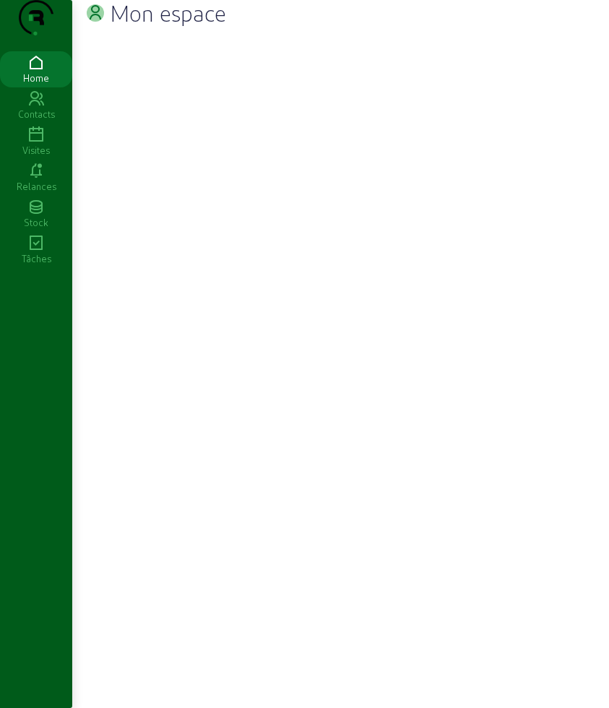
click at [40, 144] on icon at bounding box center [36, 134] width 72 height 17
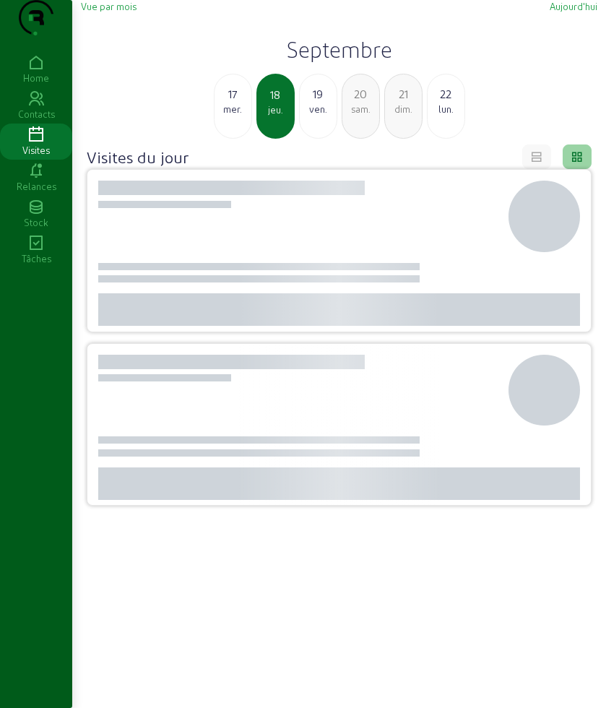
drag, startPoint x: 349, startPoint y: 134, endPoint x: 338, endPoint y: 134, distance: 10.9
click at [348, 116] on div "sam." at bounding box center [360, 109] width 37 height 13
click at [323, 116] on div "dim." at bounding box center [318, 109] width 37 height 13
click at [235, 103] on div "20" at bounding box center [232, 93] width 37 height 17
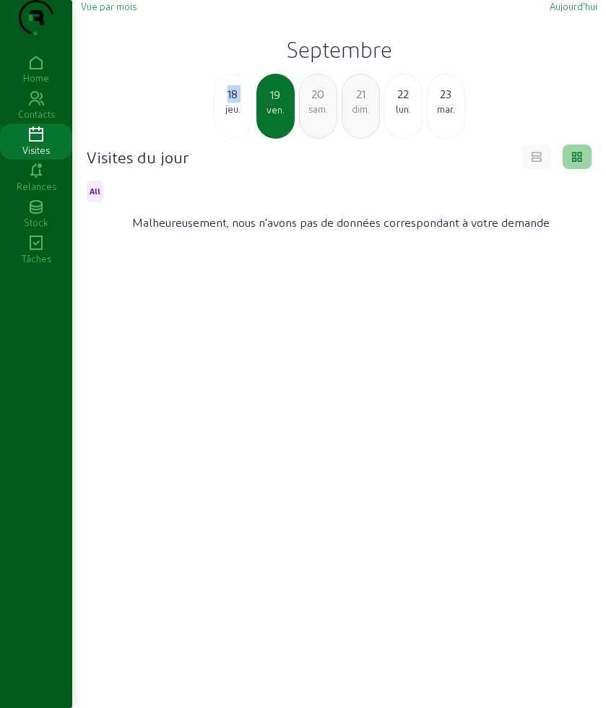
click at [235, 103] on div "18" at bounding box center [232, 93] width 37 height 17
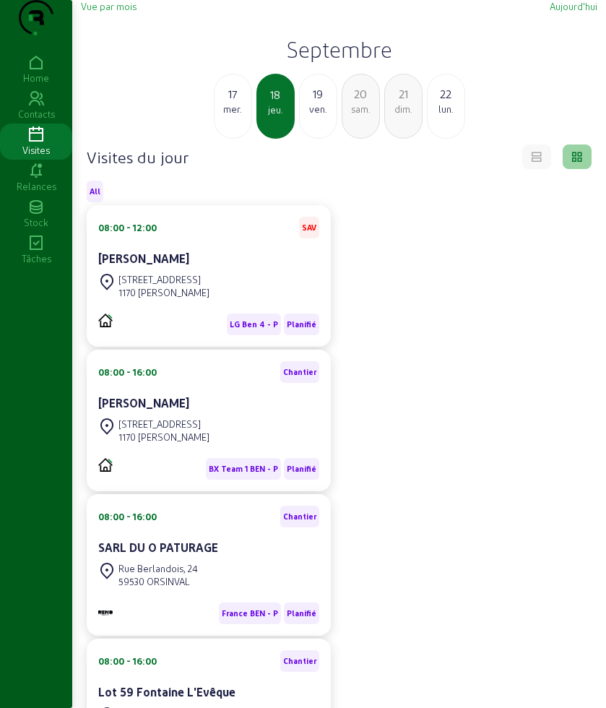
click at [314, 103] on div "19" at bounding box center [318, 93] width 37 height 17
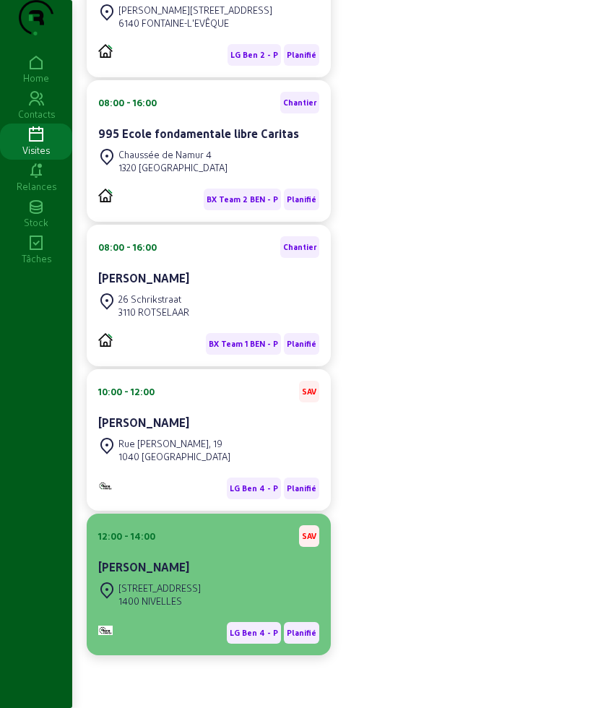
scroll to position [876, 0]
click at [188, 599] on div "1400 NIVELLES" at bounding box center [159, 600] width 82 height 13
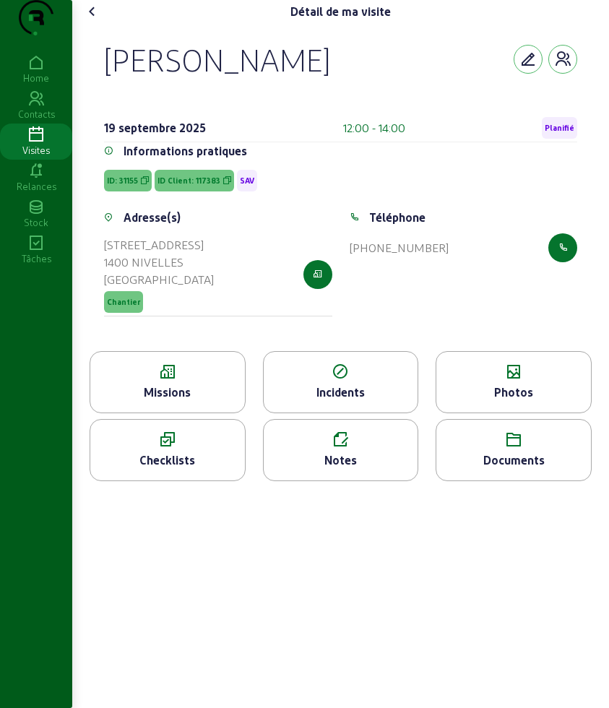
click at [461, 401] on div "Photos" at bounding box center [513, 391] width 155 height 17
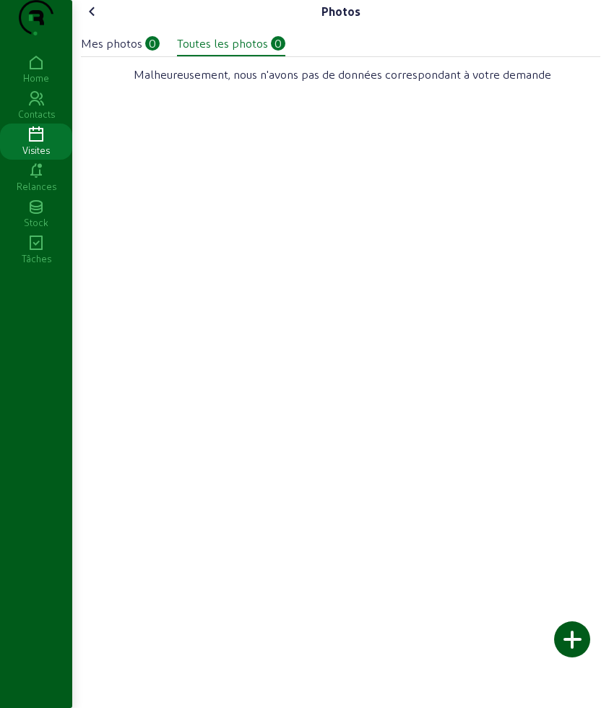
click at [98, 20] on icon at bounding box center [92, 11] width 17 height 17
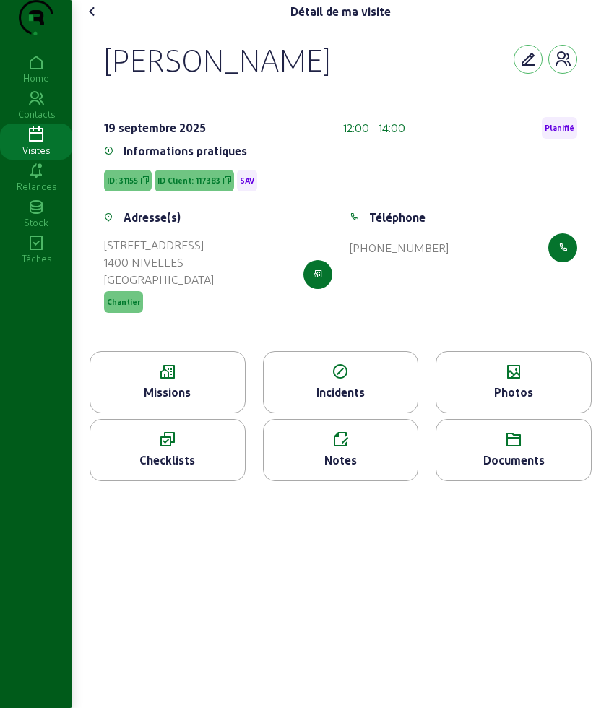
click at [193, 383] on div "Missions" at bounding box center [168, 382] width 156 height 62
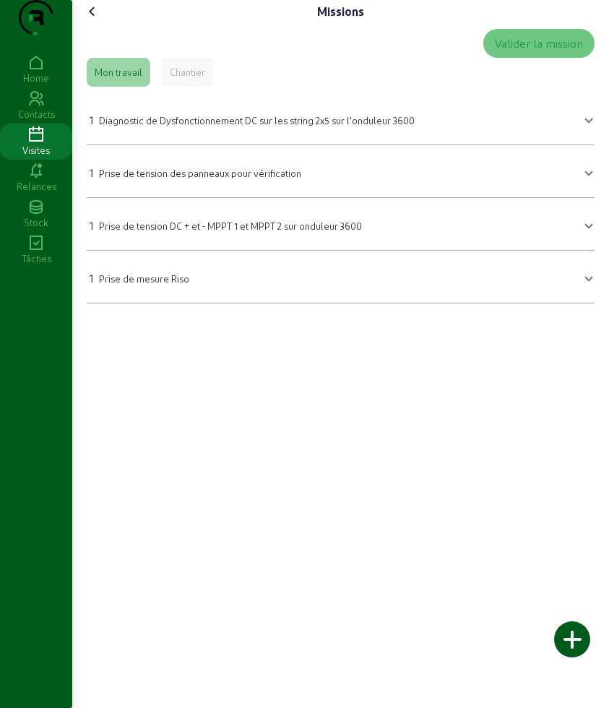
click at [108, 23] on div "Missions" at bounding box center [340, 11] width 519 height 23
click at [93, 20] on icon at bounding box center [92, 11] width 17 height 17
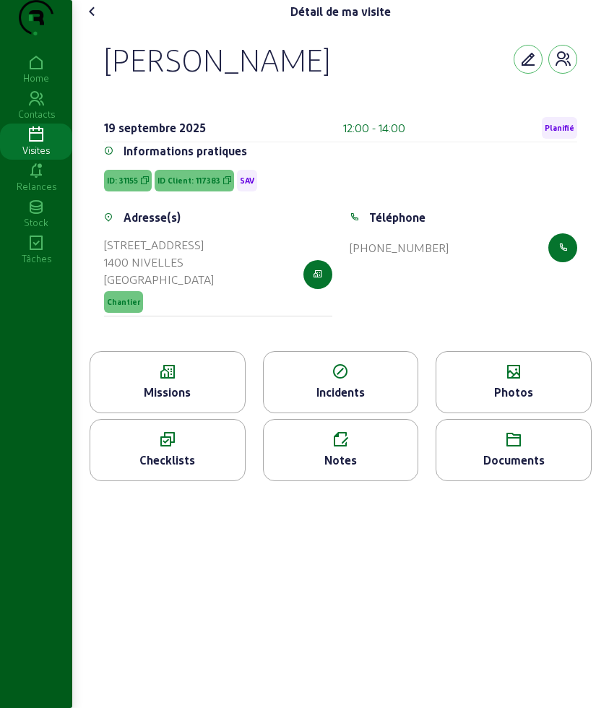
click at [506, 469] on div "Documents" at bounding box center [513, 459] width 155 height 17
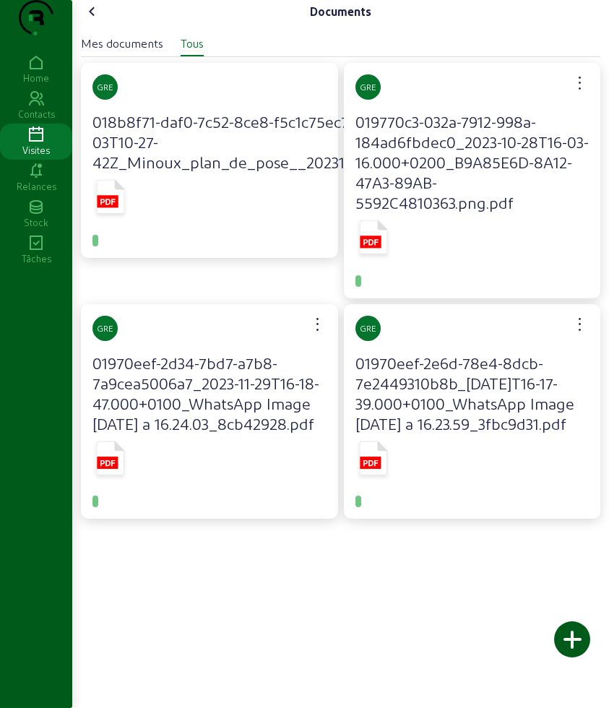
click at [115, 207] on rect at bounding box center [107, 201] width 21 height 12
click at [382, 254] on icon at bounding box center [373, 237] width 28 height 34
click at [173, 417] on h4 "01970eef-2d34-7bd7-a7b8-7a9cea5006a7_2023-11-29T16-18-47.000+0100_WhatsApp Imag…" at bounding box center [209, 392] width 234 height 81
click at [138, 485] on div at bounding box center [209, 460] width 234 height 48
click at [114, 469] on rect at bounding box center [107, 462] width 21 height 12
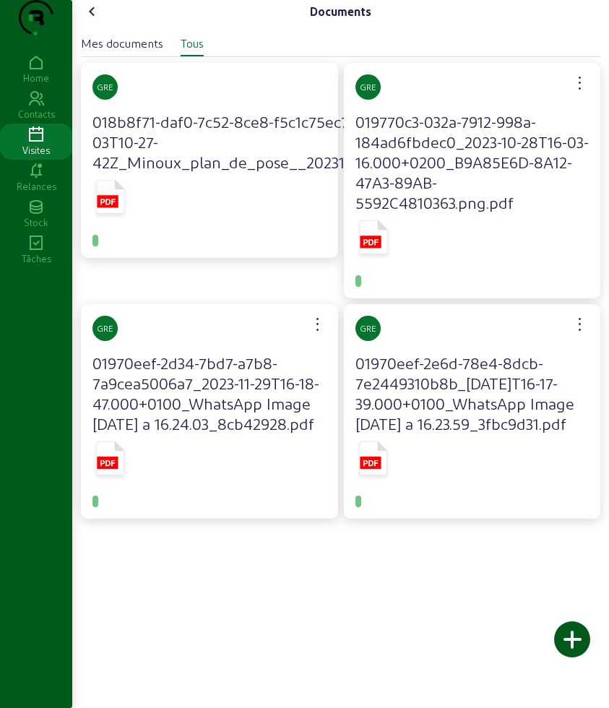
click at [382, 474] on icon at bounding box center [373, 457] width 28 height 34
click at [377, 254] on icon at bounding box center [373, 237] width 28 height 34
click at [121, 474] on icon at bounding box center [111, 457] width 28 height 34
click at [388, 482] on icon at bounding box center [373, 460] width 36 height 43
